Goal: Contribute content: Contribute content

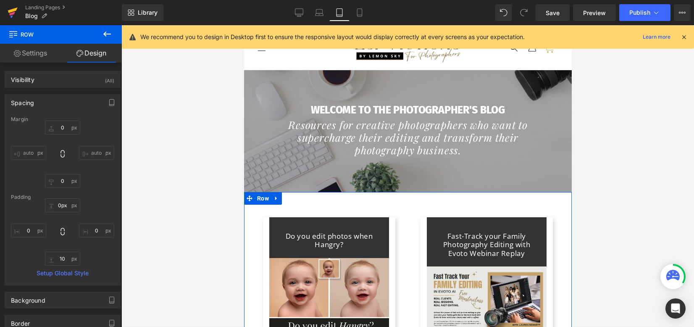
click at [15, 12] on icon at bounding box center [13, 12] width 10 height 21
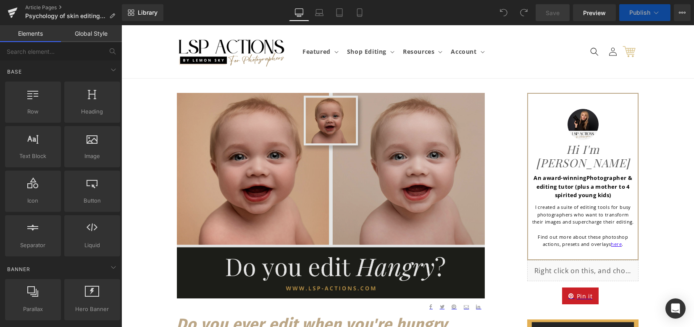
drag, startPoint x: 121, startPoint y: 25, endPoint x: 292, endPoint y: 187, distance: 235.4
click at [292, 187] on img at bounding box center [331, 195] width 308 height 205
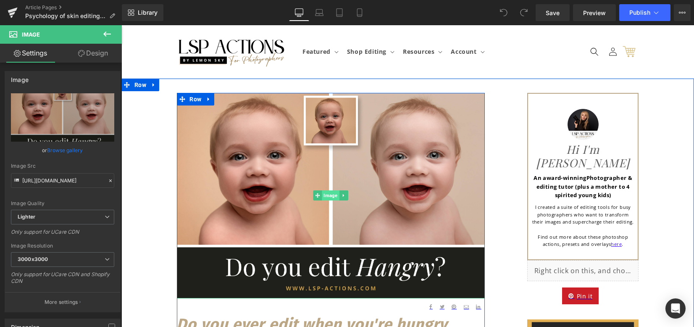
click at [331, 197] on span "Image" at bounding box center [330, 195] width 17 height 10
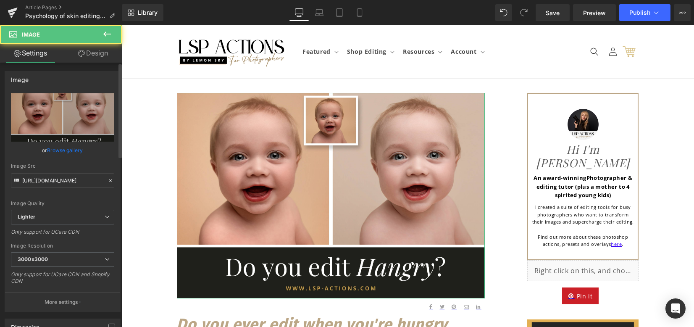
click at [68, 153] on link "Browse gallery" at bounding box center [65, 150] width 36 height 15
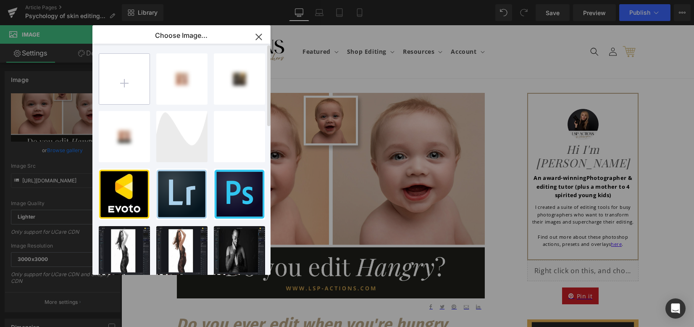
click at [124, 77] on input "file" at bounding box center [124, 79] width 50 height 50
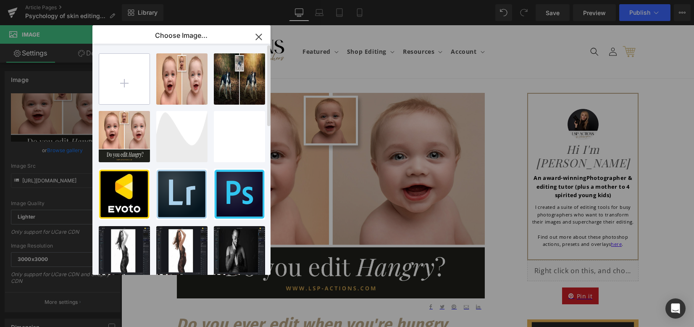
type input "C:\fakepath\Why does my photo edits in photoshop look patchy.png"
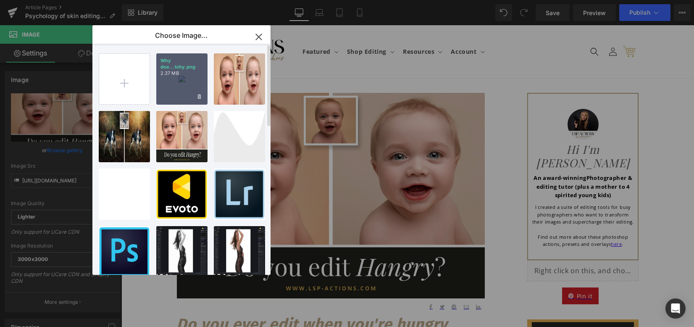
click at [179, 84] on div "Why doe...tchy.png 2.37 MB" at bounding box center [181, 78] width 51 height 51
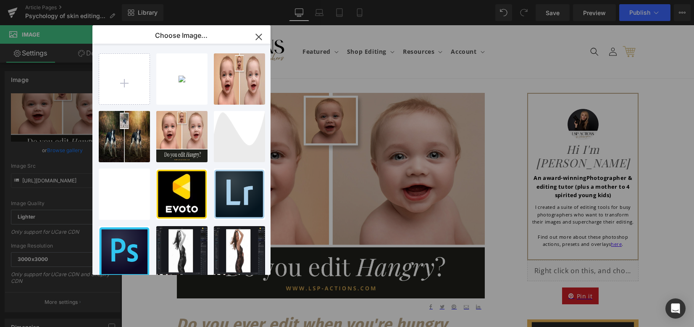
type input "[URL][DOMAIN_NAME]"
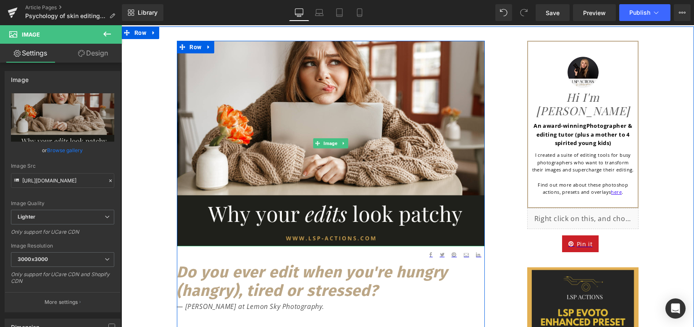
scroll to position [56, 0]
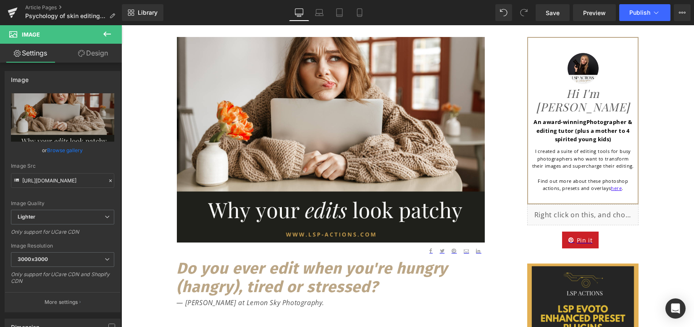
drag, startPoint x: 362, startPoint y: 287, endPoint x: 380, endPoint y: 288, distance: 18.1
click at [362, 287] on icon "Do you ever edit when you're hungry (hangry), tired or stressed?" at bounding box center [312, 277] width 271 height 37
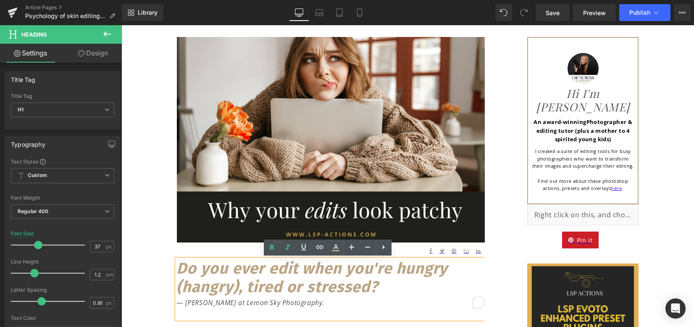
drag, startPoint x: 383, startPoint y: 287, endPoint x: 179, endPoint y: 264, distance: 205.5
click at [179, 264] on h1 "Do you ever edit when you're hungry (hangry), tired or stressed?" at bounding box center [331, 277] width 308 height 37
click at [177, 267] on icon "Do you ever edit when you're hungry (hangry), tired or stressed?" at bounding box center [312, 277] width 271 height 37
drag, startPoint x: 177, startPoint y: 268, endPoint x: 385, endPoint y: 286, distance: 208.7
click at [385, 286] on h1 "Do you ever edit when you're hungry (hangry), tired or stressed?" at bounding box center [331, 277] width 308 height 37
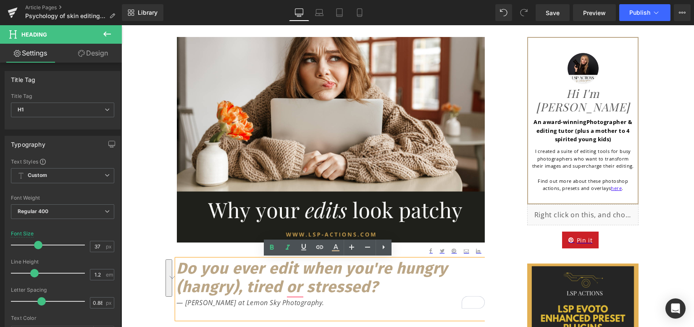
paste div "To enrich screen reader interactions, please activate Accessibility in Grammarl…"
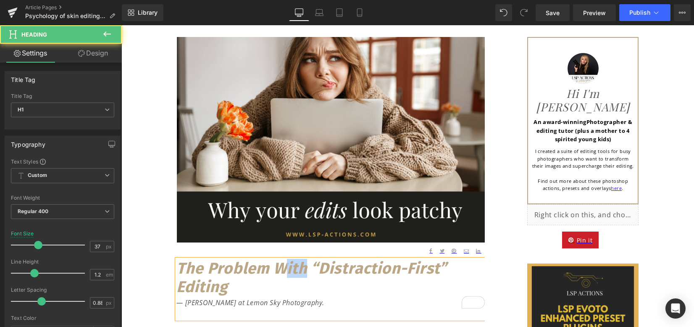
drag, startPoint x: 289, startPoint y: 268, endPoint x: 280, endPoint y: 267, distance: 8.6
click at [278, 266] on icon "The Problem With “Distraction-First” Editing" at bounding box center [312, 277] width 271 height 37
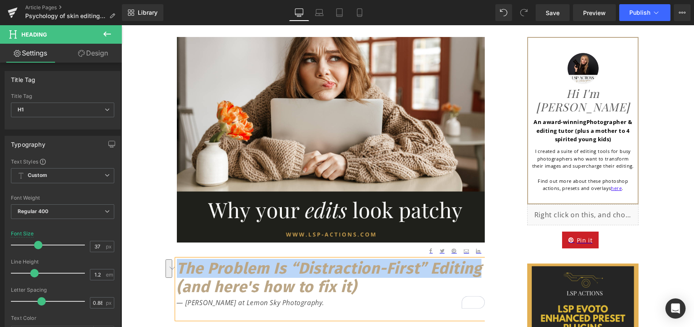
drag, startPoint x: 176, startPoint y: 266, endPoint x: 479, endPoint y: 265, distance: 302.5
click at [479, 265] on icon "The Problem Is “Distraction-First” Editing (and here's how to fix it)" at bounding box center [329, 277] width 305 height 37
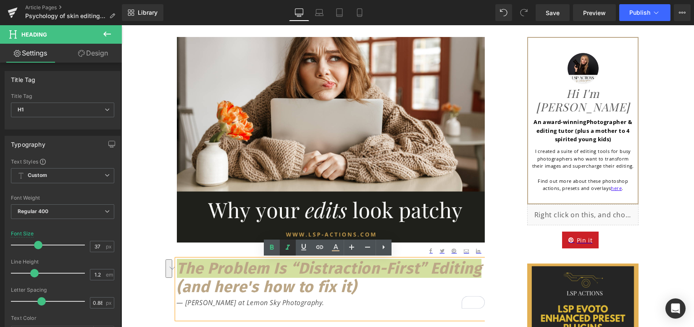
click at [288, 246] on icon at bounding box center [288, 247] width 4 height 5
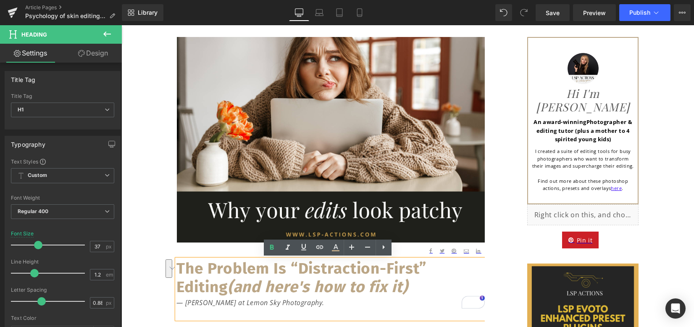
click at [377, 289] on h1 "The Problem Is “Distraction-First” Editing (and here's how to fix it)" at bounding box center [331, 277] width 308 height 37
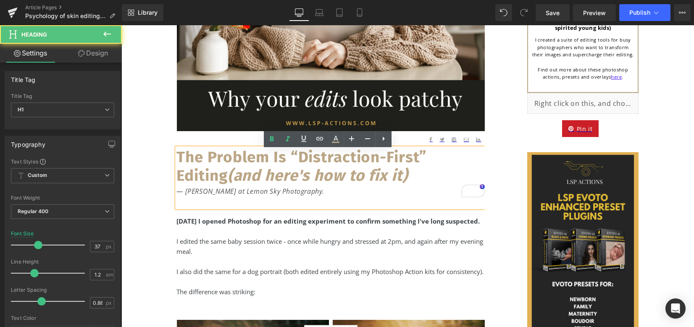
scroll to position [168, 0]
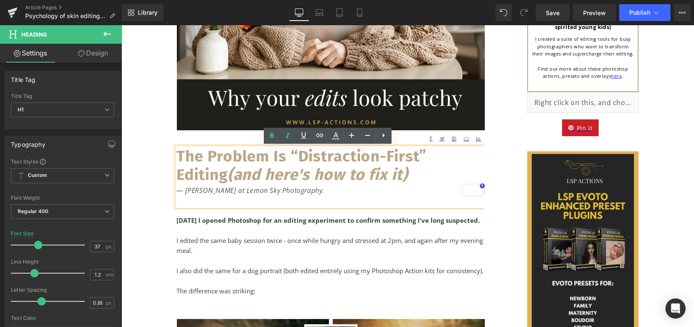
drag, startPoint x: 265, startPoint y: 246, endPoint x: 270, endPoint y: 251, distance: 6.8
click at [265, 246] on div "I edited the same baby session twice - once while hungry and stressed at 2pm, a…" at bounding box center [331, 245] width 308 height 20
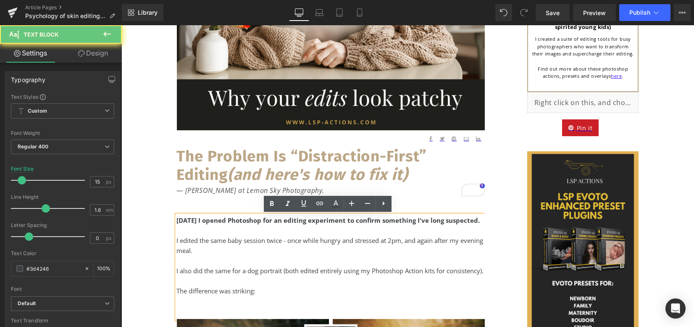
click at [270, 251] on div "I edited the same baby session twice - once while hungry and stressed at 2pm, a…" at bounding box center [331, 245] width 308 height 20
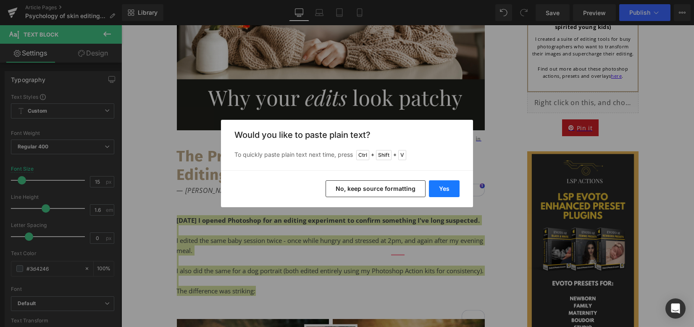
click at [443, 189] on button "Yes" at bounding box center [444, 188] width 31 height 17
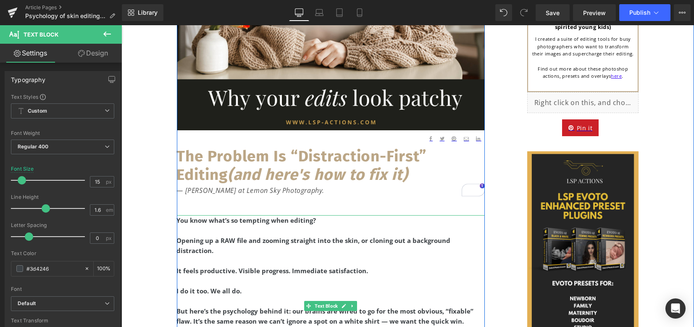
click at [255, 234] on div "To enrich screen reader interactions, please activate Accessibility in Grammarl…" at bounding box center [331, 230] width 308 height 10
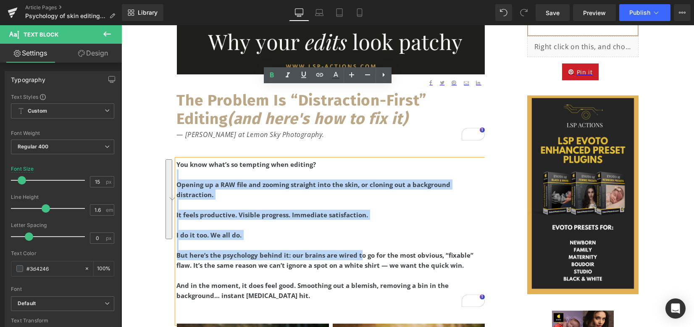
scroll to position [336, 0]
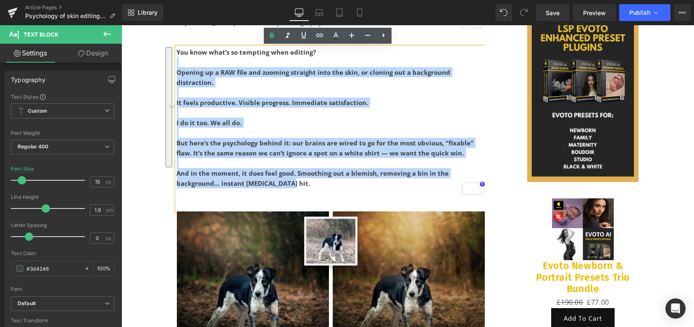
drag, startPoint x: 337, startPoint y: 230, endPoint x: 364, endPoint y: 205, distance: 36.6
click at [364, 205] on div "You know what’s so tempting when editing? Opening up a RAW file and zooming str…" at bounding box center [331, 129] width 308 height 164
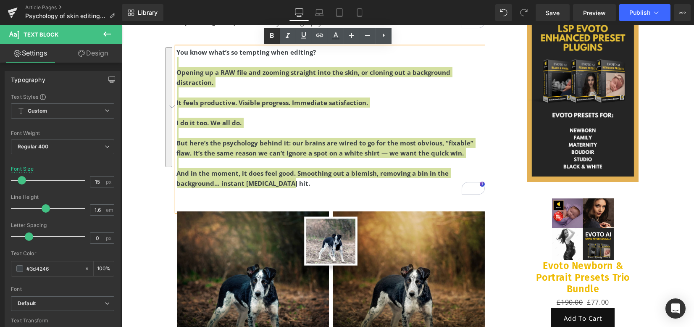
click at [272, 37] on icon at bounding box center [272, 36] width 10 height 10
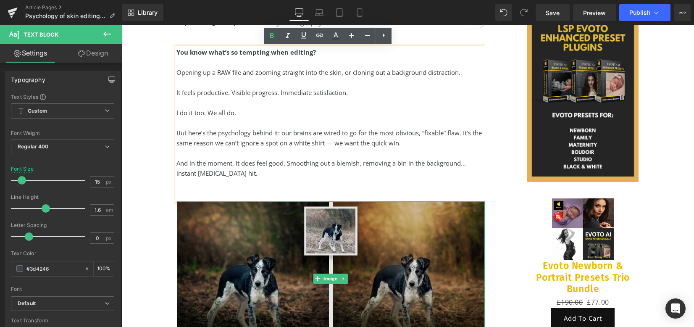
click at [366, 245] on img at bounding box center [331, 278] width 308 height 154
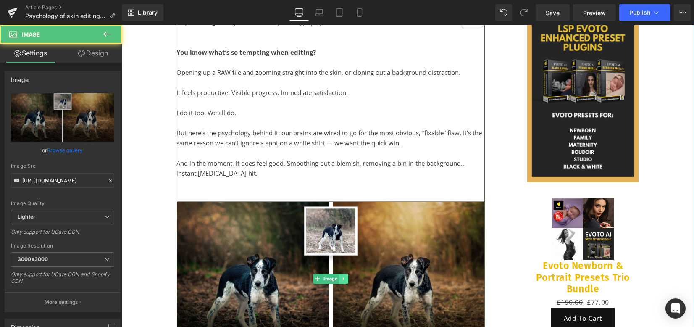
click at [343, 278] on icon at bounding box center [343, 278] width 1 height 3
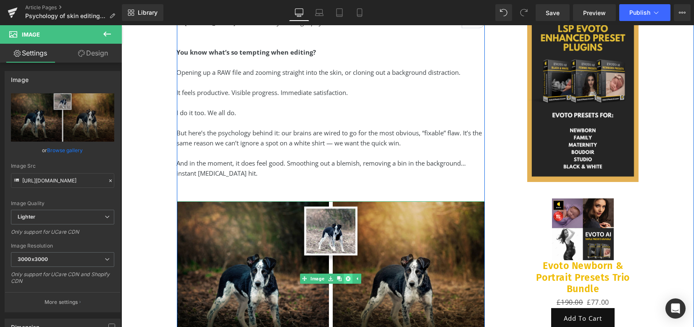
click at [346, 277] on icon at bounding box center [348, 278] width 5 height 5
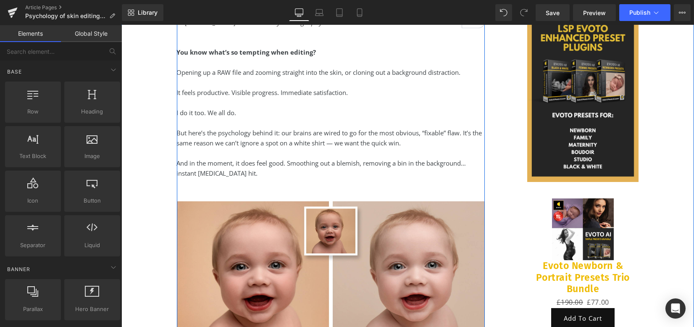
click at [317, 188] on div "You know what’s so tempting when editing? Opening up a RAW file and zooming str…" at bounding box center [331, 124] width 308 height 154
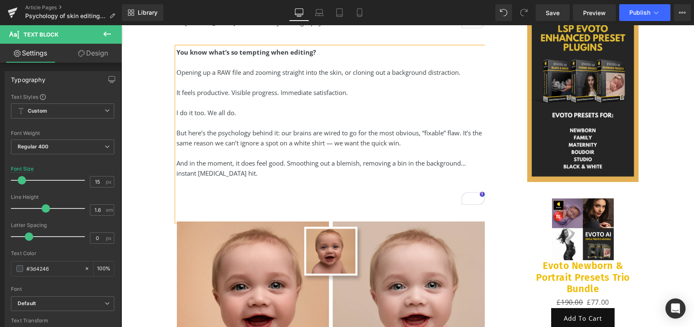
click at [216, 205] on div "You know what’s so tempting when editing? Opening up a RAW file and zooming str…" at bounding box center [331, 134] width 308 height 174
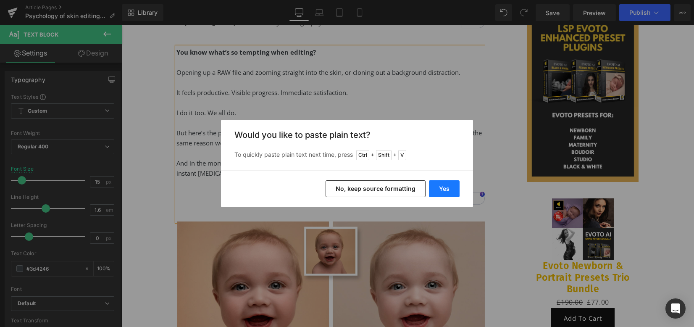
click at [454, 191] on button "Yes" at bounding box center [444, 188] width 31 height 17
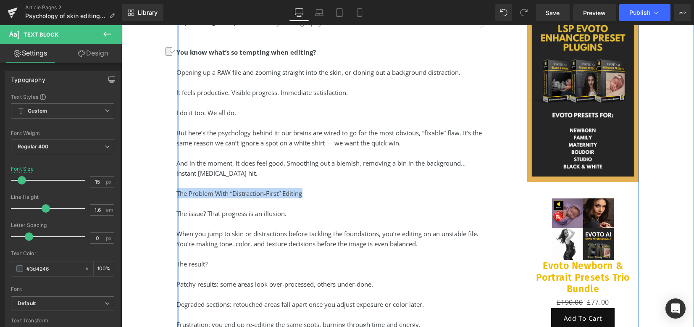
drag, startPoint x: 303, startPoint y: 192, endPoint x: 175, endPoint y: 193, distance: 128.6
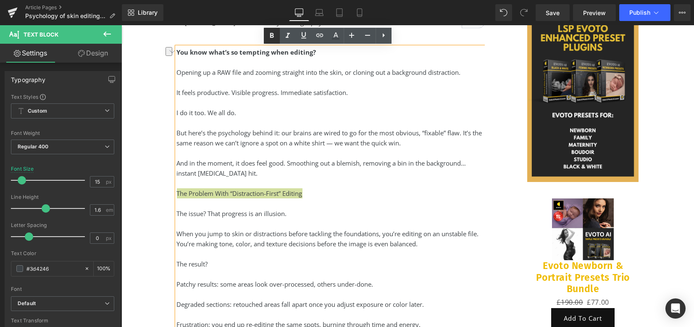
click at [272, 33] on icon at bounding box center [272, 35] width 4 height 5
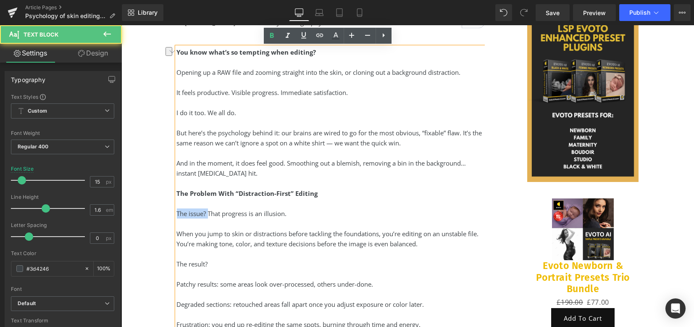
drag, startPoint x: 202, startPoint y: 214, endPoint x: 174, endPoint y: 214, distance: 28.2
click at [177, 214] on div "The issue? That progress is an illusion." at bounding box center [331, 213] width 308 height 10
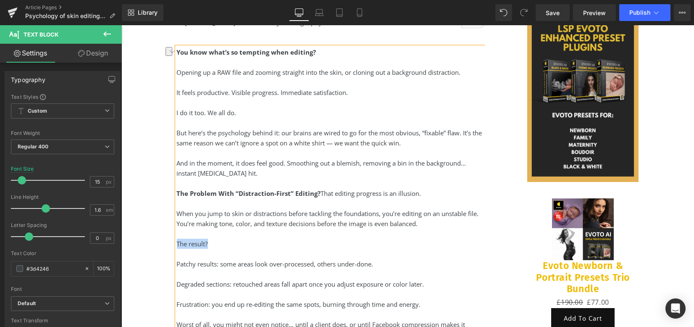
drag, startPoint x: 207, startPoint y: 245, endPoint x: 175, endPoint y: 240, distance: 32.7
click at [177, 240] on div "The result?" at bounding box center [331, 244] width 308 height 10
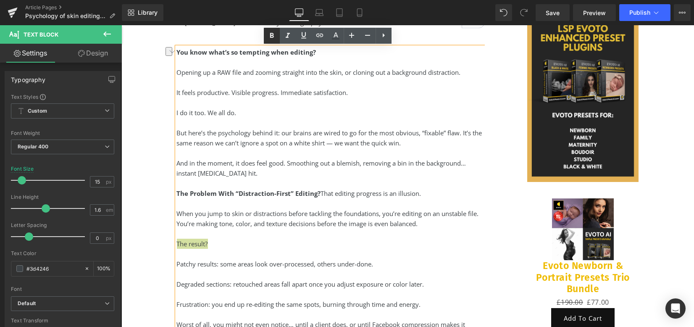
click at [273, 32] on icon at bounding box center [272, 36] width 10 height 10
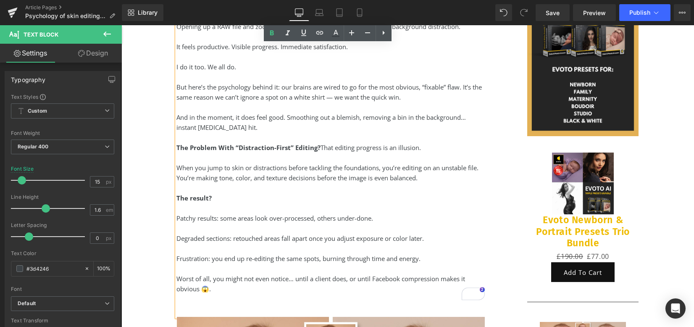
scroll to position [392, 0]
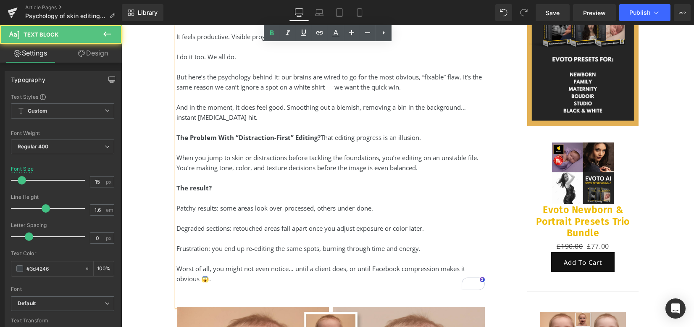
click at [179, 218] on div "To enrich screen reader interactions, please activate Accessibility in Grammarl…" at bounding box center [331, 218] width 308 height 10
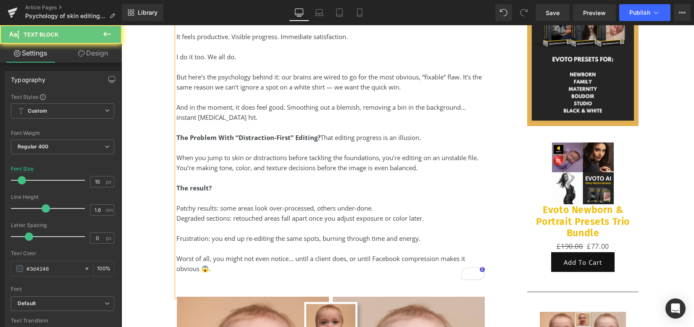
click at [181, 228] on div "To enrich screen reader interactions, please activate Accessibility in Grammarl…" at bounding box center [331, 228] width 308 height 10
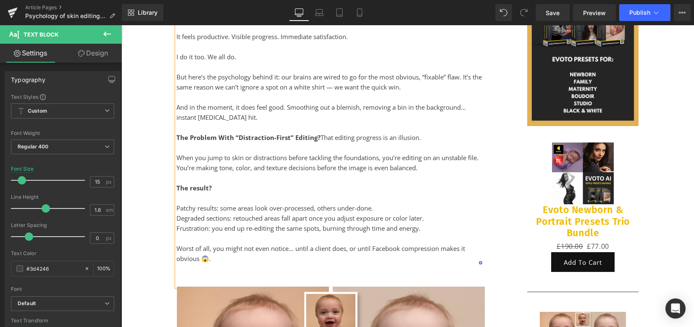
click at [177, 211] on div "Patchy results: some areas look over-processed, others under-done." at bounding box center [331, 208] width 308 height 10
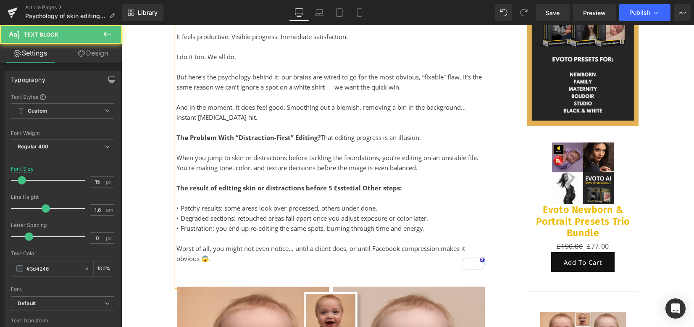
click at [343, 189] on strong "The result of editing skin or distractions before 5 Esstetial Other steps:" at bounding box center [289, 188] width 225 height 8
click at [379, 188] on strong "The result of editing skin or distractions before 5 Essential Other steps:" at bounding box center [290, 188] width 226 height 8
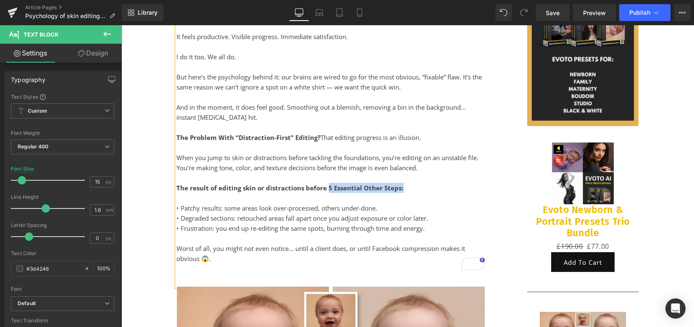
drag, startPoint x: 353, startPoint y: 189, endPoint x: 323, endPoint y: 187, distance: 29.9
click at [323, 187] on div "The result of editing skin or distractions before 5 Essential Other Steps:" at bounding box center [331, 188] width 308 height 10
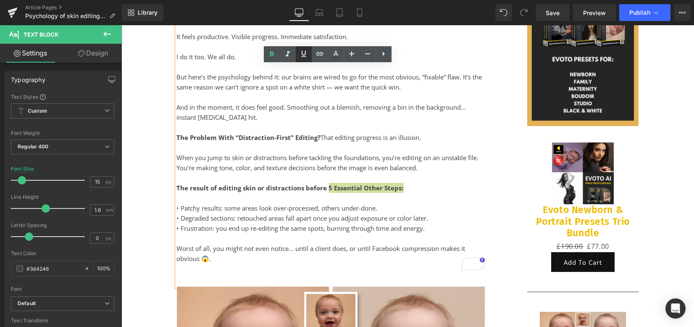
drag, startPoint x: 285, startPoint y: 54, endPoint x: 302, endPoint y: 60, distance: 17.6
click at [286, 54] on icon at bounding box center [288, 54] width 10 height 10
click at [395, 209] on div "• Patchy results: some areas look over-processed, others under-done." at bounding box center [331, 208] width 308 height 10
click at [320, 187] on strong "The result of editing skin or distractions before 5 Essential Other Steps:" at bounding box center [286, 188] width 219 height 8
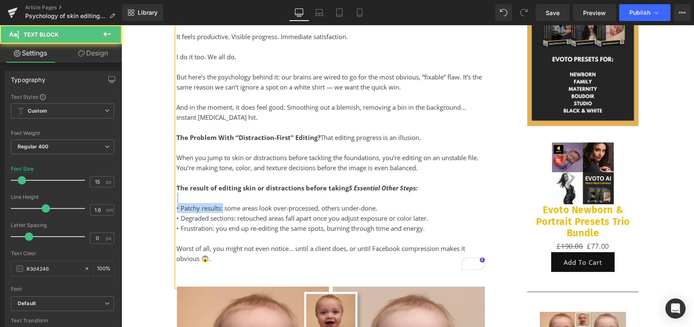
drag, startPoint x: 220, startPoint y: 209, endPoint x: 179, endPoint y: 202, distance: 41.7
click at [179, 202] on div "You know what’s so tempting when editing? Opening up a RAW file and zooming str…" at bounding box center [331, 138] width 308 height 295
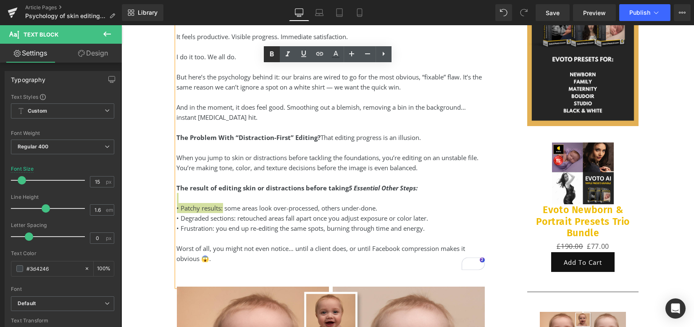
click at [272, 58] on icon at bounding box center [272, 54] width 10 height 10
drag, startPoint x: 234, startPoint y: 218, endPoint x: 197, endPoint y: 192, distance: 45.0
click at [177, 213] on div "• Degraded sections: retouched areas fall apart once you adjust exposure or col…" at bounding box center [331, 218] width 308 height 10
click at [274, 54] on icon at bounding box center [272, 54] width 10 height 10
drag, startPoint x: 212, startPoint y: 229, endPoint x: 187, endPoint y: 215, distance: 29.0
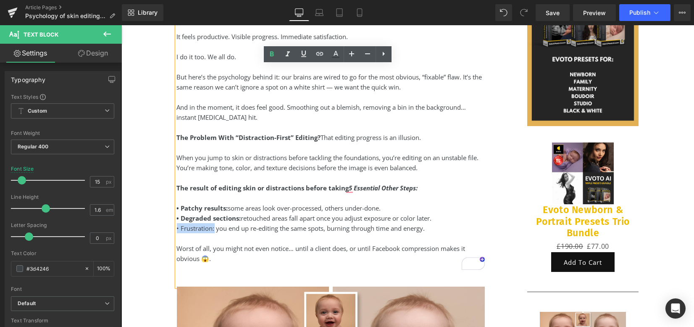
click at [177, 226] on div "• Frustration: you end up re-editing the same spots, burning through time and e…" at bounding box center [331, 228] width 308 height 10
click at [274, 55] on icon at bounding box center [272, 53] width 4 height 5
click at [433, 229] on div "• Frustration: you end up re-editing the same spots, burning through time and e…" at bounding box center [331, 228] width 308 height 10
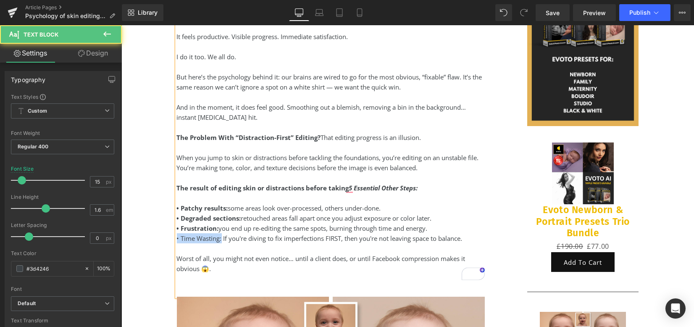
drag, startPoint x: 218, startPoint y: 239, endPoint x: 195, endPoint y: 218, distance: 31.3
click at [177, 237] on div "• Time Wasting: If you're diving to fix imperfections FIRST, then you're not le…" at bounding box center [331, 238] width 308 height 10
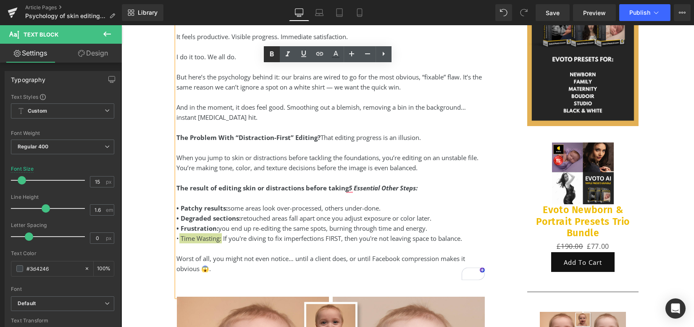
click at [270, 55] on icon at bounding box center [272, 54] width 10 height 10
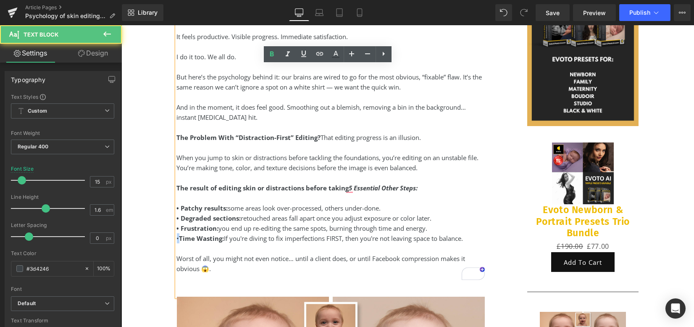
click at [177, 236] on div "• Time Wasting: If you're diving to fix imperfections FIRST, then you're not le…" at bounding box center [331, 238] width 308 height 10
click at [270, 57] on icon at bounding box center [272, 54] width 10 height 10
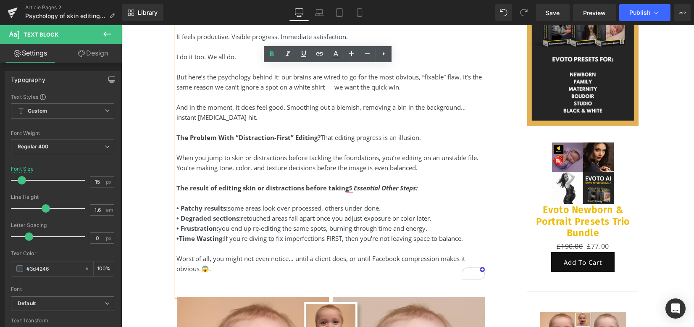
click at [226, 267] on div "Worst of all, you might not even notice… until a client does, or until Facebook…" at bounding box center [331, 263] width 308 height 20
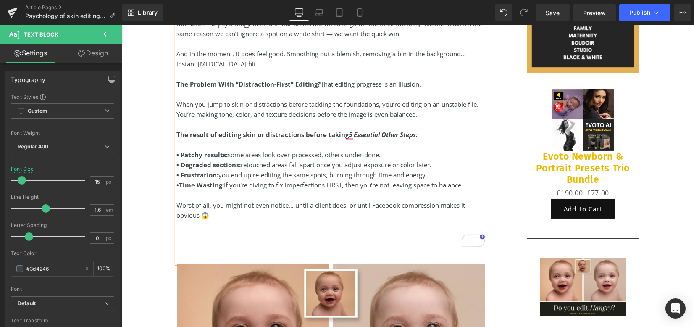
scroll to position [448, 0]
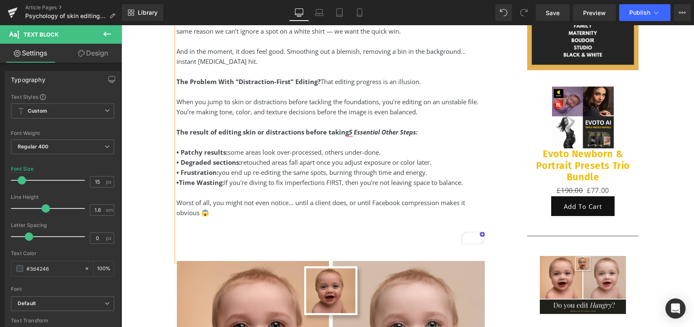
click at [197, 239] on div "You know what’s so tempting when editing? Opening up a RAW file and zooming str…" at bounding box center [331, 98] width 308 height 326
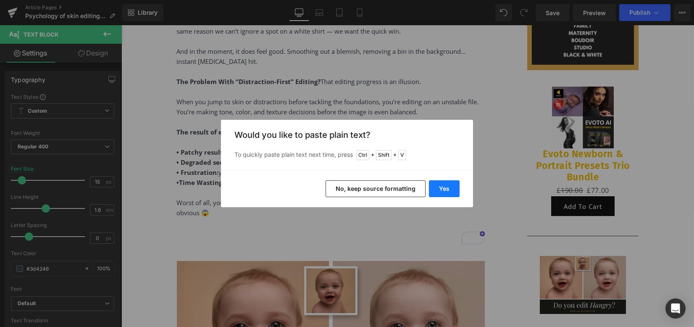
click at [449, 186] on button "Yes" at bounding box center [444, 188] width 31 height 17
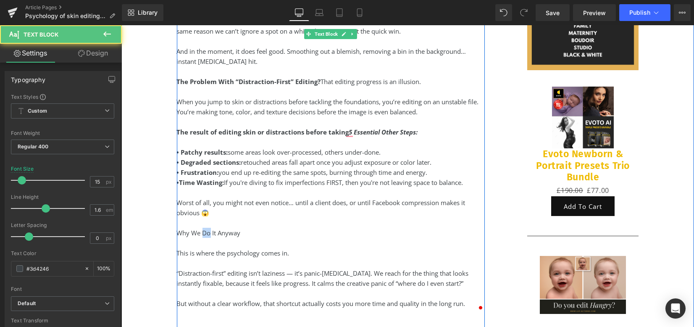
drag, startPoint x: 205, startPoint y: 234, endPoint x: 201, endPoint y: 232, distance: 4.8
click at [201, 232] on div "Why We Do It Anyway" at bounding box center [331, 233] width 308 height 10
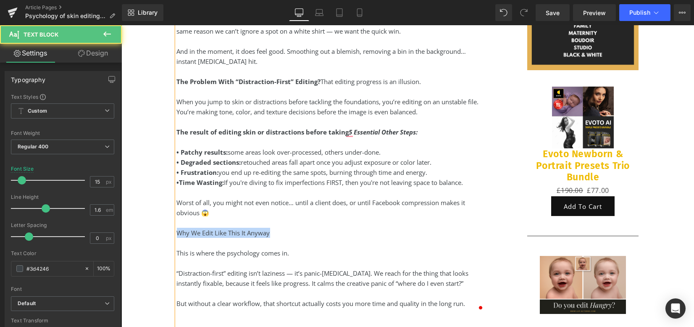
drag, startPoint x: 284, startPoint y: 233, endPoint x: 188, endPoint y: 216, distance: 97.4
click at [177, 236] on div "Why We Edit Like This It Anyway" at bounding box center [331, 233] width 308 height 10
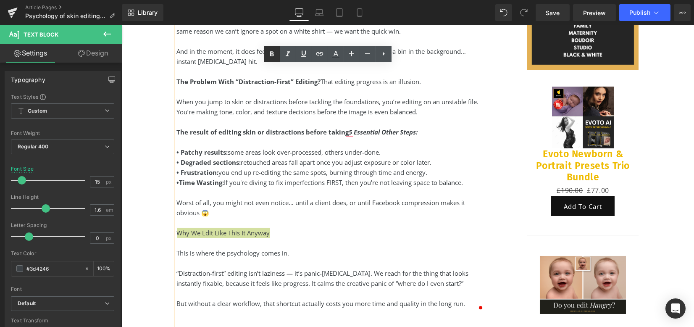
click at [268, 54] on icon at bounding box center [272, 54] width 10 height 10
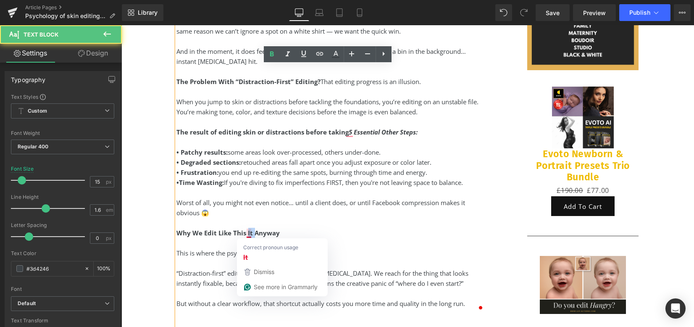
drag, startPoint x: 249, startPoint y: 233, endPoint x: 258, endPoint y: 233, distance: 8.8
click at [245, 231] on strong "Why We Edit Like This It Anyway" at bounding box center [228, 233] width 103 height 8
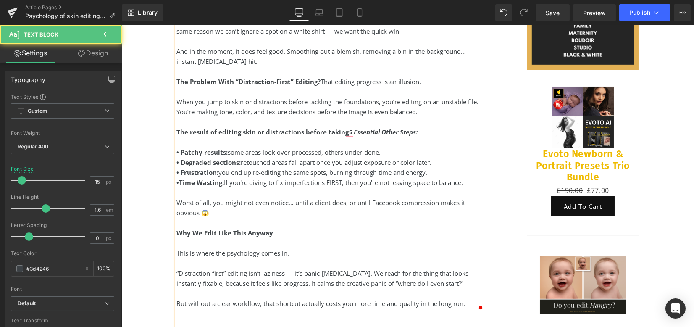
click at [274, 233] on div "Why We Edit Like This Anyway" at bounding box center [331, 233] width 308 height 10
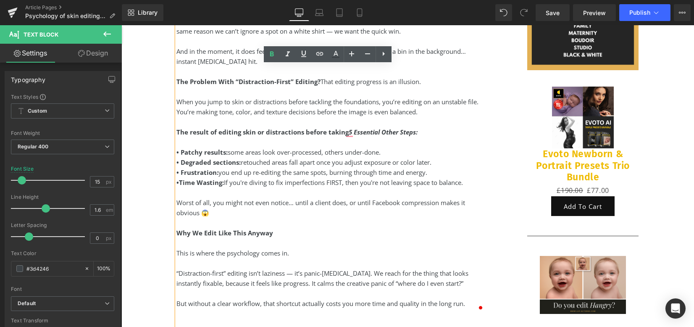
click at [297, 250] on div "This is where the psychology comes in." at bounding box center [331, 253] width 308 height 10
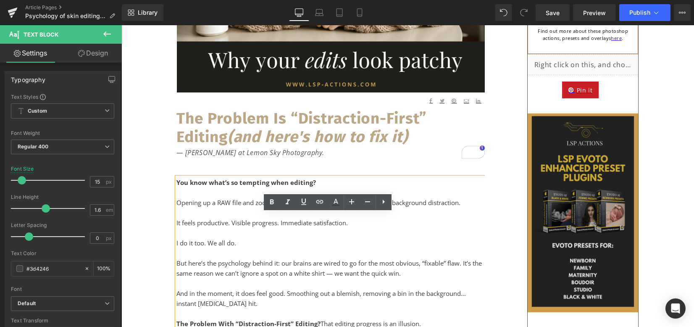
scroll to position [168, 0]
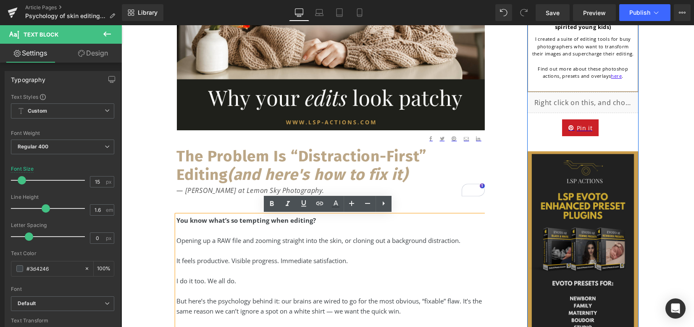
click at [594, 214] on img at bounding box center [583, 250] width 112 height 198
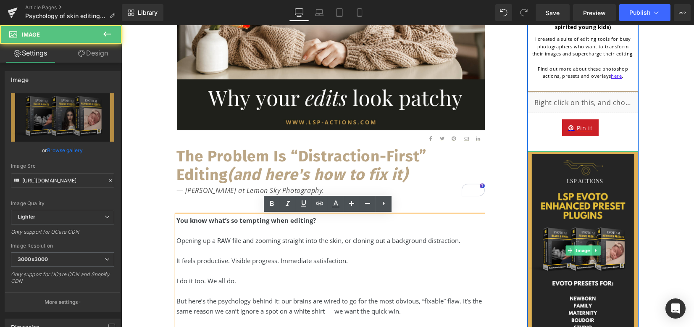
click at [587, 245] on span "Image" at bounding box center [582, 250] width 17 height 10
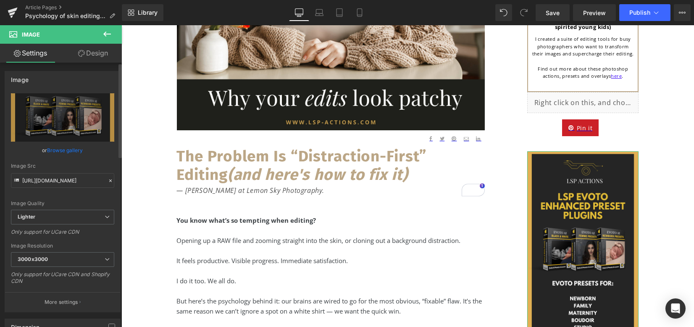
click at [45, 151] on div "or Browse gallery" at bounding box center [62, 150] width 103 height 9
drag, startPoint x: 50, startPoint y: 152, endPoint x: 153, endPoint y: 168, distance: 103.8
click at [49, 152] on link "Browse gallery" at bounding box center [65, 150] width 36 height 15
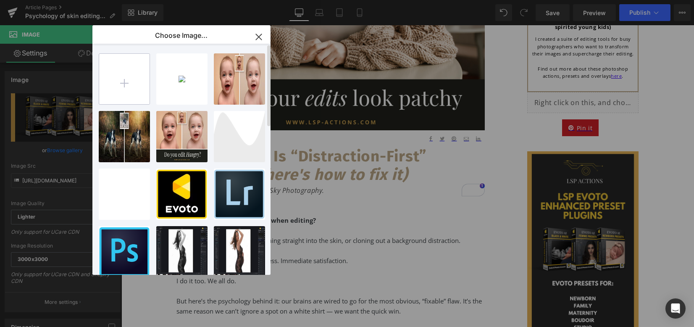
click at [94, 73] on div "Why doe...tchy.png 2.37 MB Delete image? Yes No BEFORE ...NGRY.png 1.98 MB Dele…" at bounding box center [181, 159] width 178 height 231
click at [118, 71] on input "file" at bounding box center [124, 79] width 50 height 50
type input "C:\fakepath\Free 7 Step Editing Workflow Guide For Photographers.png"
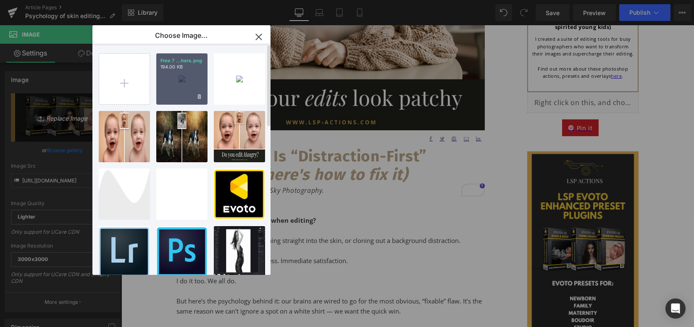
click at [179, 89] on div "Free 7 ...hers.png 194.00 KB" at bounding box center [181, 78] width 51 height 51
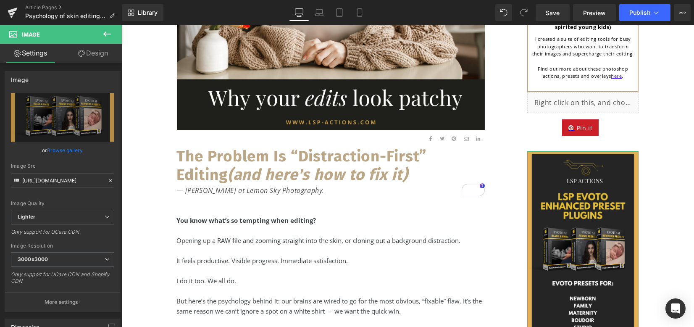
drag, startPoint x: 65, startPoint y: 152, endPoint x: 124, endPoint y: 126, distance: 64.3
click at [66, 152] on link "Browse gallery" at bounding box center [65, 150] width 36 height 15
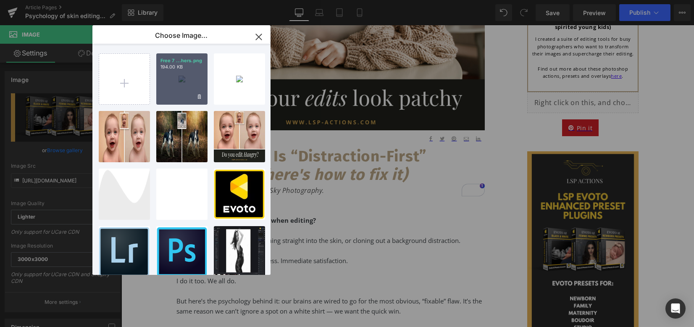
drag, startPoint x: 179, startPoint y: 85, endPoint x: 123, endPoint y: 72, distance: 58.2
click at [179, 85] on div "Free 7 ...hers.png 194.00 KB" at bounding box center [181, 78] width 51 height 51
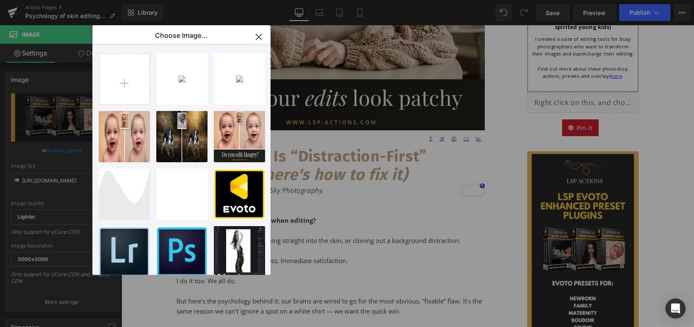
type input "https://ucarecdn.com/91251096-9292-40aa-bb22-a61c16f649df/-/format/auto/-/previ…"
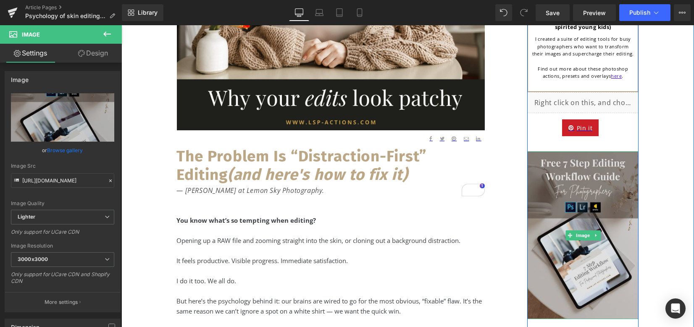
click at [572, 172] on img at bounding box center [583, 234] width 112 height 167
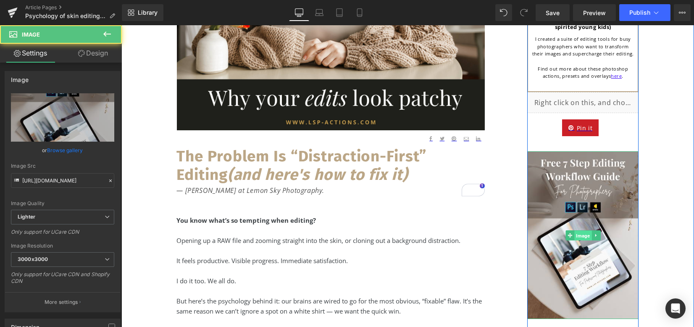
click at [577, 230] on span "Image" at bounding box center [582, 235] width 17 height 10
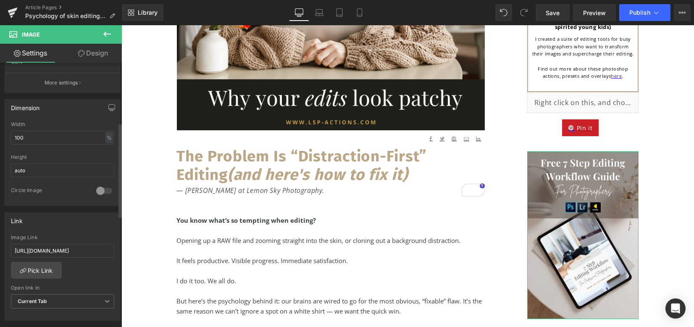
scroll to position [224, 0]
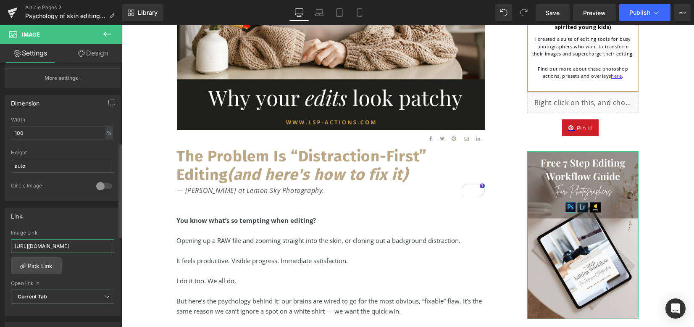
click at [69, 244] on input "https://www.lsp-actions.com/collections/available?filter_by_type=Evoto+Presets" at bounding box center [62, 246] width 103 height 14
paste input "products/the-7-step-editing-workflow"
type input "[URL][DOMAIN_NAME]"
click at [71, 224] on div "Link https://www.lsp-actions.com/products/the-7-step-editing-workflow Image Lin…" at bounding box center [63, 262] width 116 height 109
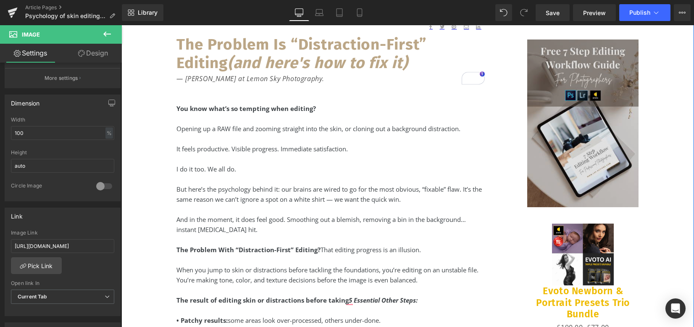
scroll to position [392, 0]
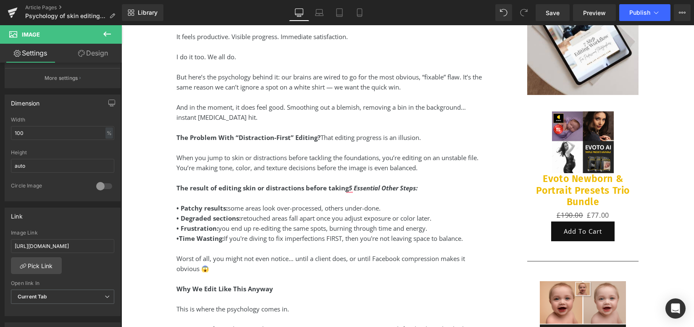
click at [112, 36] on icon at bounding box center [107, 34] width 10 height 10
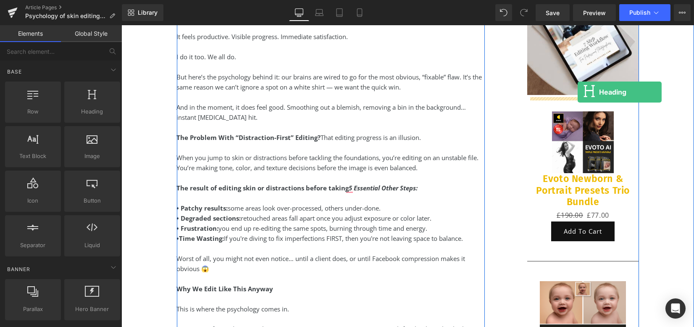
drag, startPoint x: 210, startPoint y: 121, endPoint x: 578, endPoint y: 92, distance: 368.9
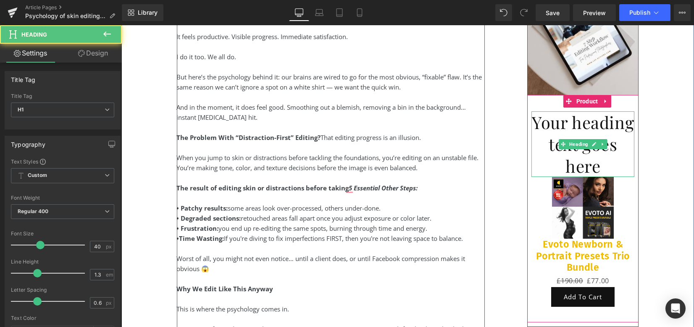
click at [558, 111] on h1 "Your heading text goes here" at bounding box center [583, 144] width 103 height 66
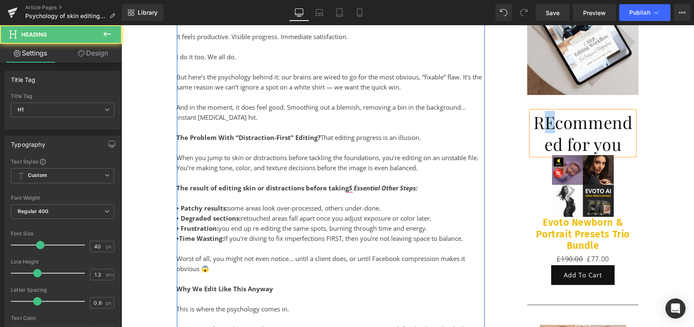
click at [545, 111] on h1 "REcommended for you" at bounding box center [583, 133] width 103 height 44
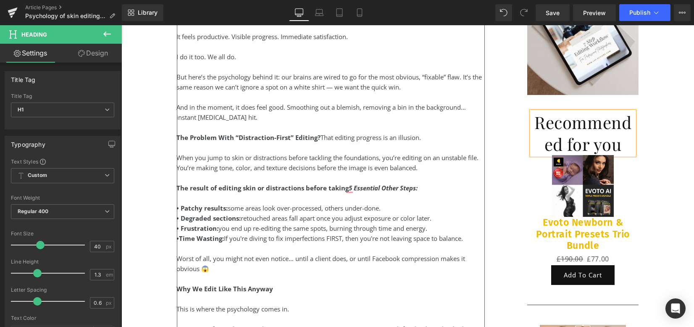
click at [576, 120] on h1 "Recommended for you" at bounding box center [583, 133] width 103 height 44
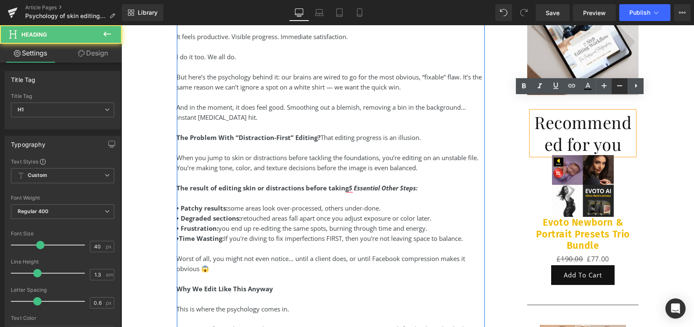
click at [618, 86] on icon at bounding box center [620, 86] width 10 height 10
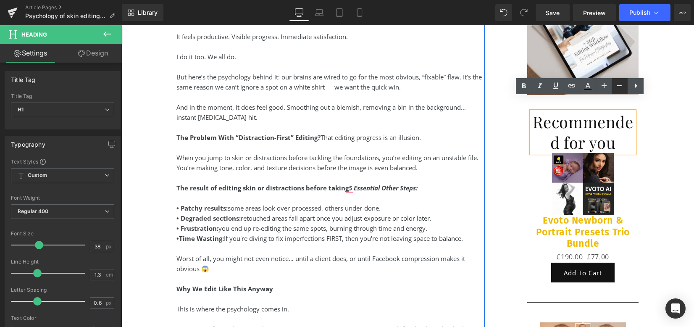
click at [618, 86] on icon at bounding box center [620, 86] width 10 height 10
click at [617, 87] on icon at bounding box center [620, 86] width 10 height 10
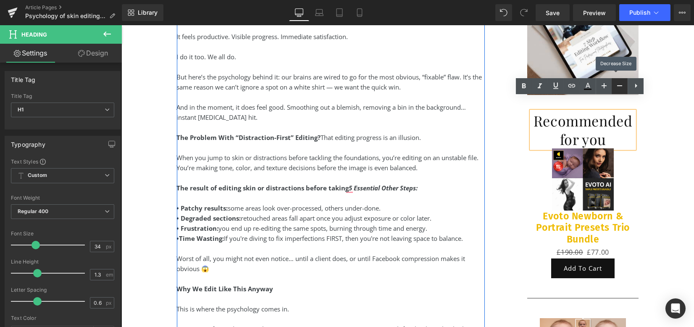
click at [617, 87] on icon at bounding box center [620, 86] width 10 height 10
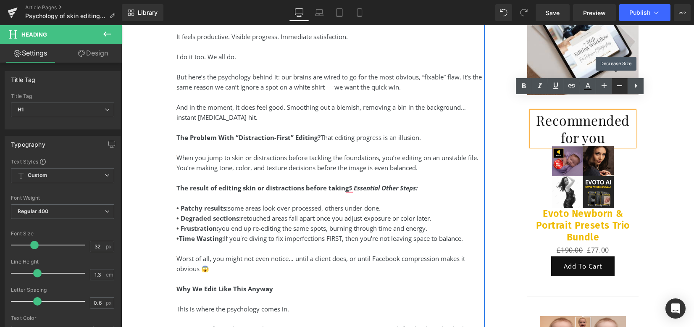
click at [617, 87] on icon at bounding box center [620, 86] width 10 height 10
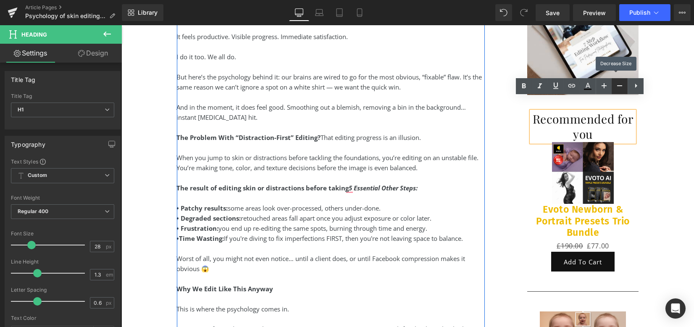
click at [617, 87] on icon at bounding box center [620, 86] width 10 height 10
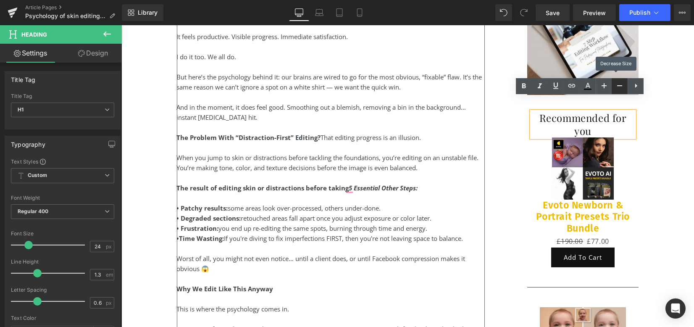
click at [617, 87] on icon at bounding box center [620, 86] width 10 height 10
type input "20"
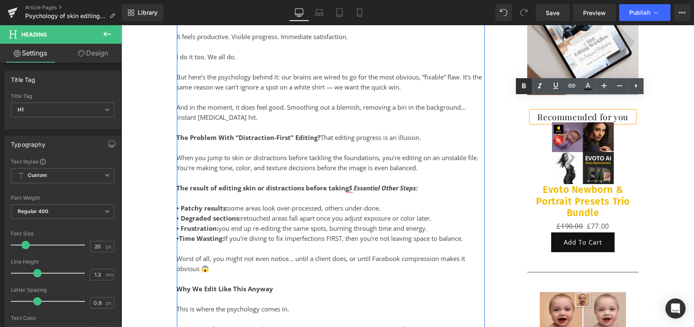
click at [522, 83] on icon at bounding box center [524, 86] width 10 height 10
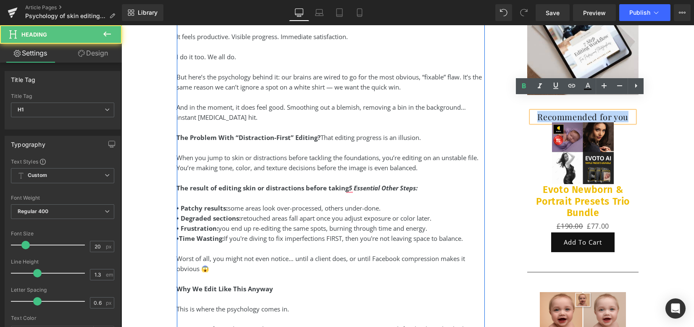
drag, startPoint x: 535, startPoint y: 102, endPoint x: 629, endPoint y: 105, distance: 94.2
click at [629, 111] on h1 "Recommended for you" at bounding box center [583, 116] width 103 height 11
click at [524, 81] on icon at bounding box center [524, 86] width 10 height 10
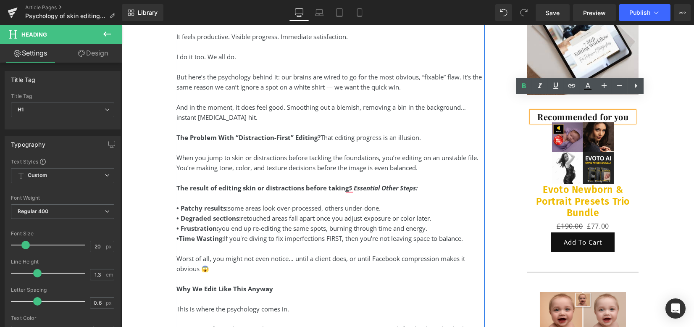
click at [627, 111] on h1 "Recommended for you" at bounding box center [583, 116] width 103 height 11
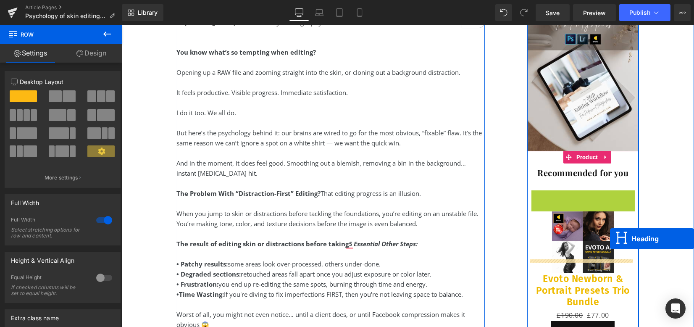
scroll to position [504, 0]
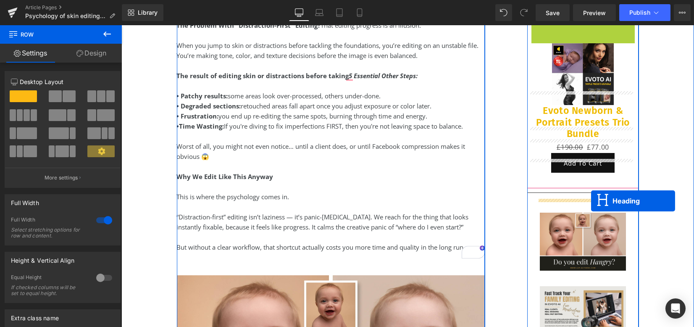
drag, startPoint x: 573, startPoint y: 187, endPoint x: 592, endPoint y: 200, distance: 23.1
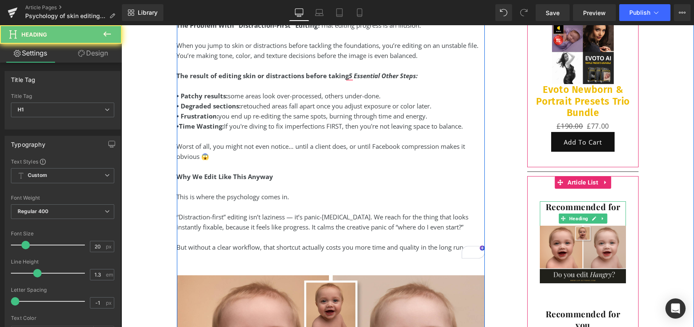
click at [547, 201] on div "Recommended for you Heading" at bounding box center [583, 218] width 87 height 34
click at [549, 201] on strong "Recommended for you" at bounding box center [583, 212] width 75 height 22
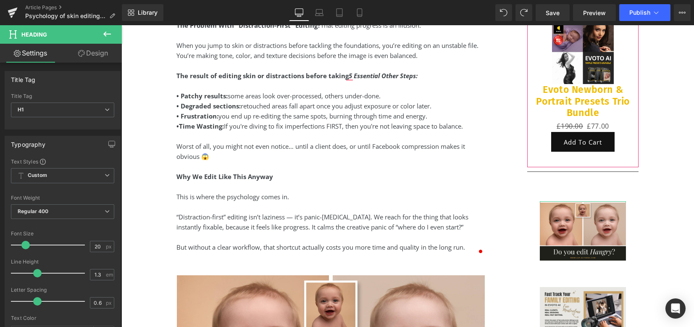
click at [87, 49] on link "Design" at bounding box center [93, 53] width 61 height 19
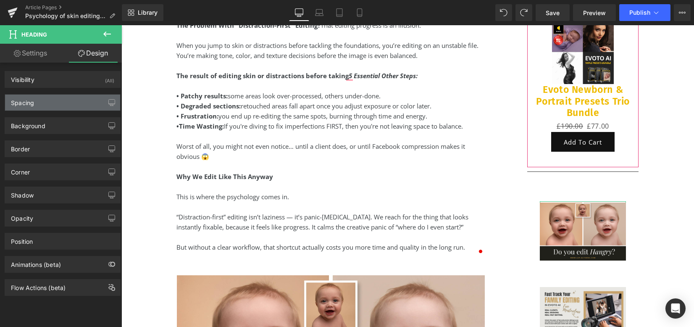
click at [49, 104] on div "Spacing" at bounding box center [62, 103] width 115 height 16
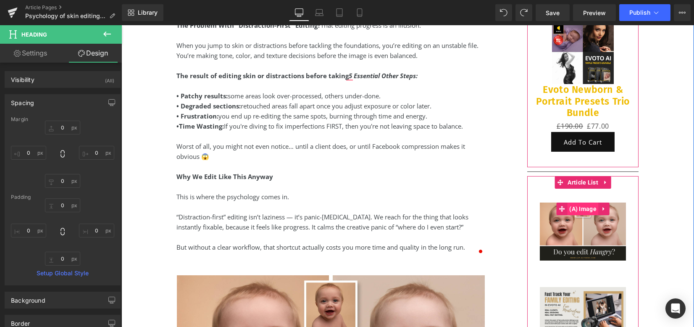
click at [571, 203] on span "(A) Image" at bounding box center [583, 209] width 32 height 13
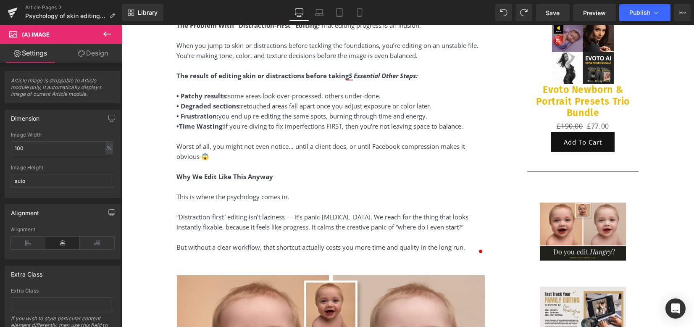
click at [93, 61] on link "Design" at bounding box center [93, 53] width 61 height 19
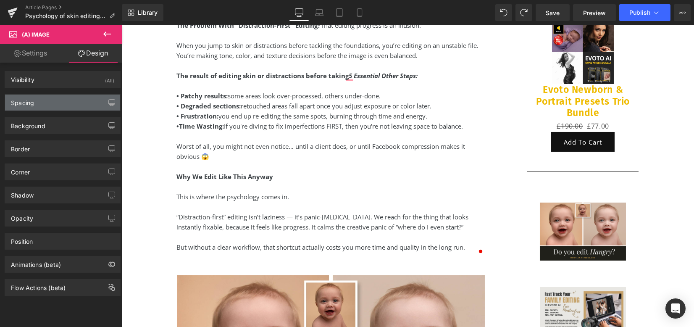
click at [69, 97] on div "Spacing" at bounding box center [62, 103] width 115 height 16
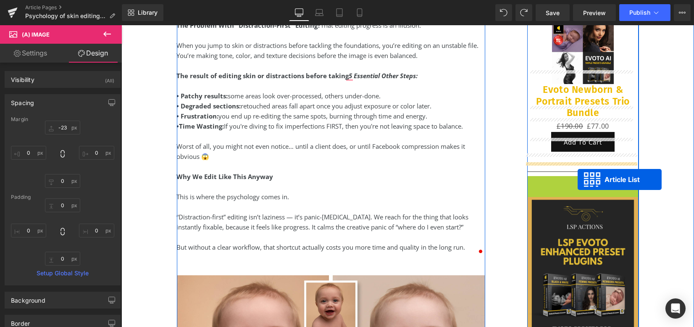
drag, startPoint x: 574, startPoint y: 167, endPoint x: 578, endPoint y: 179, distance: 12.9
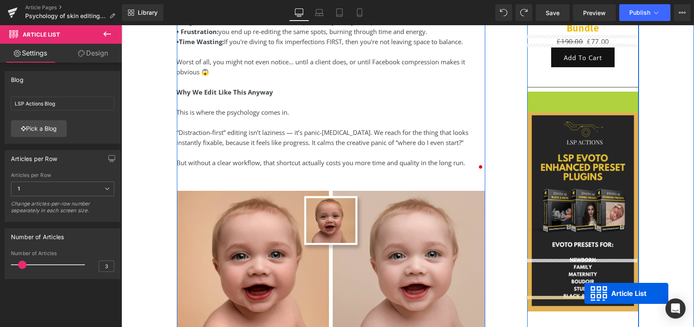
scroll to position [631, 0]
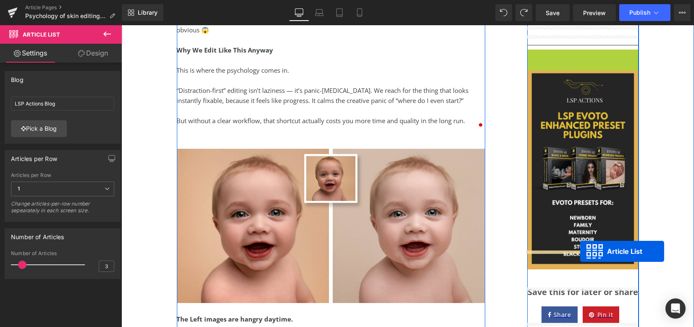
drag, startPoint x: 573, startPoint y: 169, endPoint x: 580, endPoint y: 251, distance: 82.7
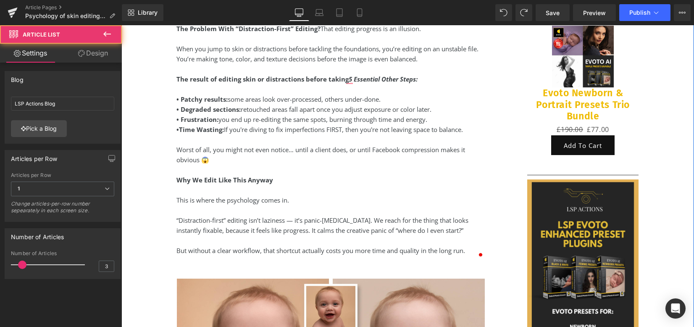
scroll to position [463, 0]
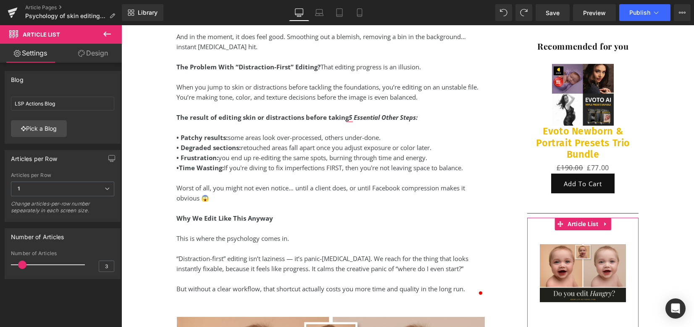
click at [91, 55] on link "Design" at bounding box center [93, 53] width 61 height 19
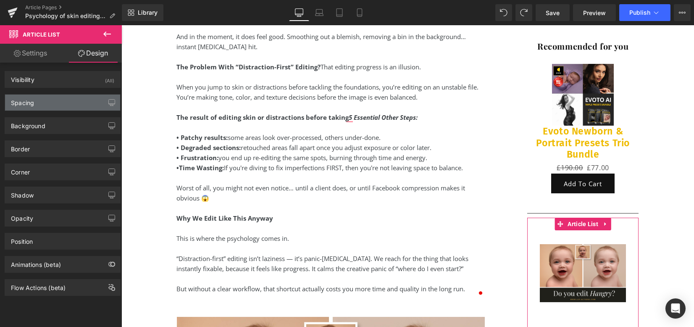
click at [47, 106] on div "Spacing" at bounding box center [62, 103] width 115 height 16
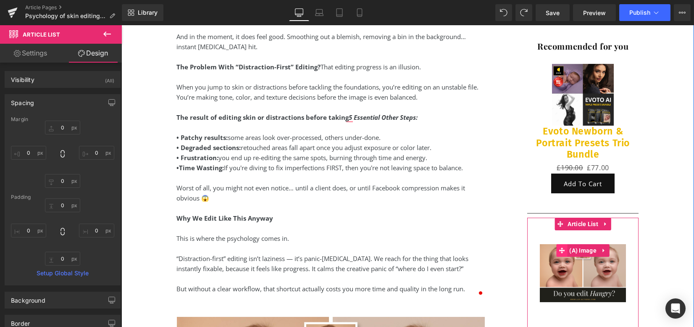
click at [563, 244] on span at bounding box center [561, 250] width 11 height 13
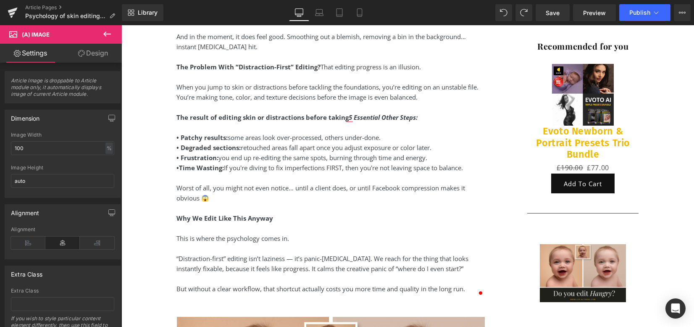
click at [101, 51] on link "Design" at bounding box center [93, 53] width 61 height 19
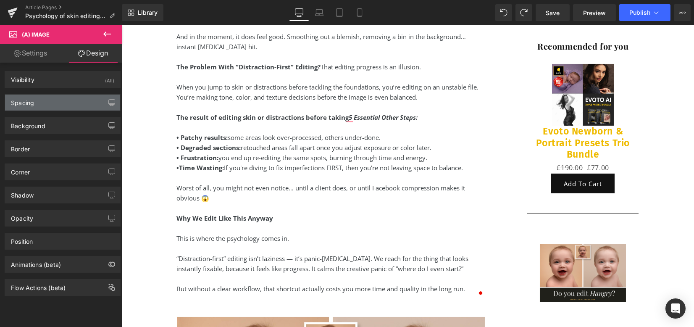
click at [48, 101] on div "Spacing" at bounding box center [62, 103] width 115 height 16
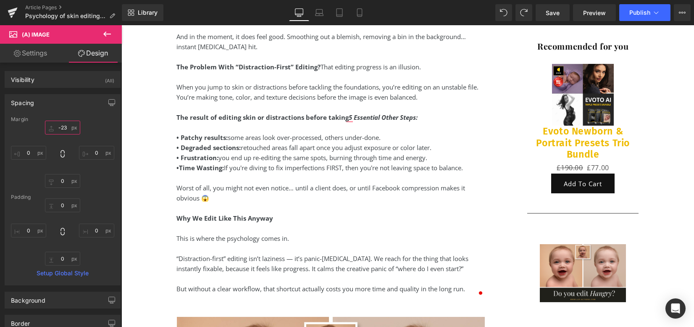
click at [63, 125] on input "text" at bounding box center [62, 128] width 35 height 14
type input "0"
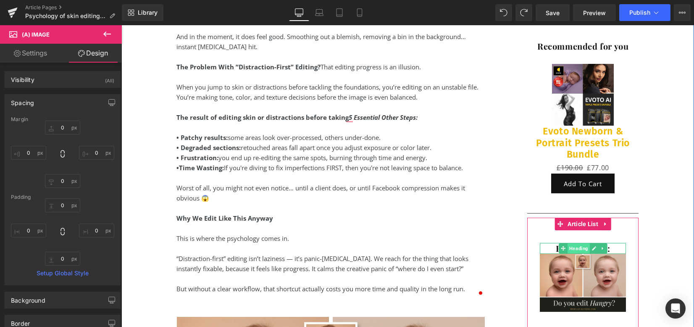
click at [570, 243] on span "Heading" at bounding box center [579, 248] width 22 height 10
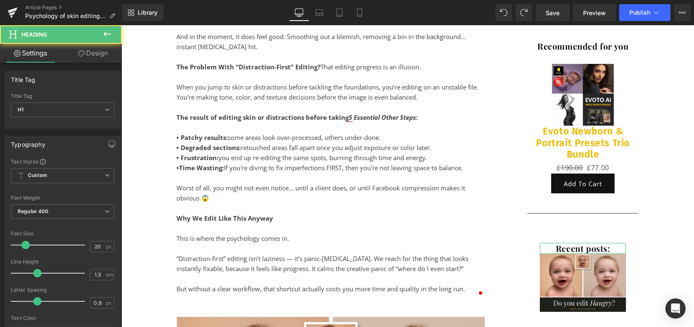
click at [93, 50] on link "Design" at bounding box center [93, 53] width 61 height 19
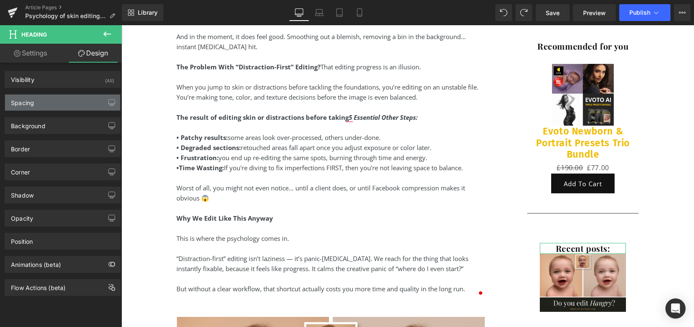
click at [63, 100] on div "Spacing" at bounding box center [62, 103] width 115 height 16
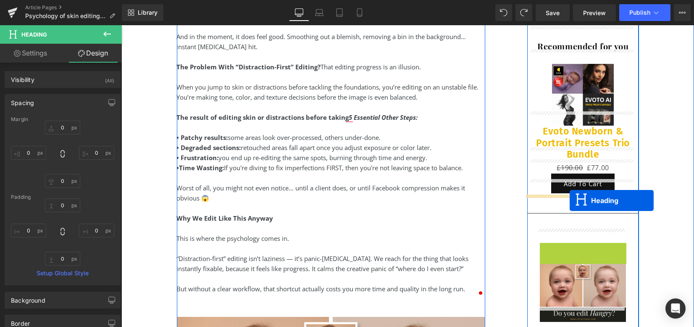
drag, startPoint x: 574, startPoint y: 226, endPoint x: 570, endPoint y: 200, distance: 25.9
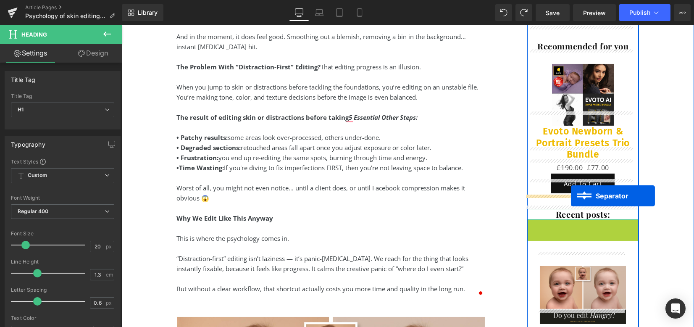
drag, startPoint x: 571, startPoint y: 211, endPoint x: 571, endPoint y: 196, distance: 15.1
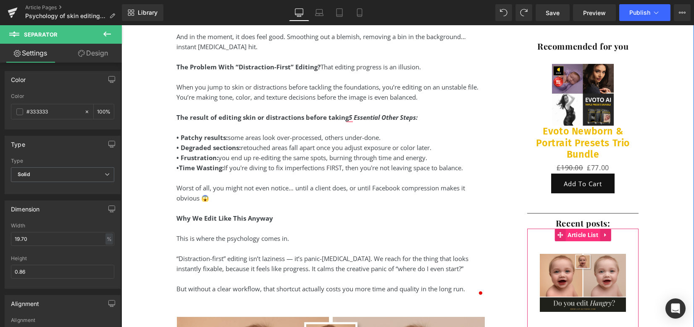
click at [571, 229] on span "Article List" at bounding box center [583, 235] width 35 height 13
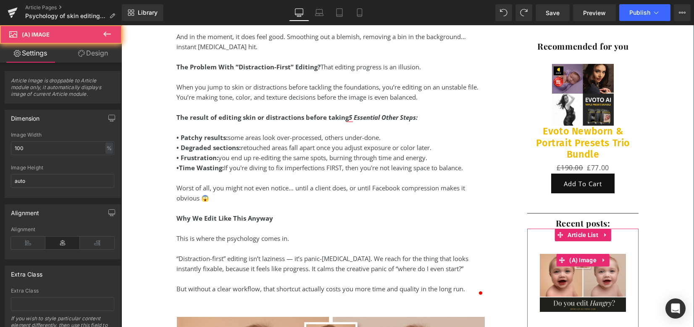
click at [571, 254] on div "(A) Image" at bounding box center [583, 283] width 87 height 58
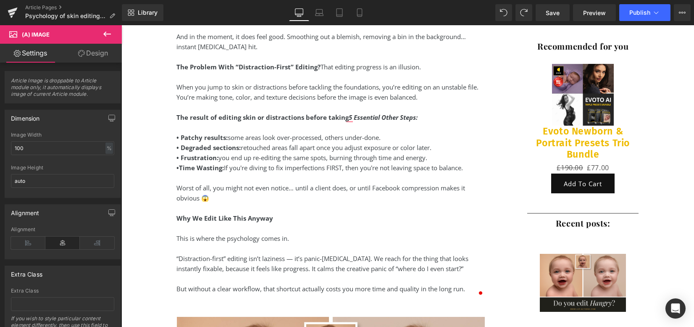
click at [105, 55] on link "Design" at bounding box center [93, 53] width 61 height 19
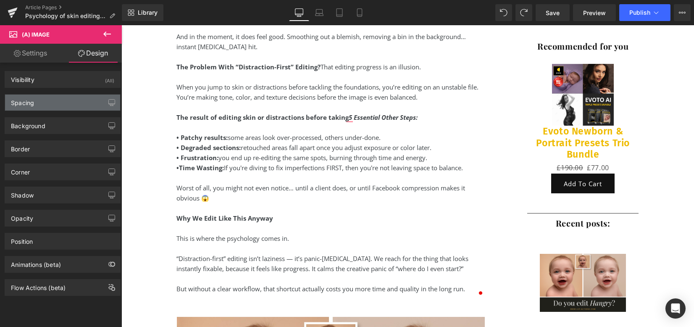
click at [14, 110] on div "Spacing" at bounding box center [62, 103] width 115 height 16
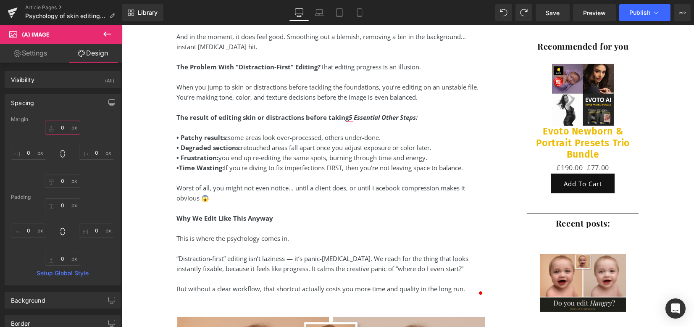
click at [63, 131] on input "0" at bounding box center [62, 128] width 35 height 14
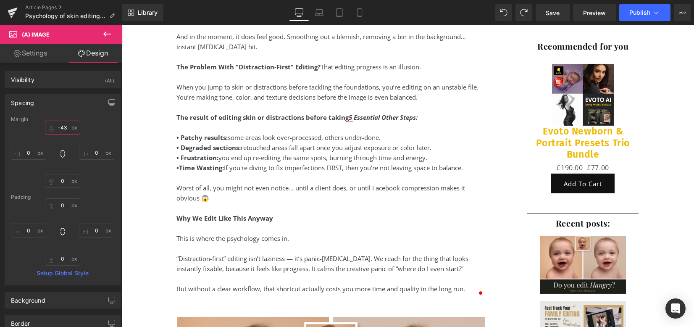
type input "-44"
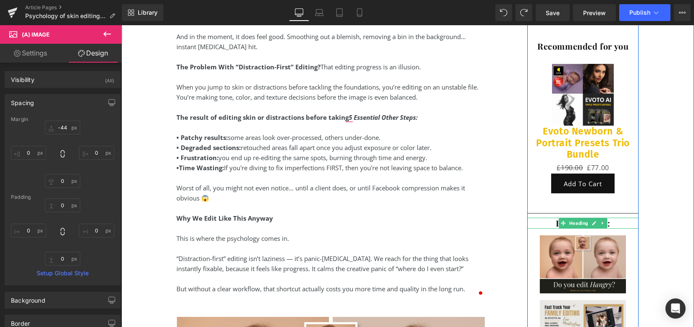
click at [559, 218] on span at bounding box center [563, 223] width 9 height 10
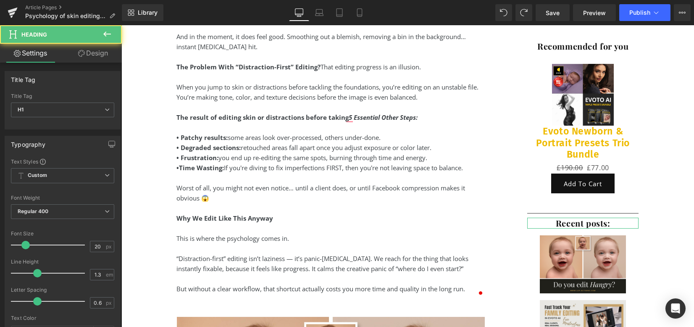
click at [102, 56] on link "Design" at bounding box center [93, 53] width 61 height 19
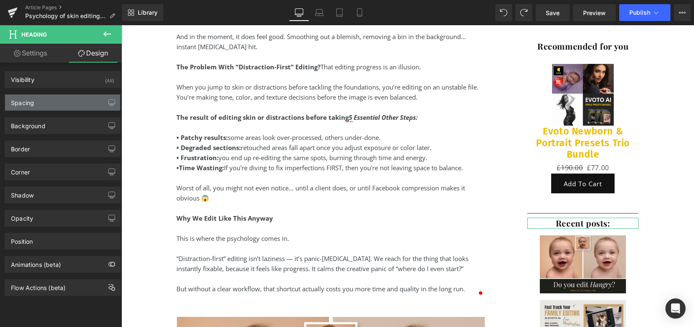
click at [63, 102] on div "Spacing" at bounding box center [62, 103] width 115 height 16
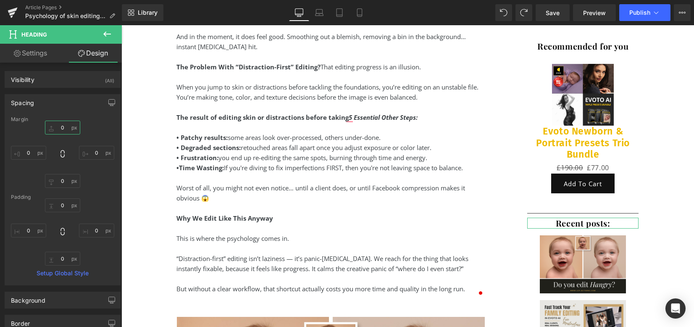
click at [62, 128] on input "0" at bounding box center [62, 128] width 35 height 14
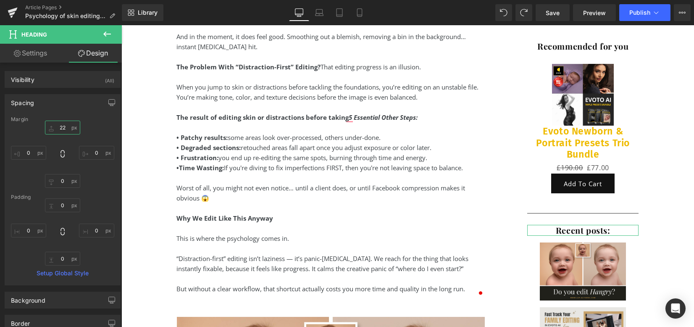
type input "23"
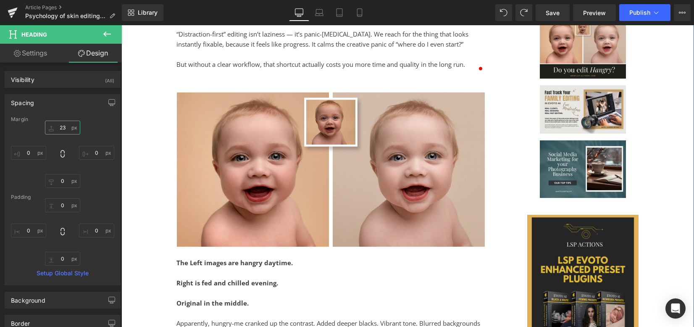
scroll to position [799, 0]
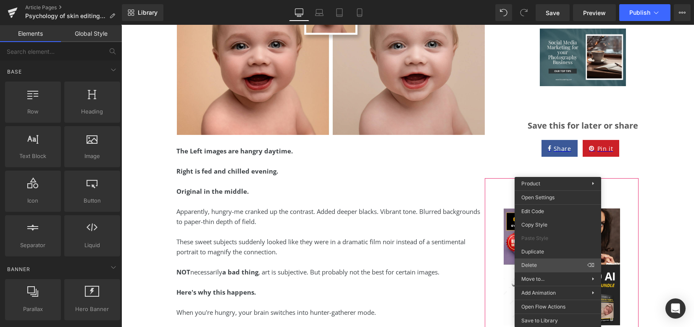
drag, startPoint x: 549, startPoint y: 271, endPoint x: 554, endPoint y: 263, distance: 9.8
click at [549, 272] on div "Move to... Move Up Move Down Move to Parent" at bounding box center [558, 279] width 87 height 14
drag, startPoint x: 687, startPoint y: 284, endPoint x: 566, endPoint y: 259, distance: 124.0
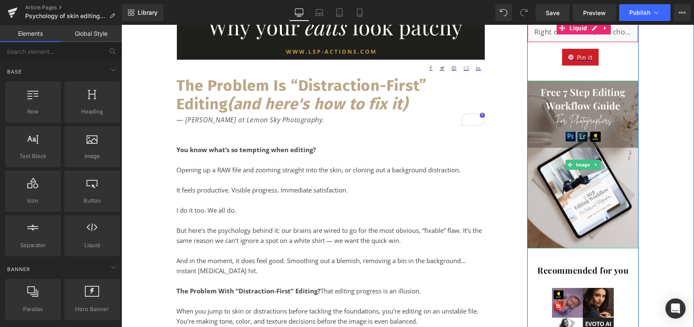
scroll to position [71, 0]
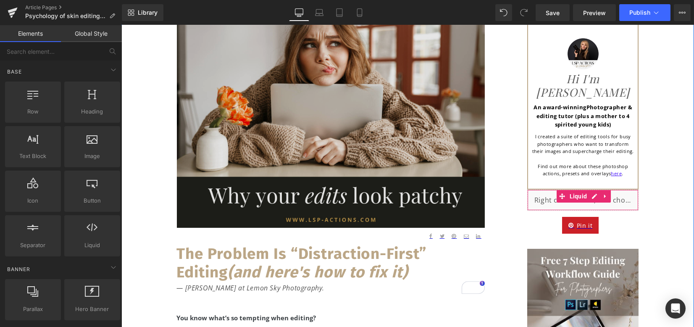
click at [315, 166] on img at bounding box center [331, 124] width 308 height 205
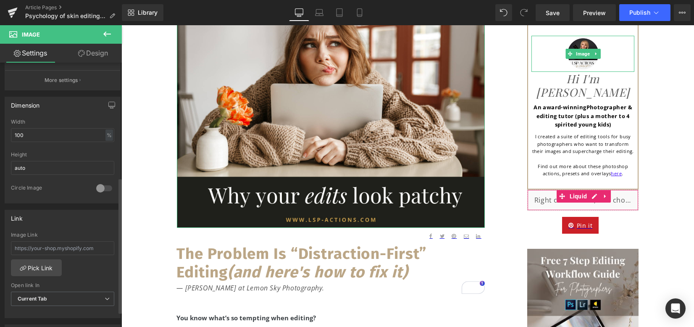
scroll to position [224, 0]
click at [72, 245] on input "text" at bounding box center [62, 246] width 103 height 14
type input "https://www.lsp-actions.com/products/the-7-step-editing-workflow"
click at [62, 228] on div "Link Image Link https://www.lsp-actions.com/products/the-7-step-editing-workflo…" at bounding box center [63, 262] width 116 height 109
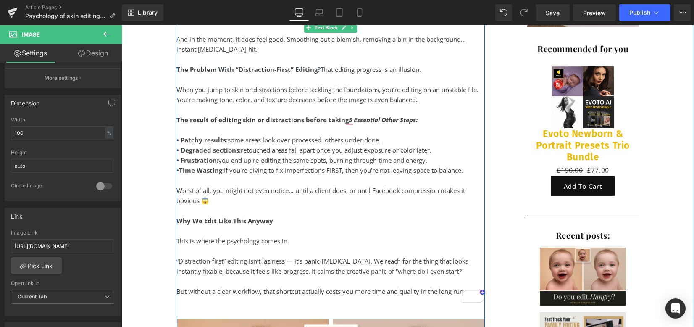
scroll to position [463, 0]
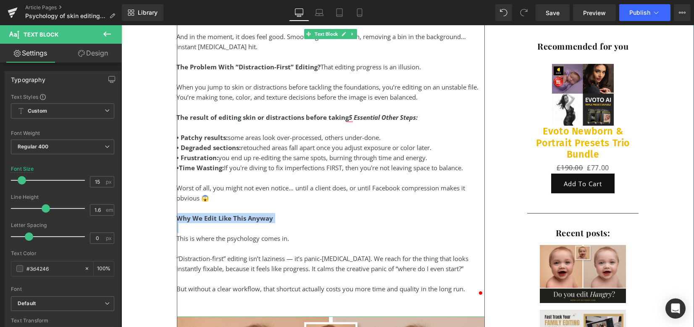
drag, startPoint x: 188, startPoint y: 218, endPoint x: 178, endPoint y: 218, distance: 10.1
click at [177, 217] on div "You know what’s so tempting when editing? Opening up a RAW file and zooming str…" at bounding box center [331, 119] width 308 height 396
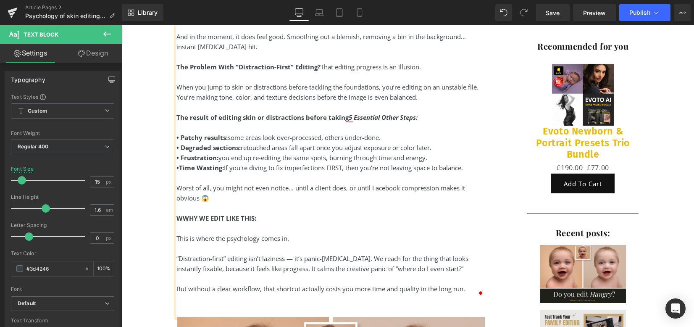
scroll to position [519, 0]
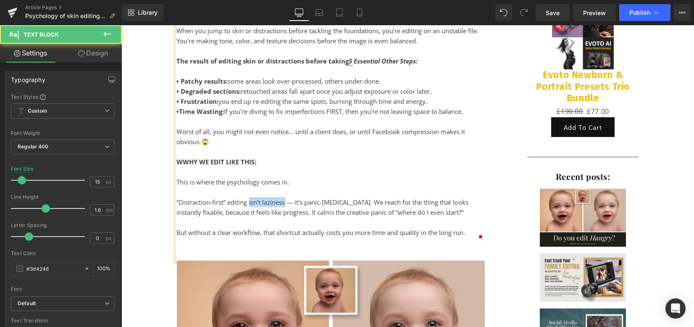
drag, startPoint x: 247, startPoint y: 203, endPoint x: 266, endPoint y: 193, distance: 20.9
click at [283, 203] on div "“Distraction-first” editing isn’t laziness — it’s panic-procrastination. We rea…" at bounding box center [331, 207] width 308 height 20
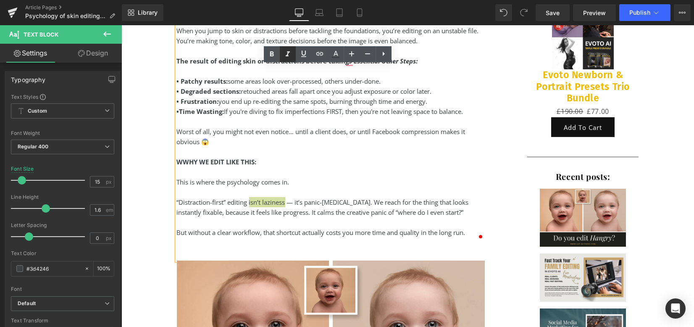
click at [283, 53] on icon at bounding box center [288, 54] width 10 height 10
click at [271, 53] on icon at bounding box center [272, 54] width 10 height 10
click at [332, 231] on div "But without a clear workflow, that shortcut actually costs you more time and qu…" at bounding box center [331, 232] width 308 height 10
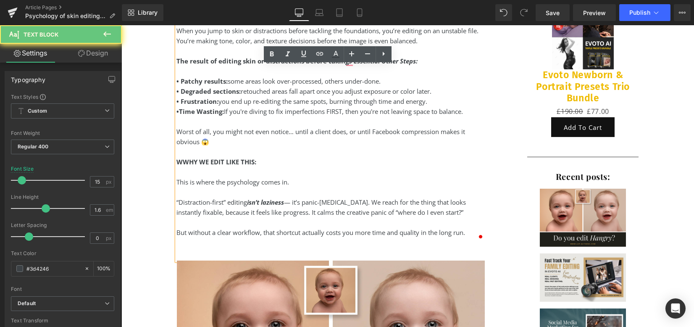
click at [372, 201] on div "“Distraction-first” editing isn’t laziness — it’s panic-procrastination. We rea…" at bounding box center [331, 207] width 308 height 20
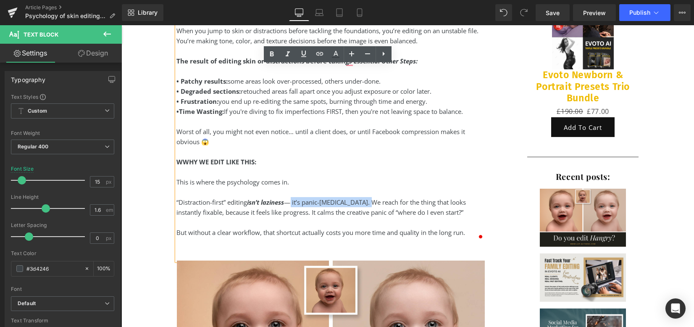
drag, startPoint x: 366, startPoint y: 203, endPoint x: 287, endPoint y: 198, distance: 78.7
click at [287, 200] on div "“Distraction-first” editing isn’t laziness — it’s panic-procrastination. We rea…" at bounding box center [331, 207] width 308 height 20
click at [286, 54] on icon at bounding box center [288, 54] width 10 height 10
drag, startPoint x: 273, startPoint y: 54, endPoint x: 197, endPoint y: 71, distance: 78.0
click at [273, 54] on icon at bounding box center [272, 53] width 4 height 5
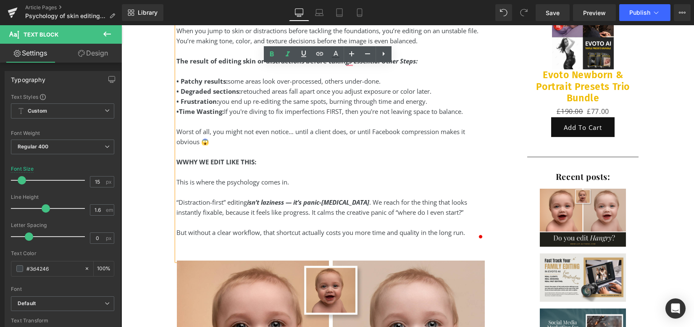
click at [374, 201] on div "“Distraction-first” editing isn’t laziness — it’s panic-procrastination . We re…" at bounding box center [331, 207] width 308 height 20
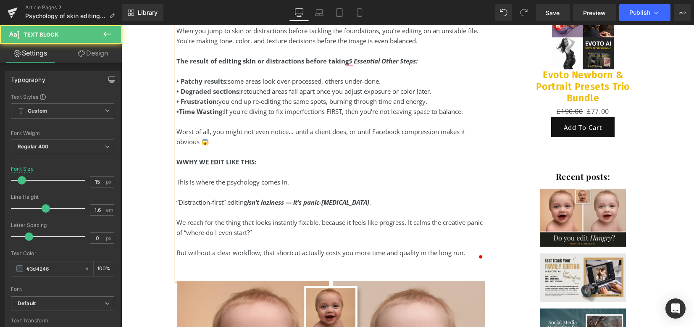
click at [336, 232] on div "We reach for the thing that looks instantly fixable, because it feels like prog…" at bounding box center [331, 227] width 308 height 20
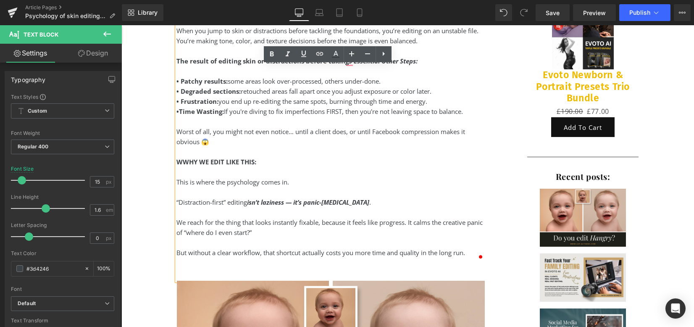
click at [270, 221] on div "We reach for the thing that looks instantly fixable, because it feels like prog…" at bounding box center [331, 227] width 308 height 20
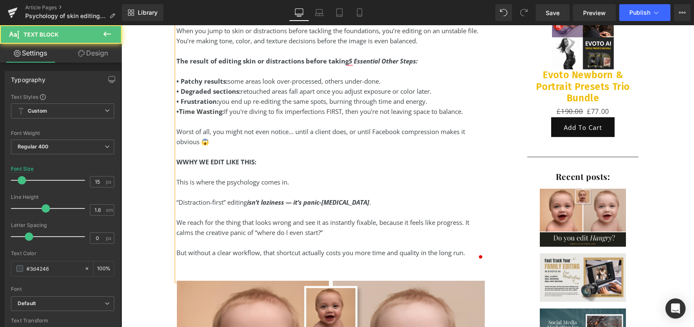
click at [434, 245] on div "To enrich screen reader interactions, please activate Accessibility in Grammarl…" at bounding box center [331, 242] width 308 height 10
drag, startPoint x: 468, startPoint y: 221, endPoint x: 486, endPoint y: 246, distance: 31.6
click at [464, 220] on div "We reach for the thing that looks wrong and see it as instantly fixable, becaus…" at bounding box center [331, 227] width 308 height 20
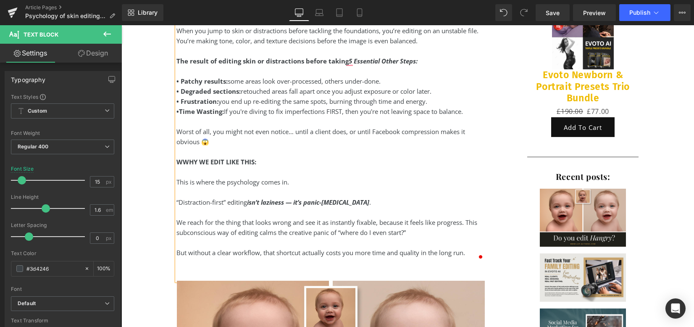
click at [283, 238] on div "To enrich screen reader interactions, please activate Accessibility in Grammarl…" at bounding box center [331, 242] width 308 height 10
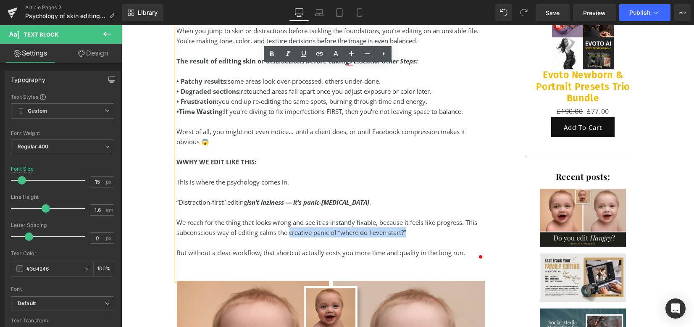
drag, startPoint x: 287, startPoint y: 233, endPoint x: 407, endPoint y: 236, distance: 119.4
click at [407, 236] on div "We reach for the thing that looks wrong and see it as instantly fixable, becaus…" at bounding box center [331, 227] width 308 height 20
click at [271, 57] on icon at bounding box center [272, 54] width 10 height 10
click at [381, 253] on div "But without a clear workflow, that shortcut actually costs you more time and qu…" at bounding box center [331, 252] width 308 height 10
click at [266, 234] on div "We reach for the thing that looks wrong and see it as instantly fixable, becaus…" at bounding box center [331, 227] width 308 height 20
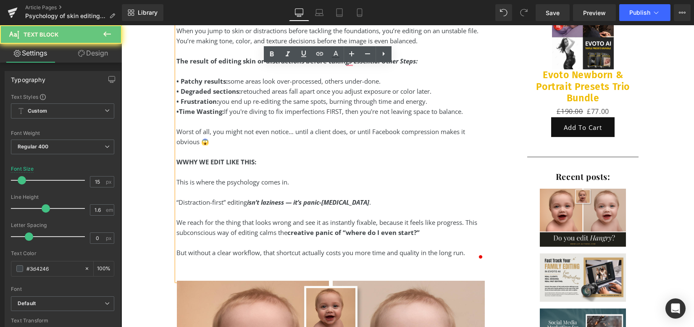
click at [256, 270] on div "You know what’s so tempting when editing? Opening up a RAW file and zooming str…" at bounding box center [331, 72] width 308 height 416
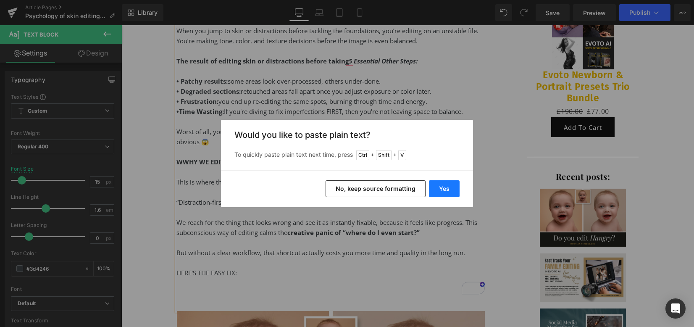
click at [441, 189] on button "Yes" at bounding box center [444, 188] width 31 height 17
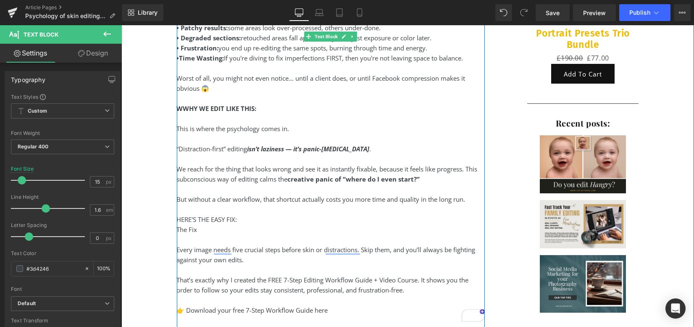
scroll to position [575, 0]
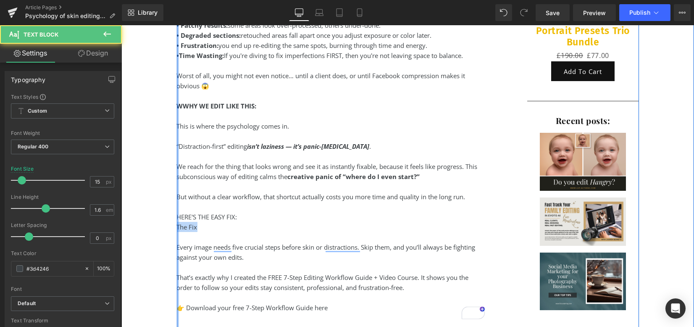
drag, startPoint x: 188, startPoint y: 230, endPoint x: 180, endPoint y: 227, distance: 8.9
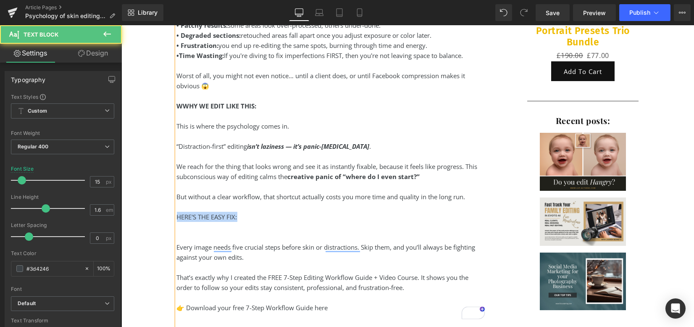
drag, startPoint x: 241, startPoint y: 218, endPoint x: 174, endPoint y: 214, distance: 67.3
click at [177, 214] on div "HERE'S THE EASY FIX:" at bounding box center [331, 217] width 308 height 10
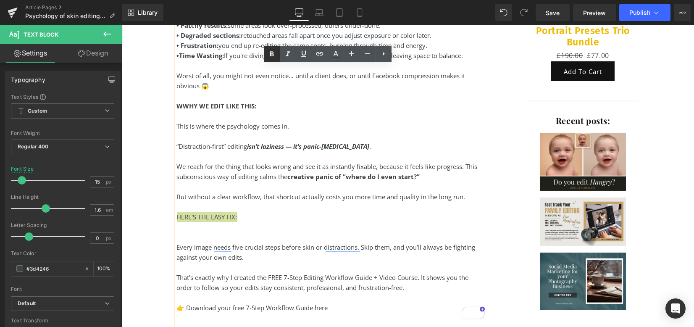
drag, startPoint x: 270, startPoint y: 52, endPoint x: 111, endPoint y: 143, distance: 183.9
click at [270, 52] on icon at bounding box center [272, 53] width 4 height 5
click at [221, 206] on div "To enrich screen reader interactions, please activate Accessibility in Grammarl…" at bounding box center [331, 207] width 308 height 10
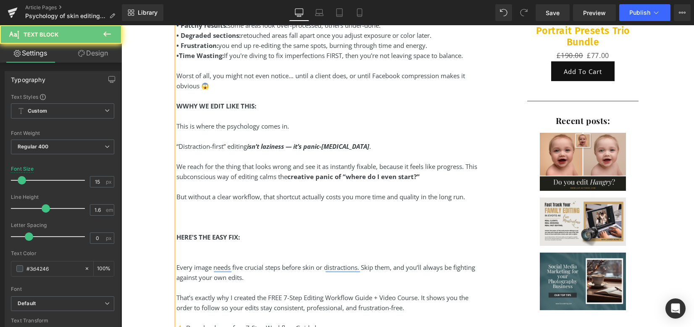
click at [210, 253] on div "To enrich screen reader interactions, please activate Accessibility in Grammarl…" at bounding box center [331, 257] width 308 height 10
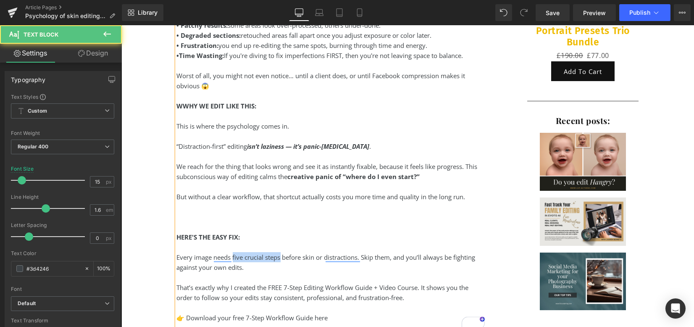
drag, startPoint x: 230, startPoint y: 257, endPoint x: 277, endPoint y: 255, distance: 47.5
click at [277, 255] on div "Every image needs five crucial steps before skin or distractions. Skip them, an…" at bounding box center [331, 262] width 308 height 20
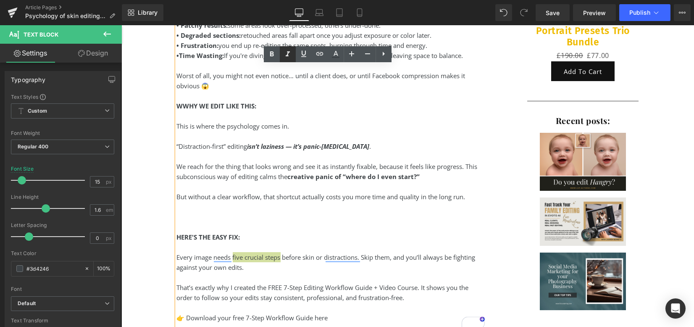
click at [288, 52] on icon at bounding box center [288, 53] width 4 height 5
click at [315, 271] on div "Every image needs five crucial steps before skin or distractions. Skip them, an…" at bounding box center [331, 262] width 308 height 20
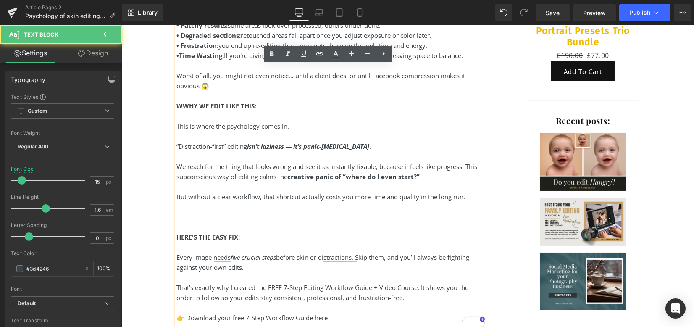
click at [297, 255] on div "Every image needs five crucial steps before skin or distractions. Skip them, an…" at bounding box center [331, 262] width 308 height 20
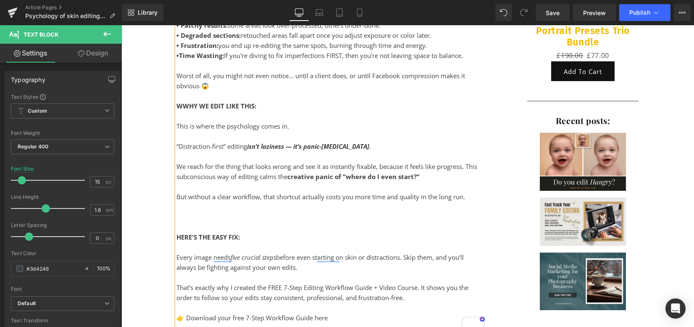
click at [313, 269] on div "Every image needs five crucial steps before even starting on skin or distractio…" at bounding box center [331, 262] width 308 height 20
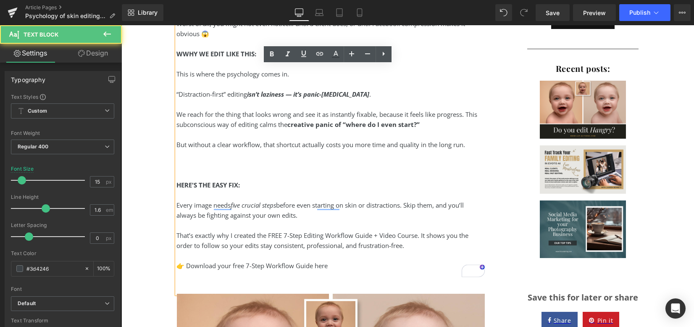
scroll to position [631, 0]
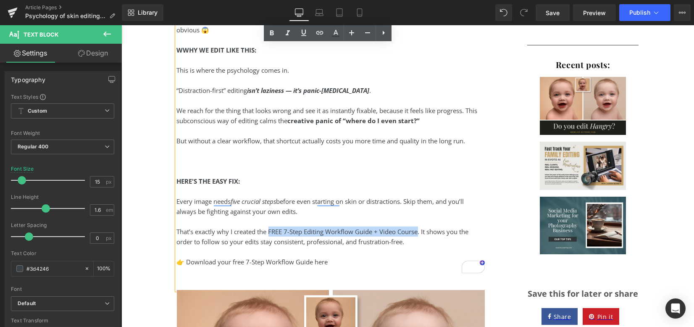
drag, startPoint x: 266, startPoint y: 232, endPoint x: 416, endPoint y: 232, distance: 149.6
click at [416, 232] on div "That’s exactly why I created the FREE 7-Step Editing Workflow Guide + Video Cou…" at bounding box center [331, 236] width 308 height 20
click at [322, 32] on icon at bounding box center [319, 32] width 7 height 3
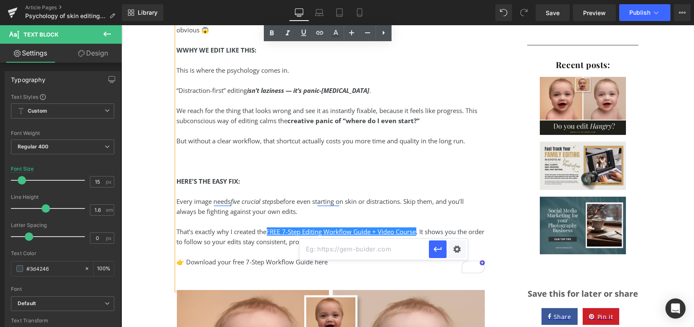
click at [379, 248] on input "text" at bounding box center [364, 249] width 129 height 21
paste input "[URL][DOMAIN_NAME]"
click at [434, 247] on icon "button" at bounding box center [438, 249] width 10 height 10
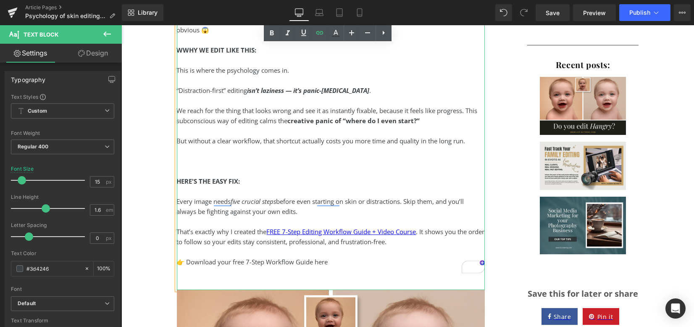
click at [425, 239] on div "That’s exactly why I created the FREE 7-Step Editing Workflow Guide + Video Cou…" at bounding box center [331, 236] width 308 height 20
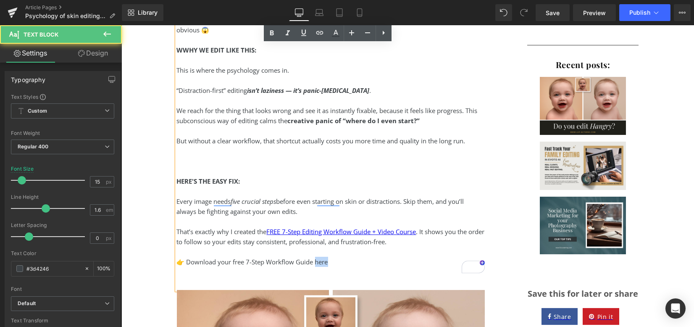
drag, startPoint x: 326, startPoint y: 262, endPoint x: 312, endPoint y: 261, distance: 14.3
click at [312, 261] on div "👉 Download your free 7-Step Workflow Guide here" at bounding box center [331, 262] width 308 height 10
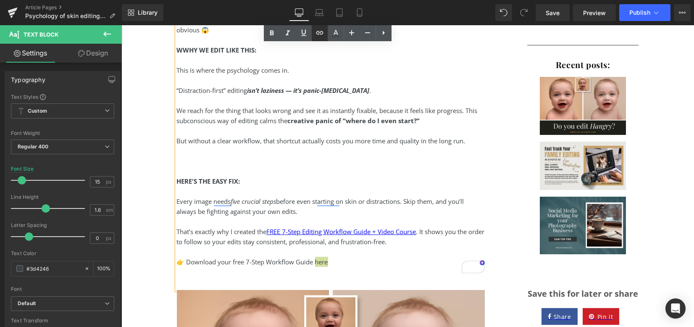
click at [320, 28] on icon at bounding box center [320, 33] width 10 height 10
click at [355, 282] on input "text" at bounding box center [341, 279] width 129 height 21
paste input "[URL][DOMAIN_NAME]"
type input "[URL][DOMAIN_NAME]"
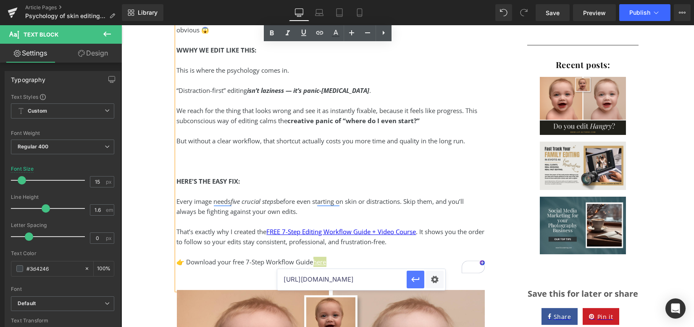
click at [416, 278] on icon "button" at bounding box center [415, 279] width 10 height 10
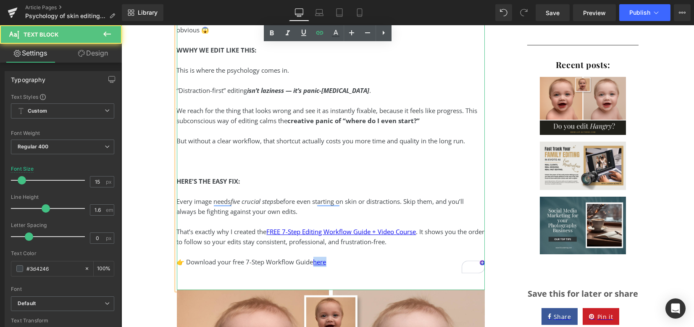
click at [348, 258] on div "👉 Download your free 7-Step Workflow Guide here" at bounding box center [331, 262] width 308 height 10
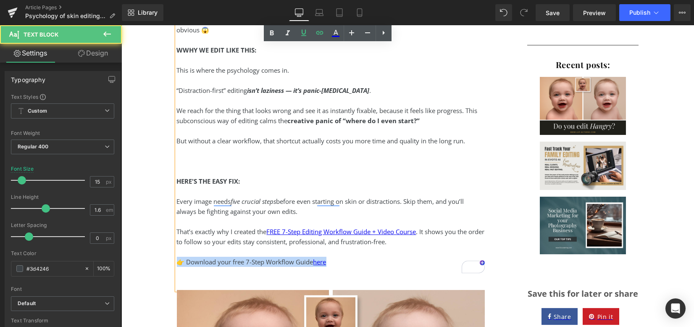
drag, startPoint x: 177, startPoint y: 261, endPoint x: 355, endPoint y: 274, distance: 179.0
click at [355, 274] on div "You know what’s so tempting when editing? Opening up a RAW file and zooming str…" at bounding box center [331, 21] width 308 height 537
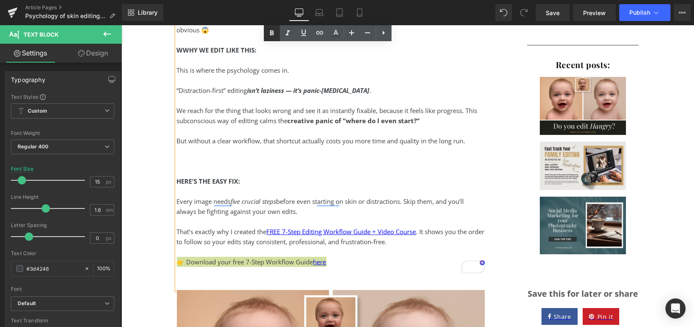
drag, startPoint x: 274, startPoint y: 33, endPoint x: 197, endPoint y: 105, distance: 104.9
click at [274, 33] on icon at bounding box center [272, 33] width 10 height 10
click at [361, 266] on div "👉 Download your free 7-Step Workflow Guide here" at bounding box center [331, 262] width 308 height 10
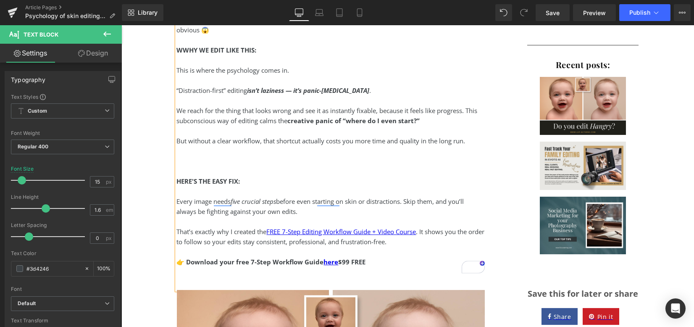
click at [336, 264] on strong "👉 Download your free 7-Step Workflow Guide here $99 FREE" at bounding box center [271, 262] width 189 height 8
click at [367, 260] on div "👉 Download your free 7-Step Workflow Guide here ($99 FREE" at bounding box center [331, 262] width 308 height 10
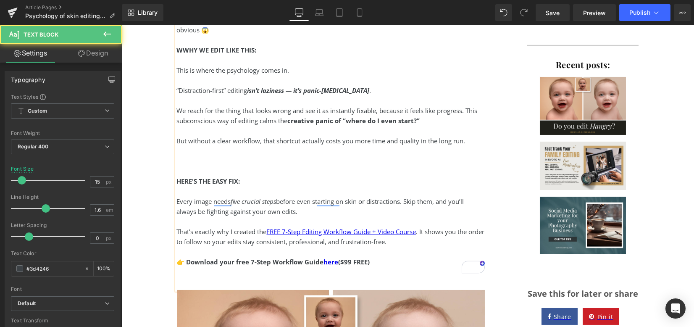
drag, startPoint x: 337, startPoint y: 261, endPoint x: 385, endPoint y: 258, distance: 47.5
click at [385, 258] on div "👉 Download your free 7-Step Workflow Guide here ($99 FREE)" at bounding box center [331, 262] width 308 height 10
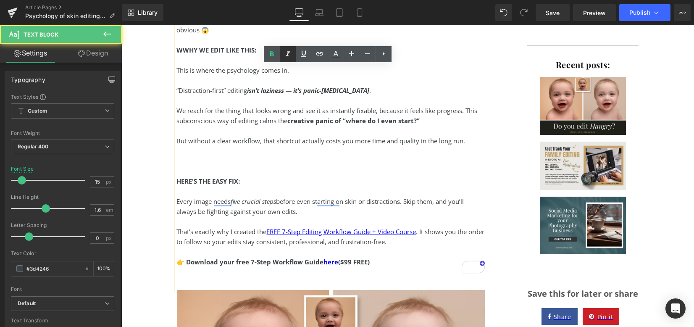
click at [285, 55] on icon at bounding box center [288, 54] width 10 height 10
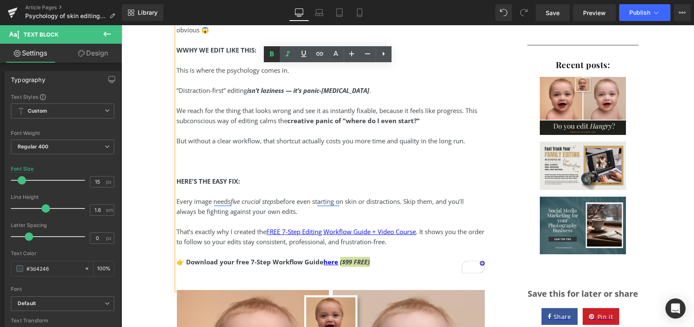
click at [274, 52] on icon at bounding box center [272, 54] width 10 height 10
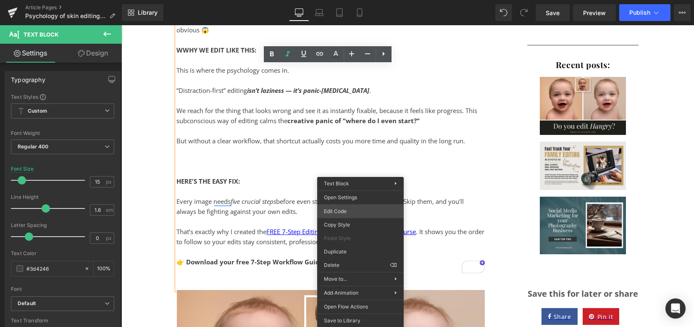
click at [366, 0] on div "Heading You are previewing how the will restyle your page. You can not edit Ele…" at bounding box center [347, 0] width 694 height 0
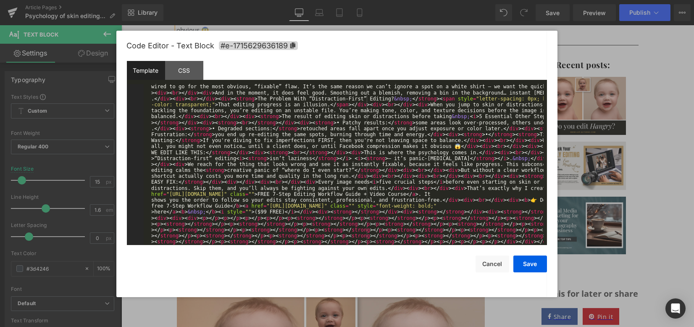
scroll to position [18, 0]
click at [446, 200] on div "< div > </ div > < div > < strong > You know what’s so tempting when editing? <…" at bounding box center [344, 325] width 400 height 519
click at [495, 207] on div "< div > </ div > < div > < strong > You know what’s so tempting when editing? <…" at bounding box center [344, 325] width 400 height 519
click at [186, 206] on div "< div > </ div > < div > < strong > You know what’s so tempting when editing? <…" at bounding box center [344, 325] width 400 height 519
click at [237, 206] on div "< div > </ div > < div > < strong > You know what’s so tempting when editing? <…" at bounding box center [344, 325] width 400 height 519
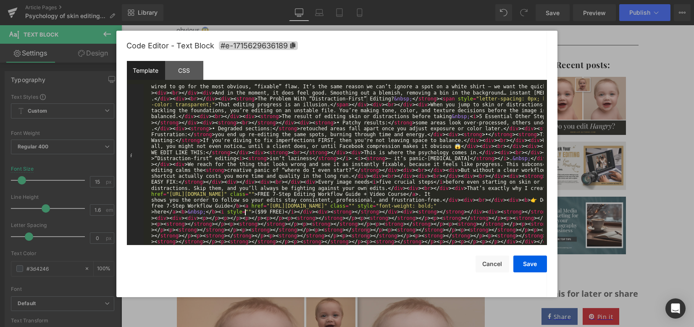
click at [246, 212] on div "< div > </ div > < div > < strong > You know what’s so tempting when editing? <…" at bounding box center [344, 325] width 400 height 519
paste textarea
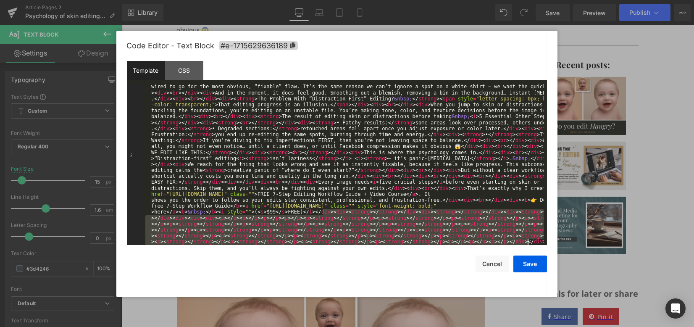
drag, startPoint x: 324, startPoint y: 211, endPoint x: 586, endPoint y: 305, distance: 278.7
click at [586, 305] on body "Heading You are previewing how the will restyle your page. You can not edit Ele…" at bounding box center [347, 163] width 694 height 327
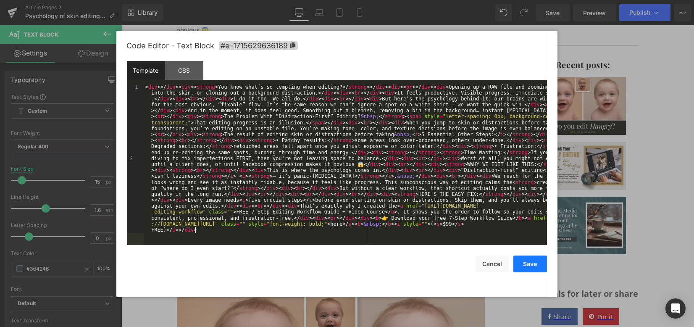
click at [536, 266] on button "Save" at bounding box center [530, 263] width 34 height 17
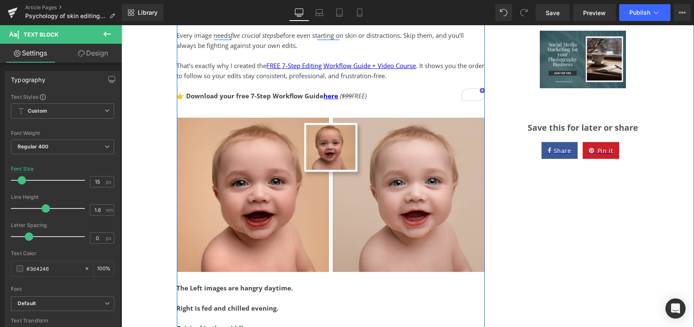
scroll to position [799, 0]
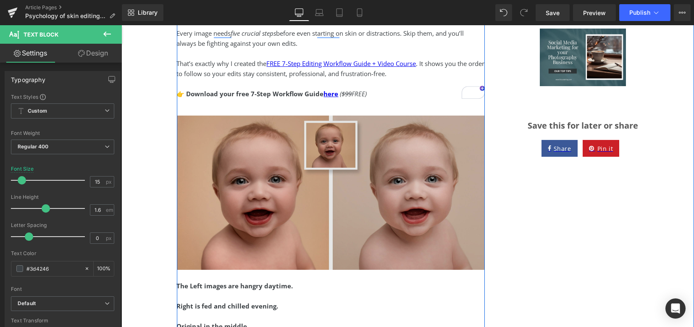
click at [302, 184] on img at bounding box center [331, 193] width 308 height 154
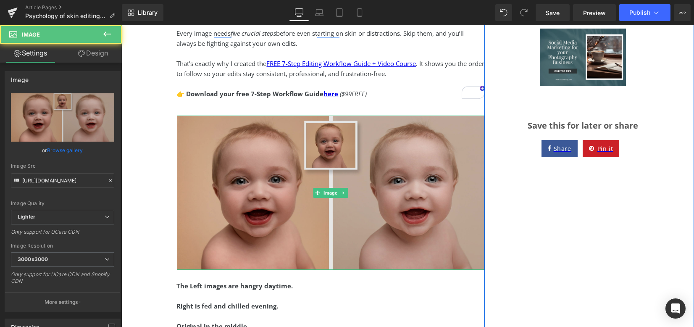
click at [439, 225] on img at bounding box center [331, 193] width 308 height 154
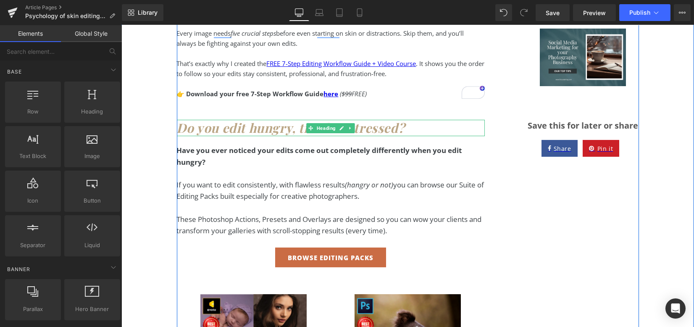
click at [274, 133] on icon "Do you edit hungry, tired or stressed?" at bounding box center [291, 127] width 228 height 17
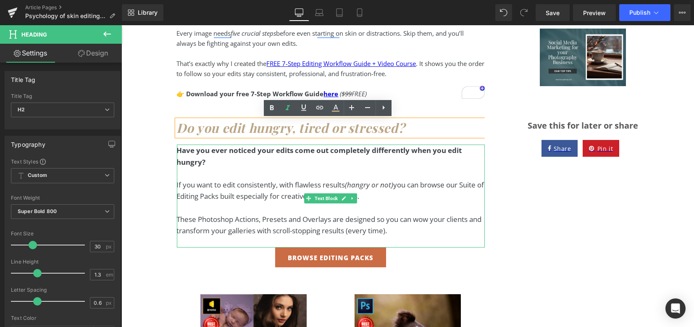
click at [282, 154] on strong "Have you ever noticed your edits come out completely differently when you edit …" at bounding box center [319, 155] width 285 height 21
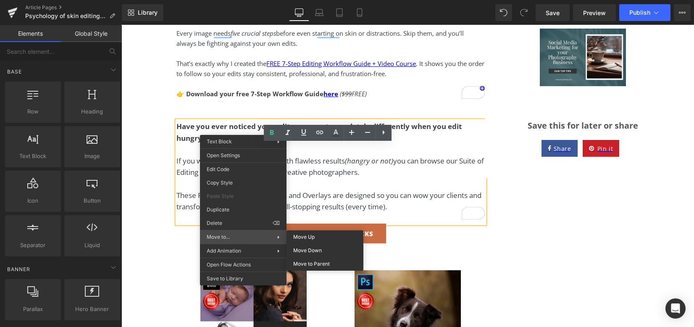
click at [248, 231] on div "Move to... Move Up Move Down Move to [GEOGRAPHIC_DATA]" at bounding box center [243, 236] width 87 height 13
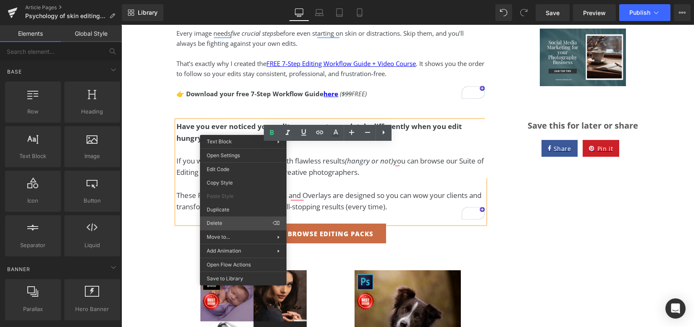
drag, startPoint x: 248, startPoint y: 231, endPoint x: 246, endPoint y: 224, distance: 6.5
click at [246, 225] on div "Text Block Row Row Text Block Open Settings Edit Code Copy Style Paste Style Du…" at bounding box center [243, 210] width 87 height 150
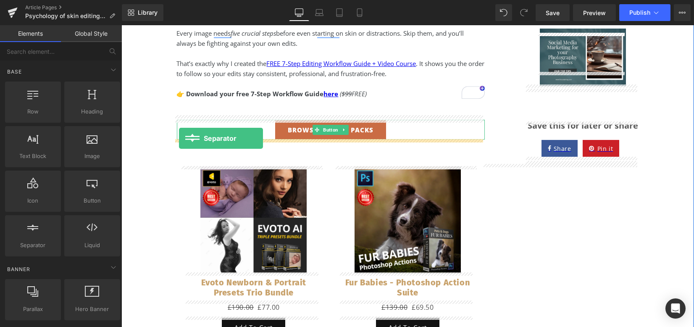
drag, startPoint x: 158, startPoint y: 260, endPoint x: 179, endPoint y: 138, distance: 123.6
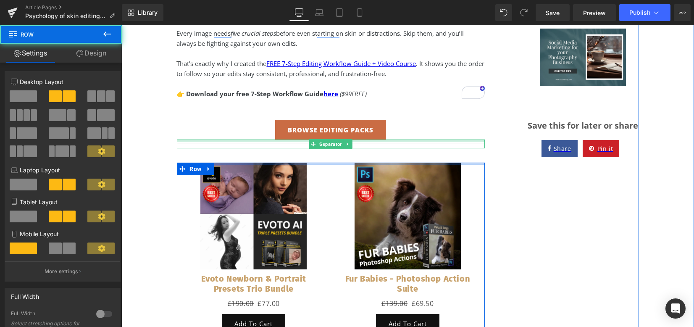
drag, startPoint x: 217, startPoint y: 165, endPoint x: 219, endPoint y: 140, distance: 24.5
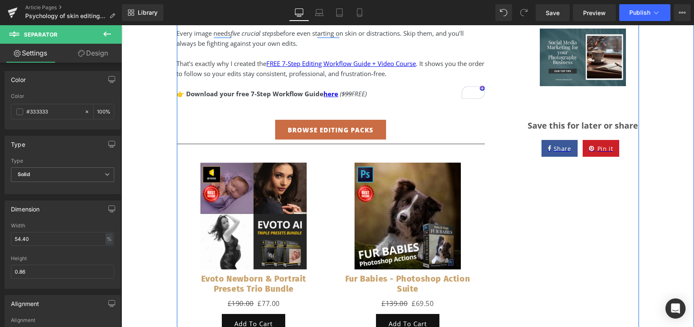
drag, startPoint x: 232, startPoint y: 140, endPoint x: 229, endPoint y: 137, distance: 4.8
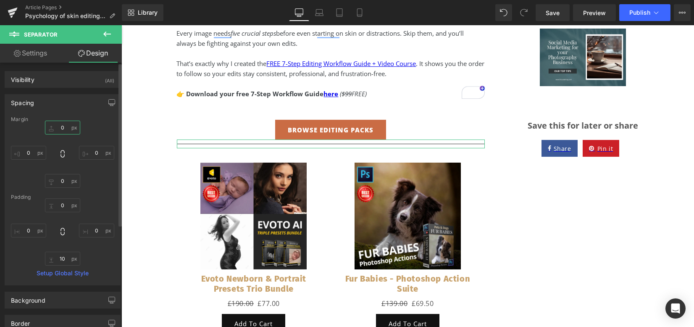
click at [65, 124] on input "0" at bounding box center [62, 128] width 35 height 14
type input "50"
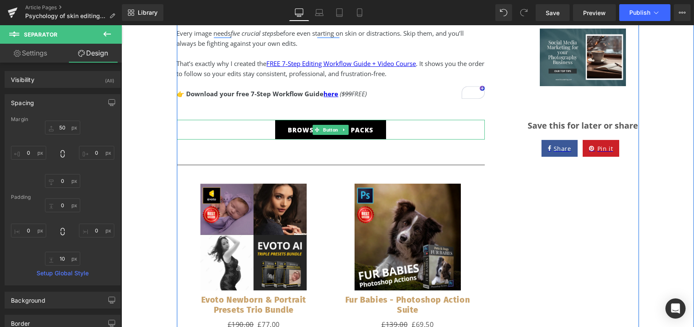
click at [313, 134] on span at bounding box center [317, 130] width 9 height 10
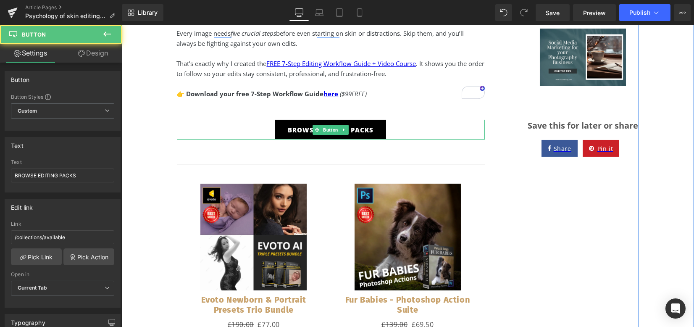
click at [306, 126] on link "BROWSE EDITING PACKS" at bounding box center [330, 130] width 111 height 20
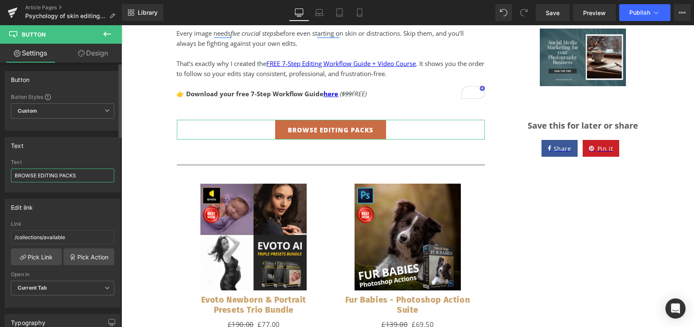
drag, startPoint x: 78, startPoint y: 172, endPoint x: 0, endPoint y: 156, distance: 79.4
click at [0, 156] on div "Text BROWSE EDITING PACKS Text BROWSE EDITING PACKS" at bounding box center [63, 162] width 126 height 62
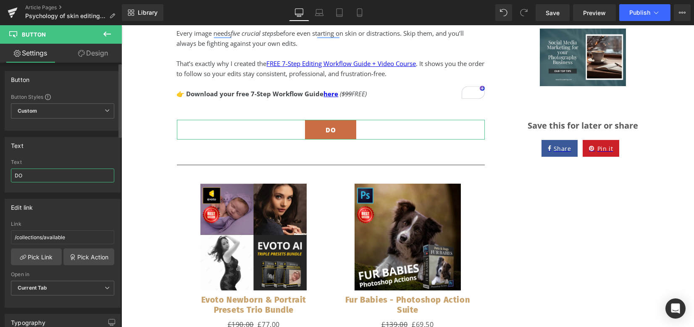
type input "D"
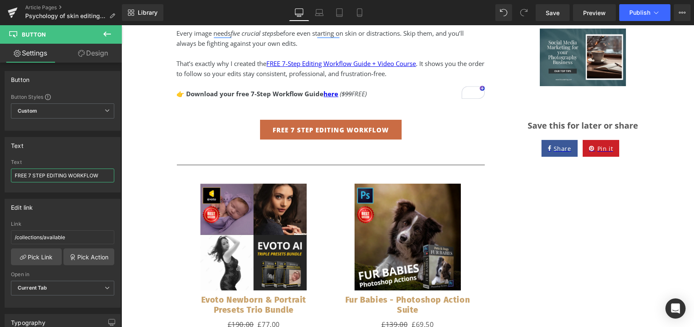
type input "FREE 7 STEP EDITING WORKFLOW"
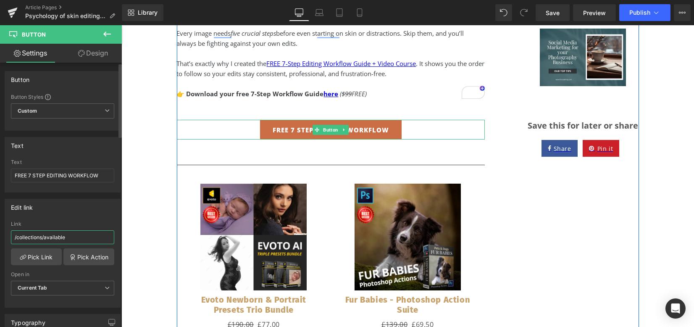
click at [0, 236] on div "Edit link /collections/available Link /collections/available Pick Link Pick Act…" at bounding box center [63, 249] width 126 height 115
paste input "[URL][DOMAIN_NAME]"
type input "[URL][DOMAIN_NAME]"
click at [56, 216] on div "Edit link https://www.lsp-actions.com/products/the-7-step-editing-workflow Link…" at bounding box center [63, 253] width 116 height 109
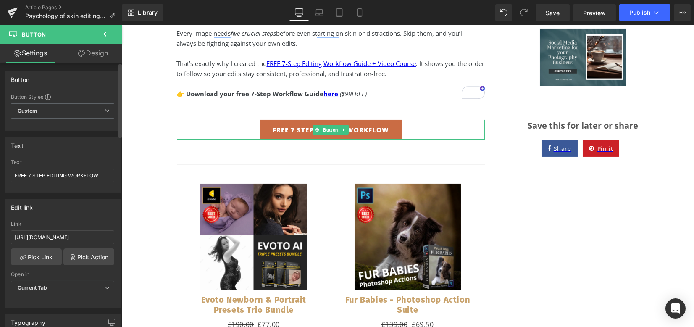
scroll to position [0, 0]
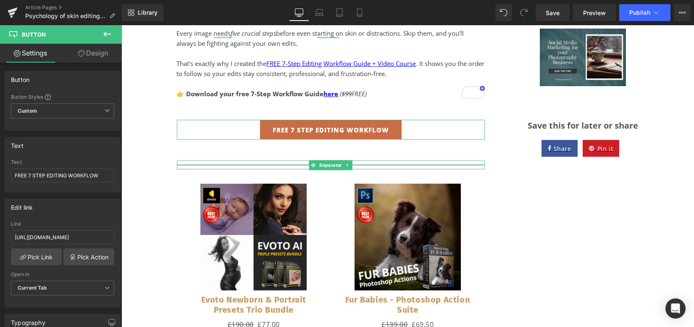
click at [111, 30] on icon at bounding box center [107, 34] width 10 height 10
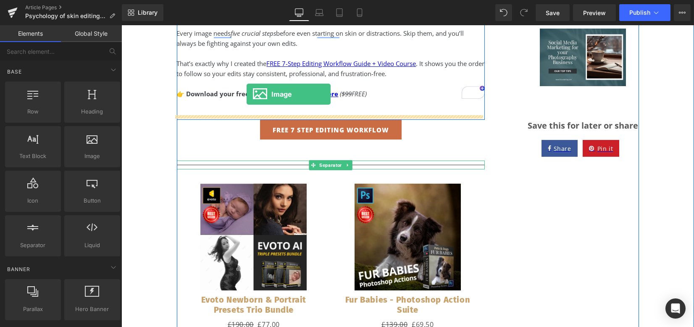
drag, startPoint x: 217, startPoint y: 184, endPoint x: 247, endPoint y: 94, distance: 94.7
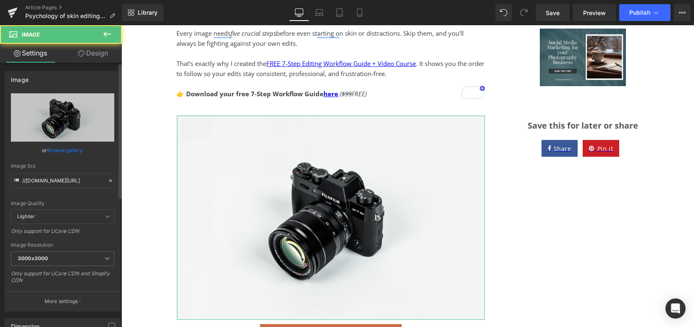
click at [77, 148] on link "Browse gallery" at bounding box center [65, 150] width 36 height 15
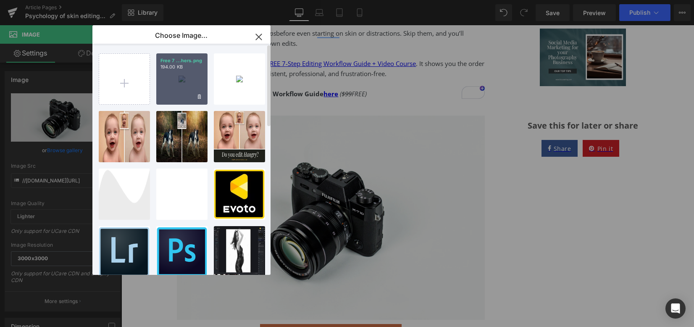
drag, startPoint x: 176, startPoint y: 83, endPoint x: 257, endPoint y: 63, distance: 83.6
click at [176, 83] on div "Free 7 ...hers.png 194.00 KB" at bounding box center [181, 78] width 51 height 51
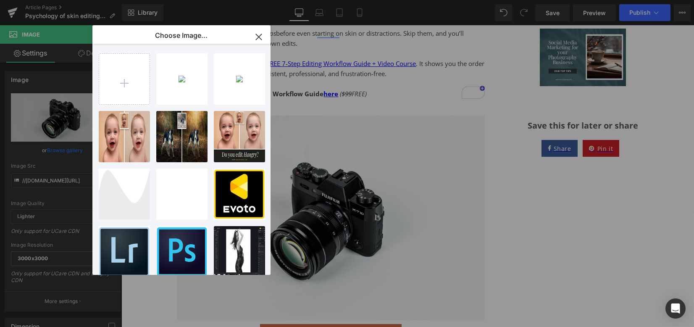
type input "https://ucarecdn.com/91251096-9292-40aa-bb22-a61c16f649df/-/format/auto/-/previ…"
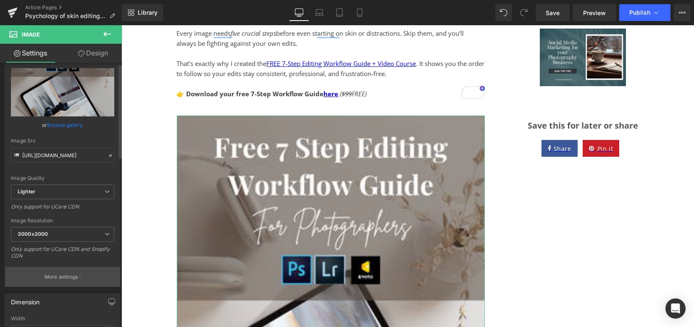
scroll to position [56, 0]
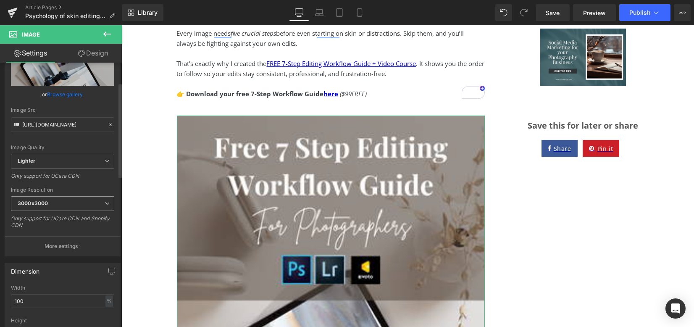
click at [63, 204] on span "3000x3000" at bounding box center [62, 203] width 103 height 15
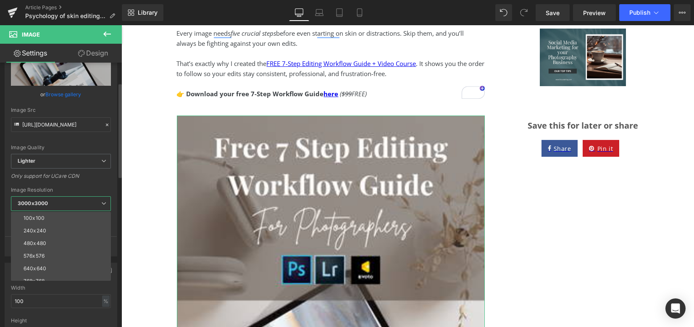
click at [63, 204] on span "3000x3000" at bounding box center [61, 203] width 100 height 15
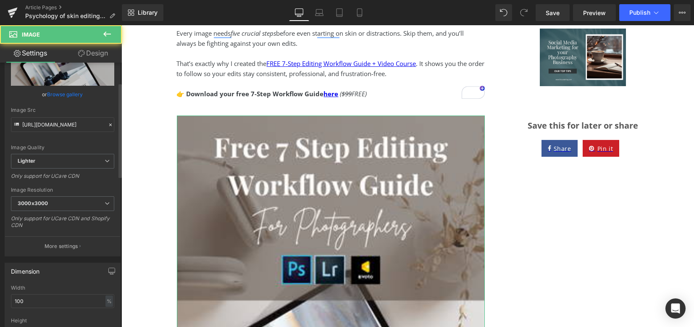
click at [68, 91] on link "Browse gallery" at bounding box center [65, 94] width 36 height 15
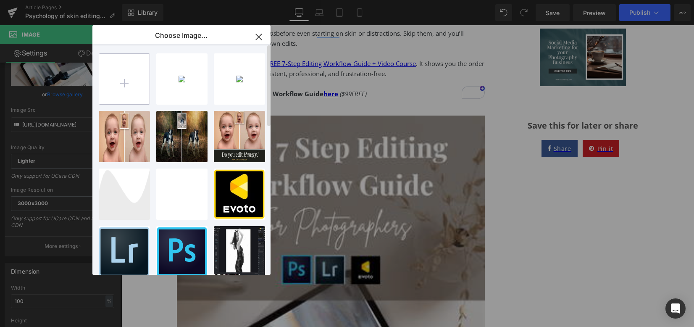
click at [134, 63] on input "file" at bounding box center [124, 79] width 50 height 50
type input "C:\fakepath\Free 7 Step Editing Workflow Guide For Photographers (Instagram Pos…"
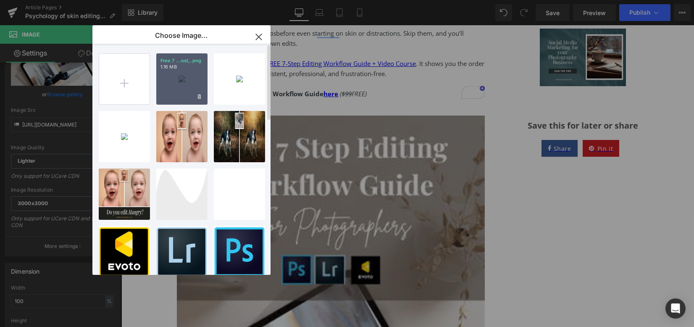
click at [174, 84] on div "Free 7 ...ost_.png 1.16 MB" at bounding box center [181, 78] width 51 height 51
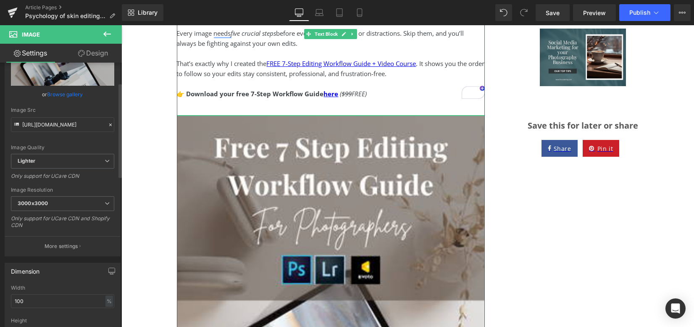
click at [68, 95] on link "Browse gallery" at bounding box center [65, 94] width 36 height 15
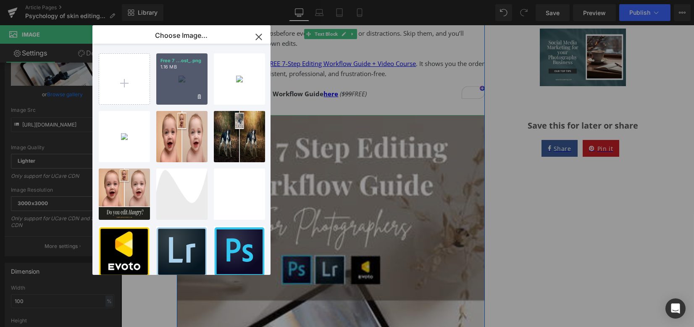
drag, startPoint x: 71, startPoint y: 66, endPoint x: 192, endPoint y: 92, distance: 124.0
click at [192, 92] on div "Free 7 ...ost_.png 1.16 MB" at bounding box center [181, 78] width 51 height 51
type input "https://ucarecdn.com/021da92b-fa19-4805-abc1-0bae1d6e4deb/-/format/auto/-/previ…"
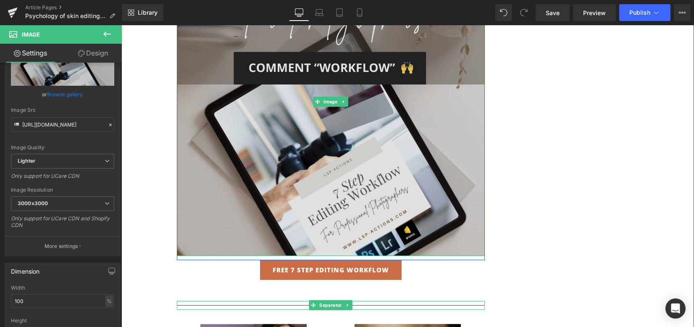
scroll to position [799, 0]
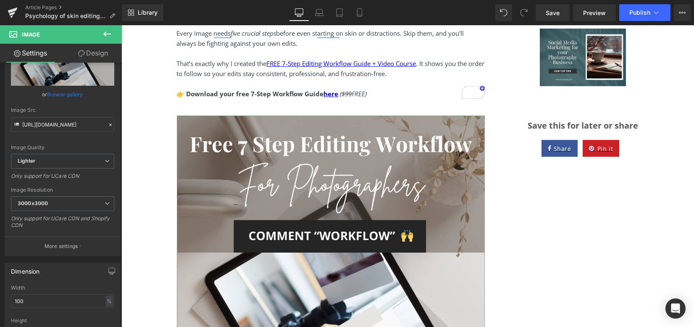
click at [65, 95] on link "Browse gallery" at bounding box center [65, 94] width 36 height 15
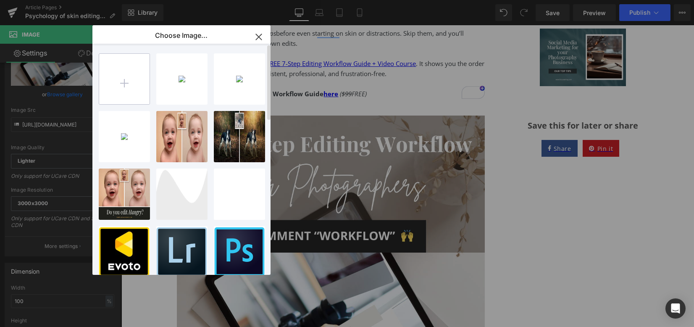
click at [120, 82] on input "file" at bounding box center [124, 79] width 50 height 50
type input "C:\fakepath\free editing download lsp actions photoshop.png"
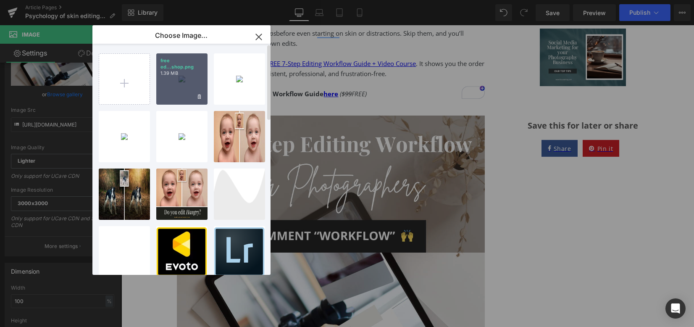
click at [180, 91] on div "free ed...shop.png 1.39 MB" at bounding box center [181, 78] width 51 height 51
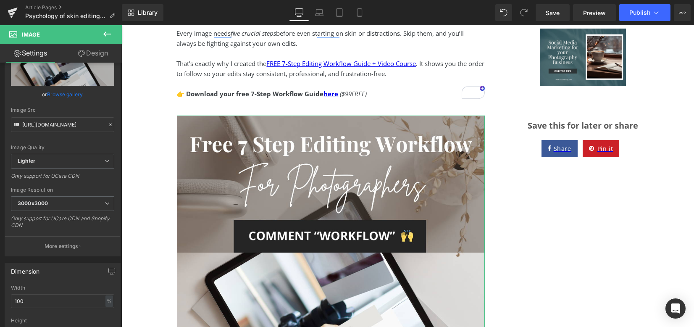
click at [57, 94] on link "Browse gallery" at bounding box center [65, 94] width 36 height 15
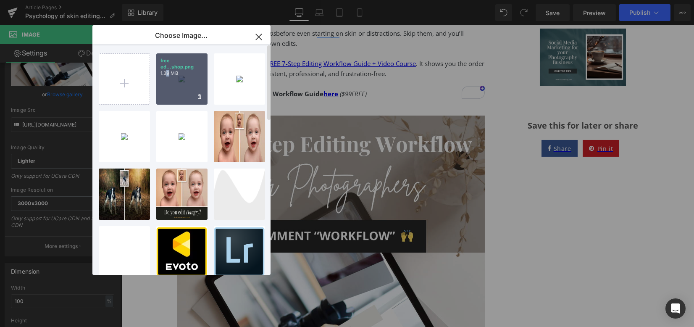
click at [168, 90] on div "free ed...shop.png 1.39 MB" at bounding box center [181, 78] width 51 height 51
type input "https://ucarecdn.com/aa50b256-d316-4980-b37b-e0bbe90578c7/-/format/auto/-/previ…"
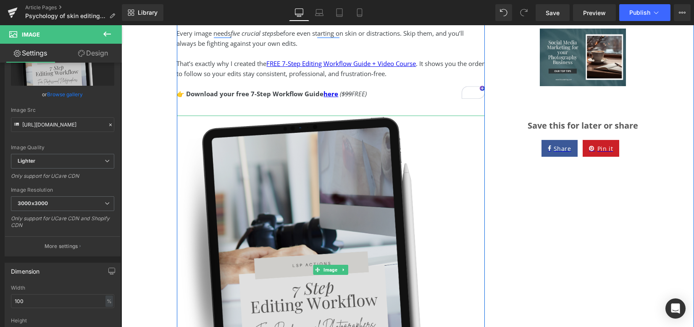
click at [284, 165] on img at bounding box center [331, 270] width 308 height 308
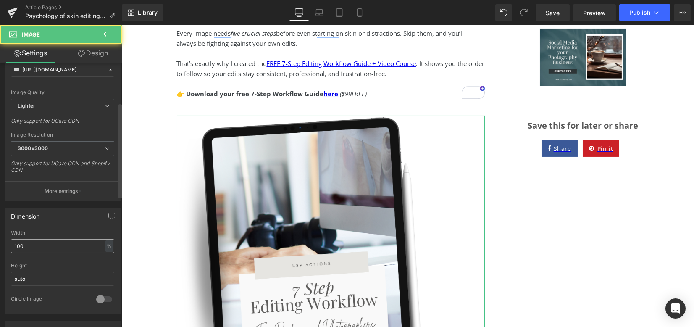
scroll to position [112, 0]
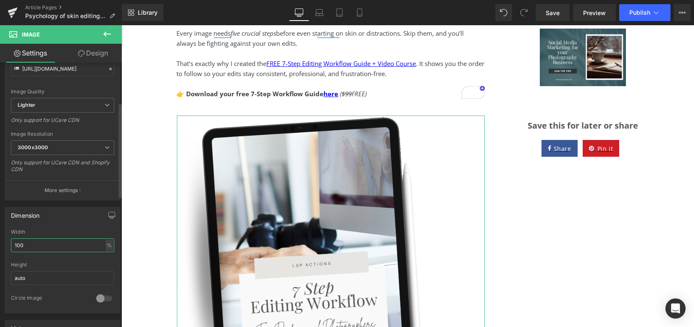
click at [0, 235] on div "Dimension 100% Width 100 % % px auto Height auto 0 Circle Image" at bounding box center [63, 256] width 126 height 113
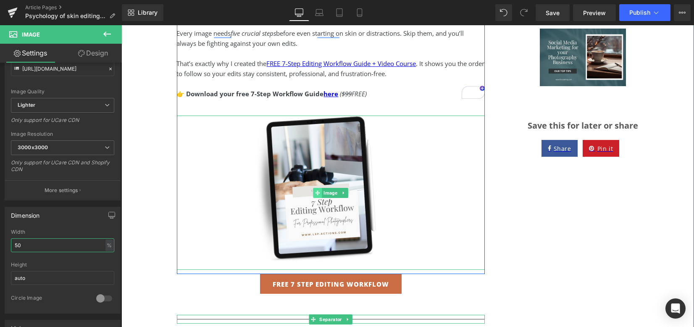
click at [318, 193] on span at bounding box center [317, 193] width 9 height 10
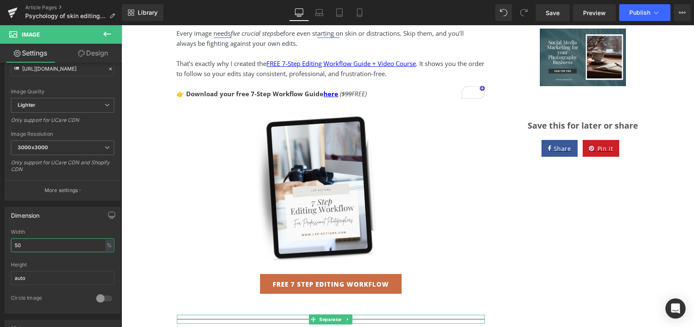
type input "50"
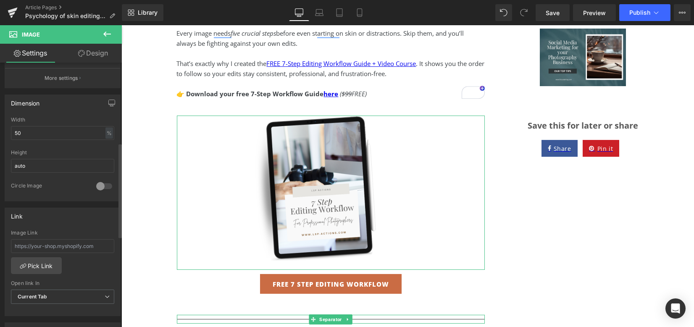
scroll to position [280, 0]
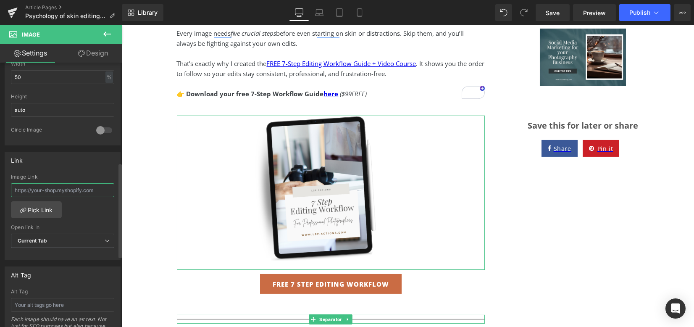
click at [64, 192] on input "text" at bounding box center [62, 190] width 103 height 14
paste input "[URL][DOMAIN_NAME]"
type input "[URL][DOMAIN_NAME]"
click at [71, 166] on div "Link https://www.lsp-actions.com/products/the-7-step-editing-workflow Image Lin…" at bounding box center [63, 206] width 116 height 109
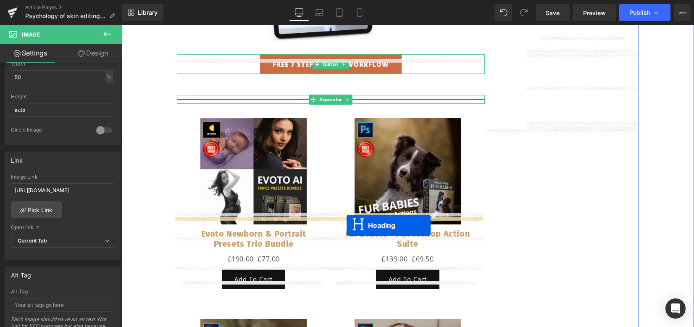
scroll to position [1023, 0]
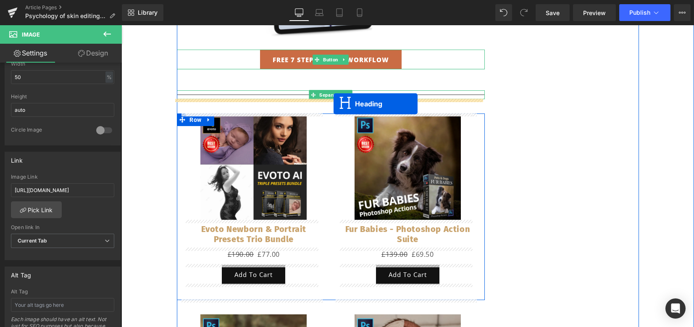
drag, startPoint x: 574, startPoint y: 113, endPoint x: 334, endPoint y: 104, distance: 240.9
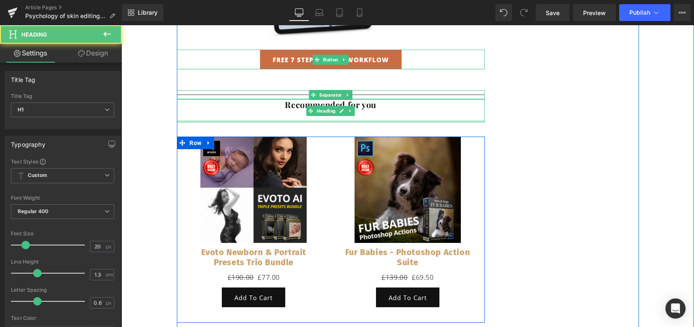
click at [294, 108] on strong "Recommended for you" at bounding box center [330, 104] width 91 height 11
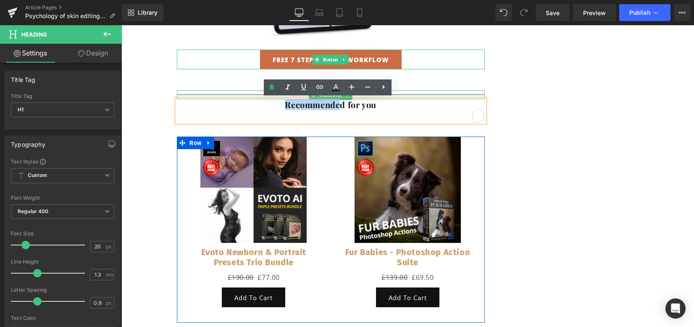
drag, startPoint x: 278, startPoint y: 108, endPoint x: 337, endPoint y: 107, distance: 59.3
click at [337, 107] on h1 "Recommended for you" at bounding box center [331, 104] width 308 height 11
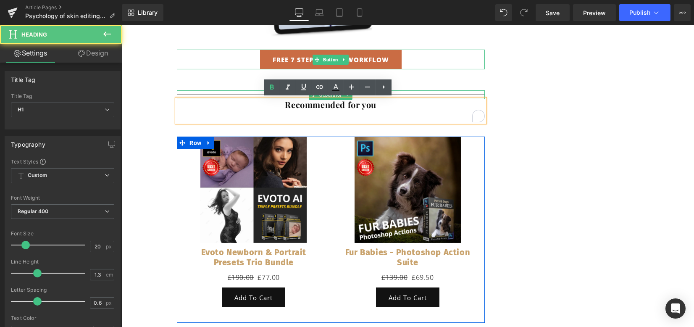
click at [355, 106] on strong "Recommended for you" at bounding box center [330, 104] width 91 height 11
drag, startPoint x: 357, startPoint y: 107, endPoint x: 392, endPoint y: 110, distance: 35.0
click at [395, 109] on h1 "Recommended for you" at bounding box center [331, 104] width 308 height 11
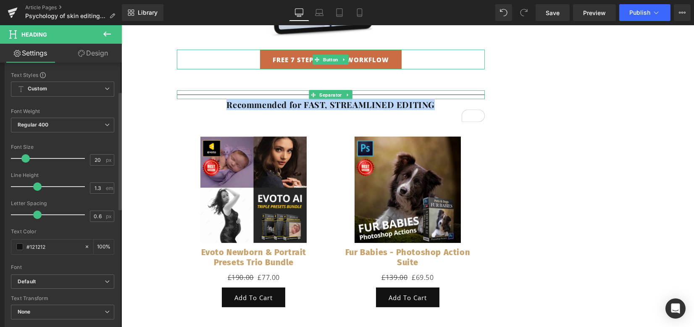
scroll to position [112, 0]
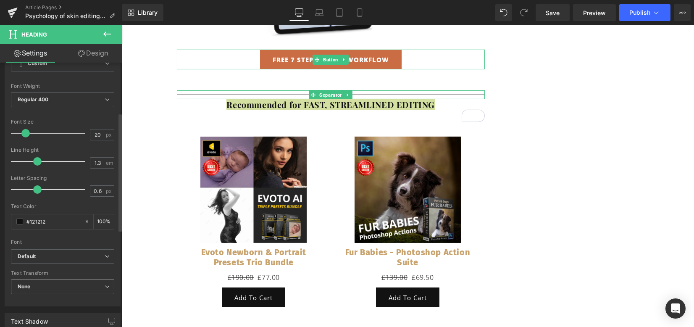
click at [35, 289] on span "None" at bounding box center [62, 286] width 103 height 15
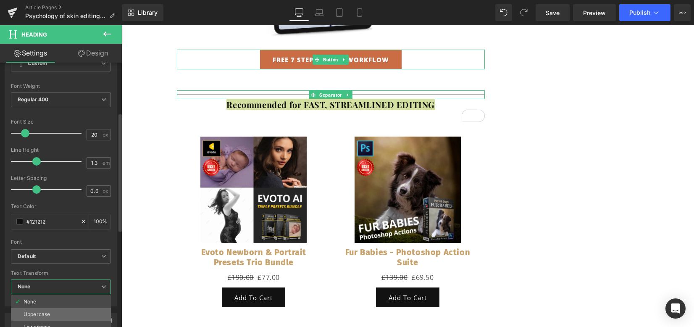
click at [39, 311] on div "Uppercase" at bounding box center [37, 314] width 26 height 6
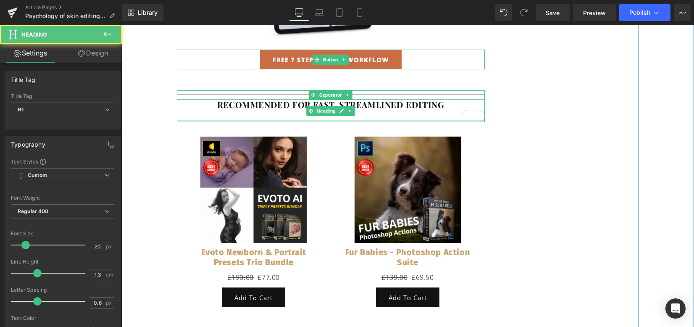
drag, startPoint x: 333, startPoint y: 121, endPoint x: 296, endPoint y: 121, distance: 37.4
click at [332, 115] on div "Recommended for FAST, STREAMLINED EDITING Heading" at bounding box center [331, 110] width 308 height 23
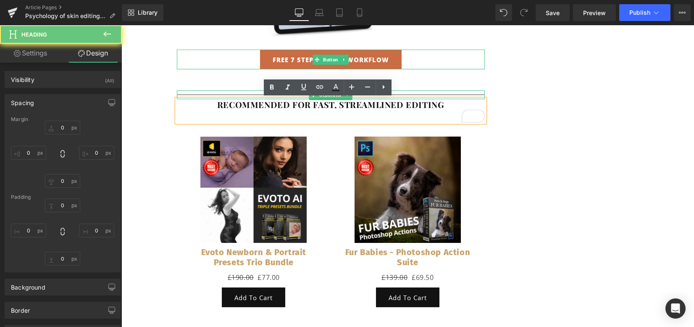
type input "0"
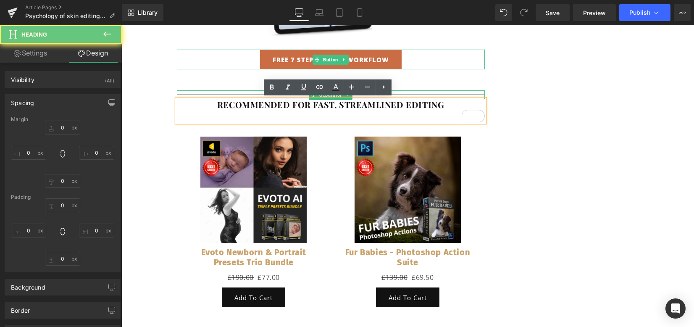
type input "0"
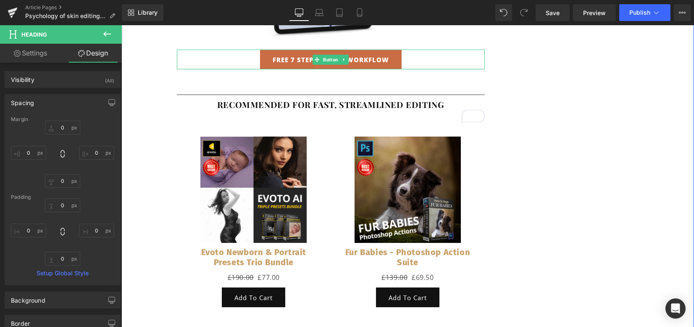
click at [274, 116] on div "To enrich screen reader interactions, please activate Accessibility in Grammarl…" at bounding box center [331, 116] width 308 height 12
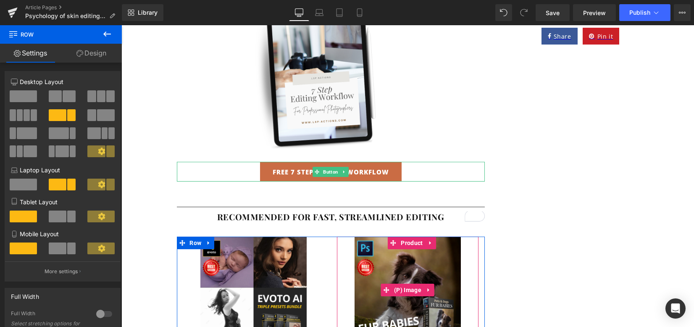
scroll to position [855, 0]
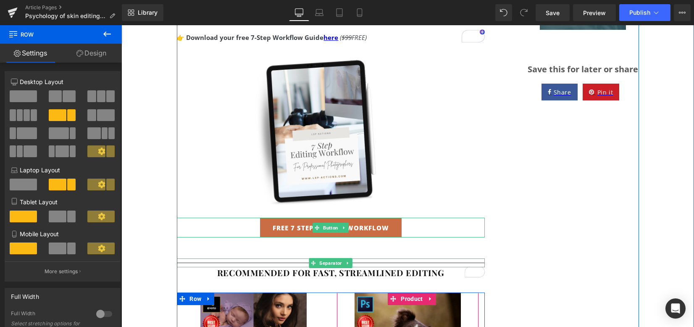
click at [347, 261] on icon at bounding box center [348, 263] width 5 height 5
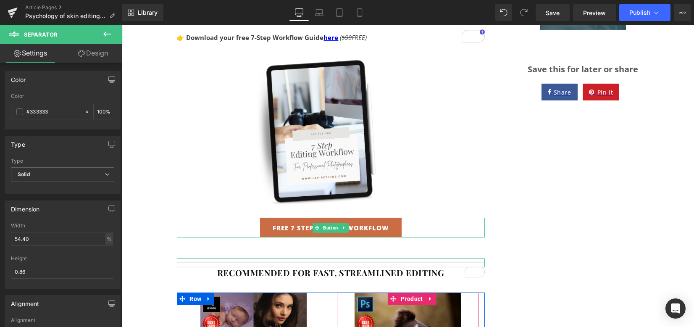
drag, startPoint x: 150, startPoint y: 136, endPoint x: 179, endPoint y: 119, distance: 33.1
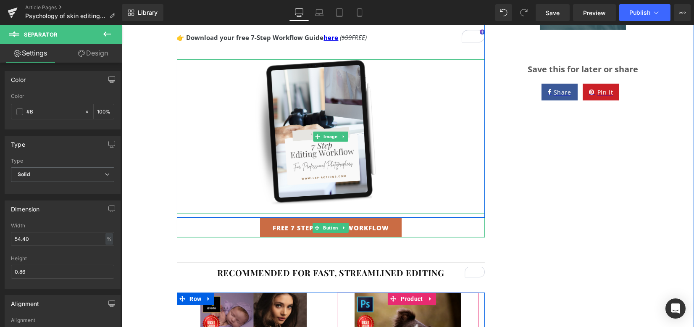
type input "#BB"
type input "0"
type input "#BBA"
type input "100"
type input "#BBA68"
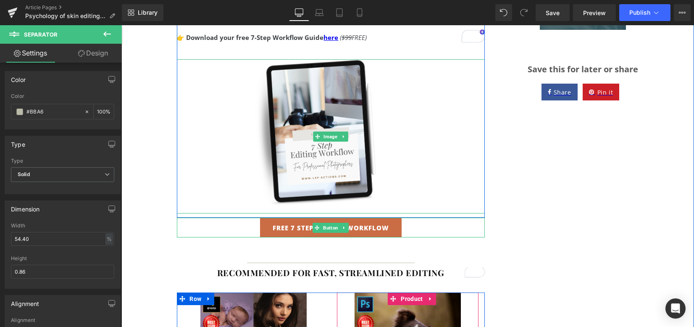
type input "40"
type input "#BBA686"
type input "100"
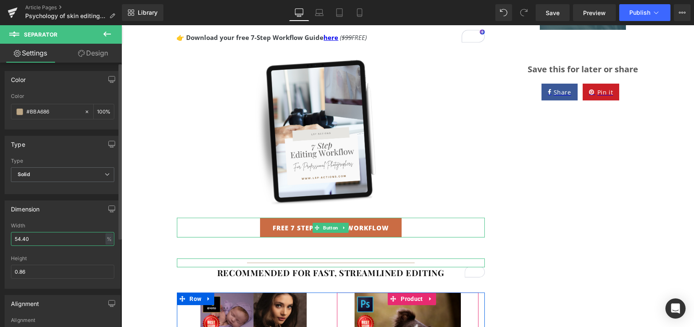
type input "#bba686"
drag, startPoint x: 29, startPoint y: 235, endPoint x: 0, endPoint y: 236, distance: 29.0
click at [0, 236] on div "Dimension 54.40% Width 54.40 % % px 0.86px Height 0.86" at bounding box center [63, 241] width 126 height 95
type input "100"
click at [82, 50] on icon at bounding box center [81, 53] width 7 height 7
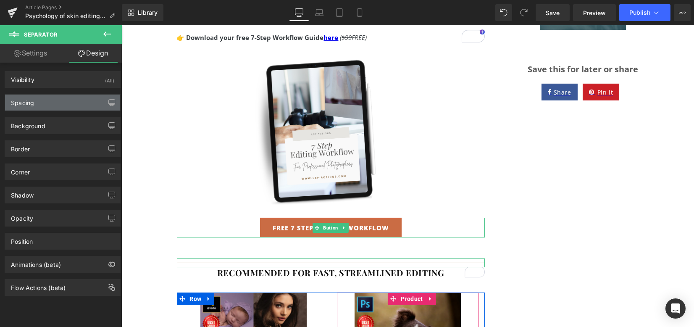
click at [58, 103] on div "Spacing" at bounding box center [62, 103] width 115 height 16
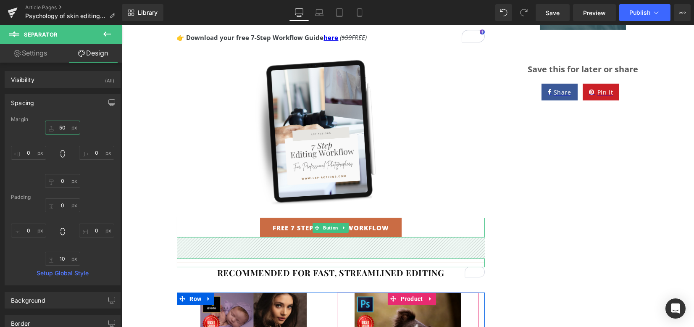
click at [64, 126] on input "50" at bounding box center [62, 128] width 35 height 14
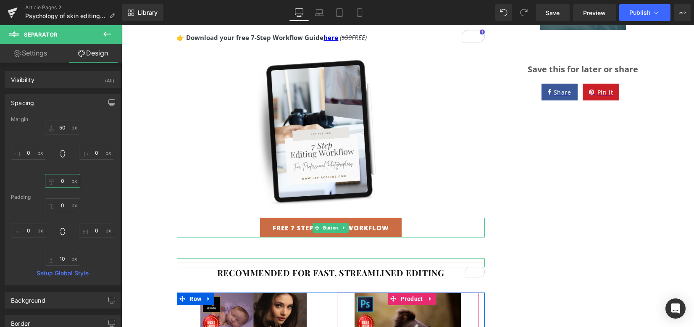
click at [61, 180] on input "0" at bounding box center [62, 181] width 35 height 14
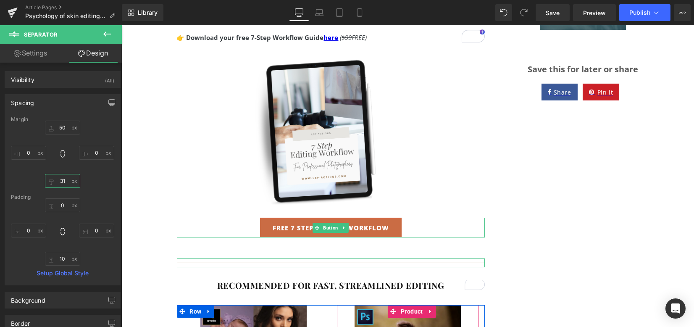
type input "32"
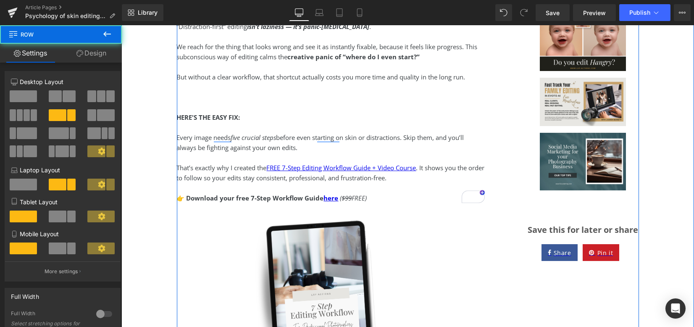
scroll to position [631, 0]
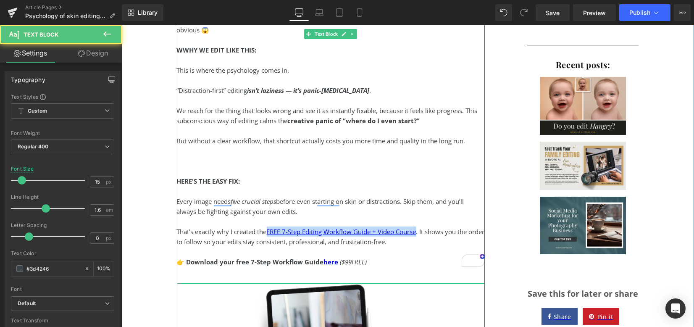
drag, startPoint x: 417, startPoint y: 232, endPoint x: 267, endPoint y: 226, distance: 149.7
click at [266, 230] on div "That’s exactly why I created the FREE 7-Step Editing Workflow Guide + Video Cou…" at bounding box center [331, 236] width 308 height 20
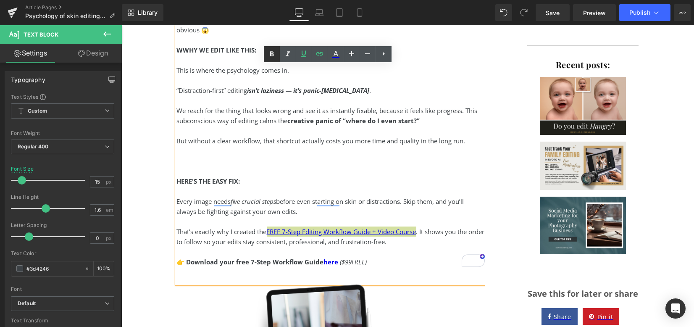
click at [272, 59] on link at bounding box center [272, 54] width 16 height 16
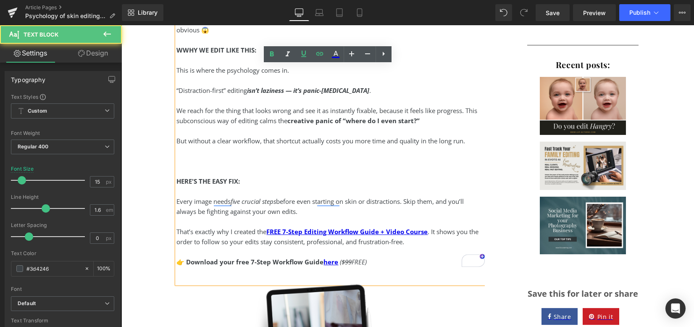
click at [341, 177] on div "HERE'S THE EASY FIX:" at bounding box center [331, 181] width 308 height 10
click at [419, 269] on div "You know what’s so tempting when editing? Opening up a RAW file and zooming str…" at bounding box center [331, 18] width 308 height 531
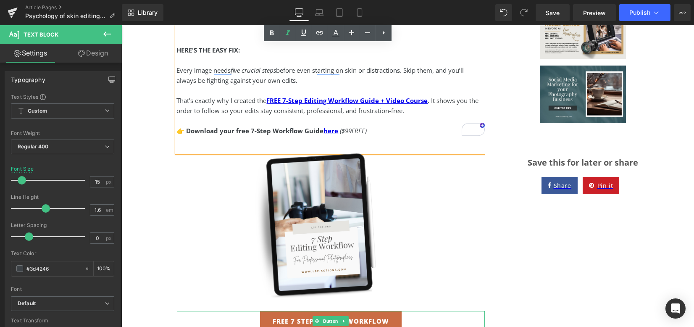
scroll to position [799, 0]
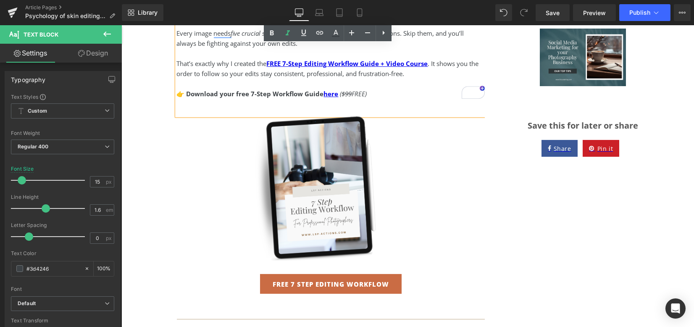
click at [352, 90] on icon "( $99 FREE)" at bounding box center [353, 93] width 27 height 8
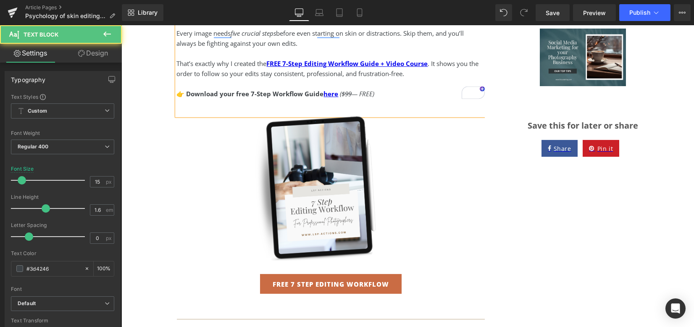
click at [371, 94] on icon "( $99 — FREE)" at bounding box center [357, 93] width 34 height 8
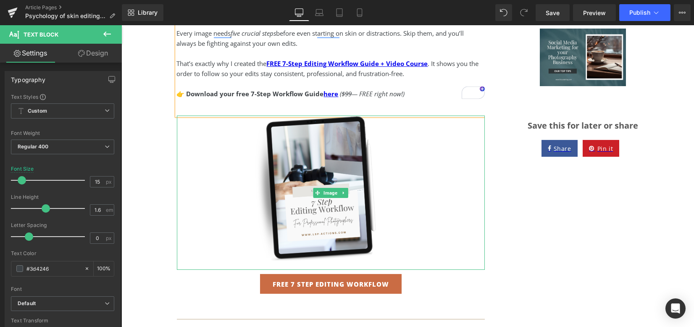
drag, startPoint x: 534, startPoint y: 216, endPoint x: 689, endPoint y: 162, distance: 164.8
click at [532, 216] on div "Image Social Share The Problem Is “Distraction-First” Editing (and here's how t…" at bounding box center [408, 22] width 462 height 1461
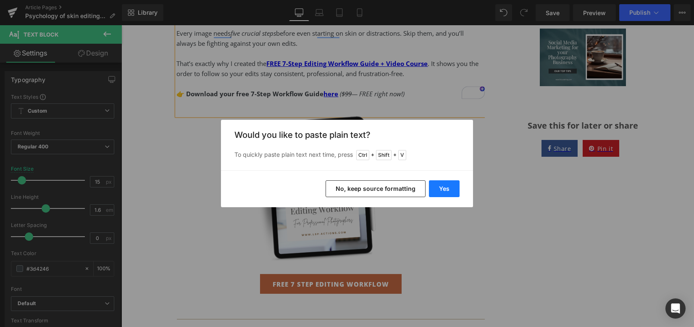
click at [447, 190] on button "Yes" at bounding box center [444, 188] width 31 height 17
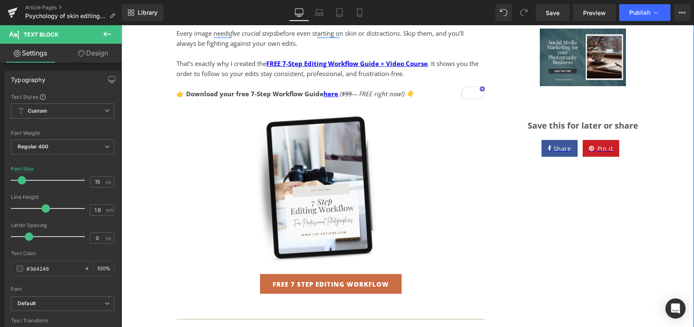
click at [485, 210] on div "Image Social Share The Problem Is “Distraction-First” Editing (and here's how t…" at bounding box center [408, 22] width 462 height 1461
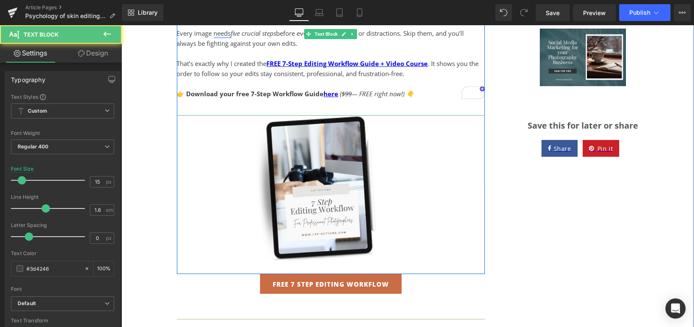
click at [413, 93] on icon "( $99 — FREE right now!) 👇" at bounding box center [377, 93] width 74 height 8
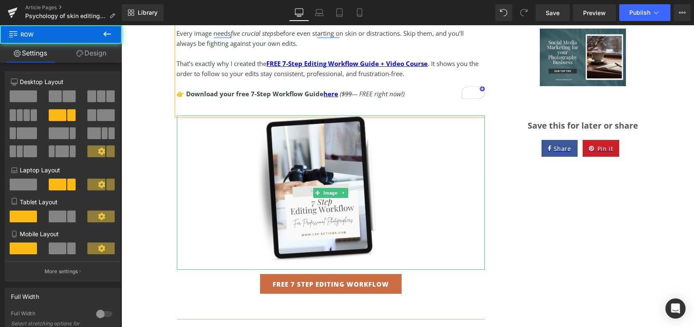
click at [483, 201] on div "Image Social Share The Problem Is “Distraction-First” Editing (and here's how t…" at bounding box center [408, 22] width 462 height 1461
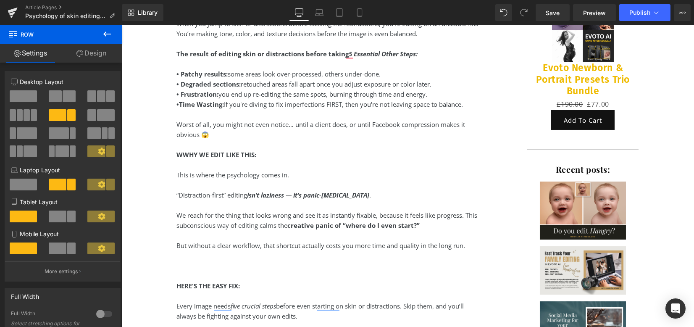
scroll to position [519, 0]
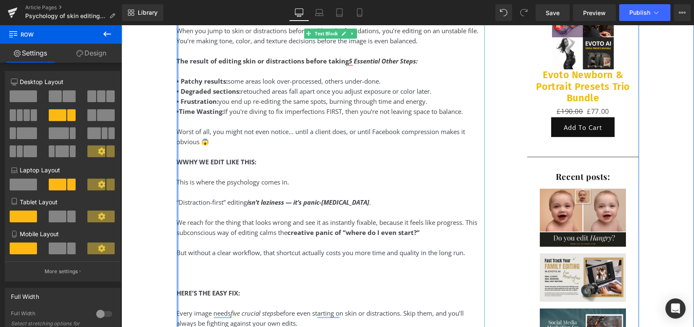
click at [179, 162] on strong "WWHY WE EDIT LIKE THIS:" at bounding box center [217, 162] width 80 height 8
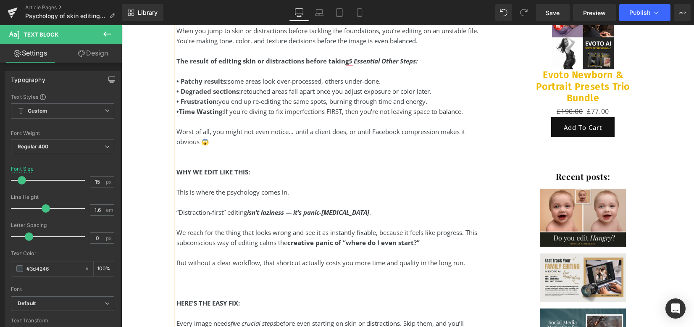
click at [213, 274] on div "To enrich screen reader interactions, please activate Accessibility in Grammarl…" at bounding box center [331, 273] width 308 height 10
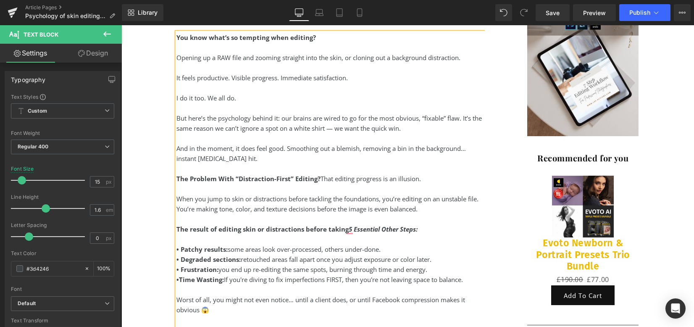
scroll to position [239, 0]
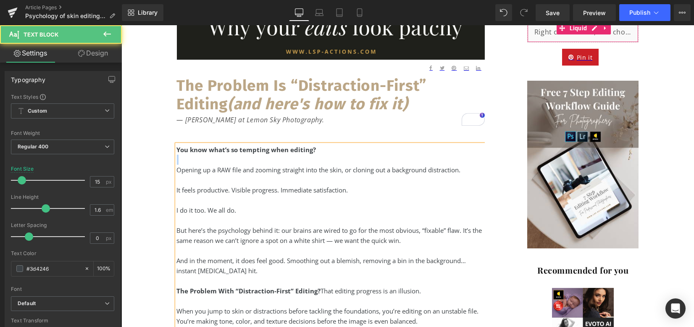
drag, startPoint x: 321, startPoint y: 152, endPoint x: 218, endPoint y: 188, distance: 109.2
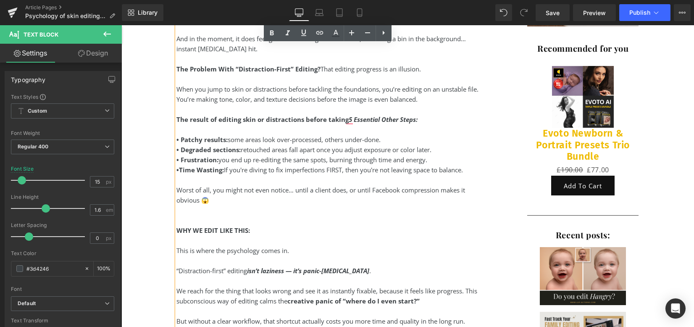
scroll to position [463, 0]
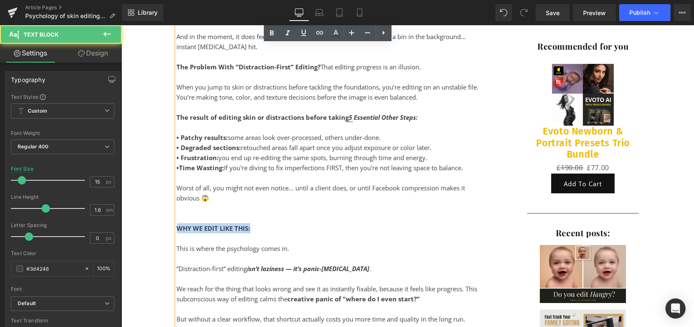
drag, startPoint x: 249, startPoint y: 227, endPoint x: 173, endPoint y: 223, distance: 76.1
click at [177, 223] on div "WHY WE EDIT LIKE THIS:" at bounding box center [331, 228] width 308 height 10
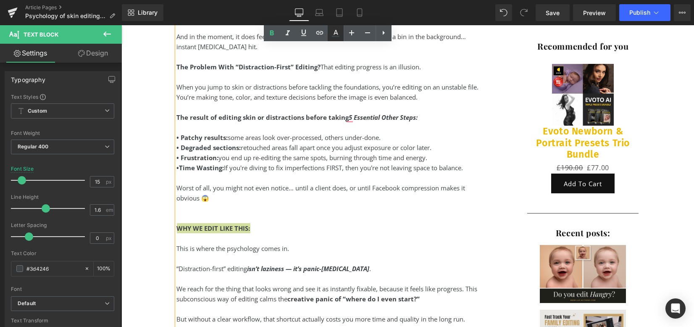
drag, startPoint x: 335, startPoint y: 34, endPoint x: 334, endPoint y: 41, distance: 6.4
click at [335, 34] on icon at bounding box center [336, 33] width 10 height 10
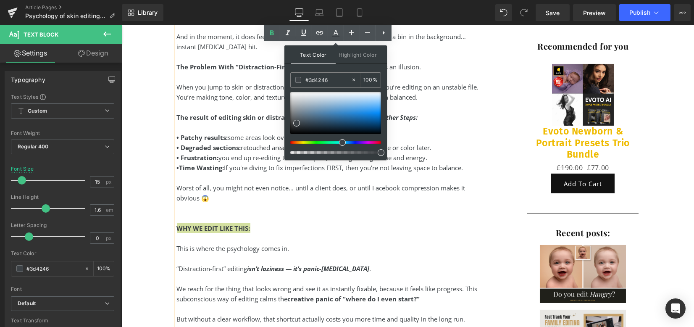
drag, startPoint x: 450, startPoint y: 104, endPoint x: 262, endPoint y: 78, distance: 189.6
type input "#"
type input "0"
type input "#bba"
type input "100"
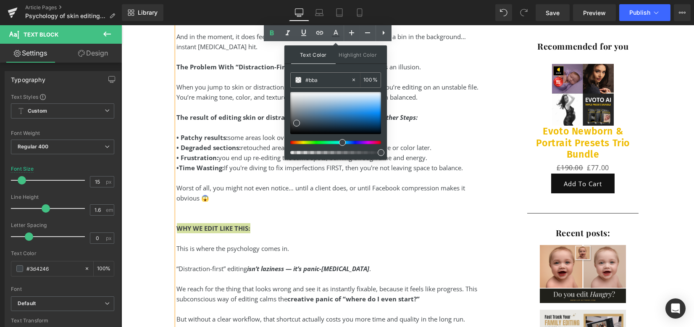
type input "#bba6"
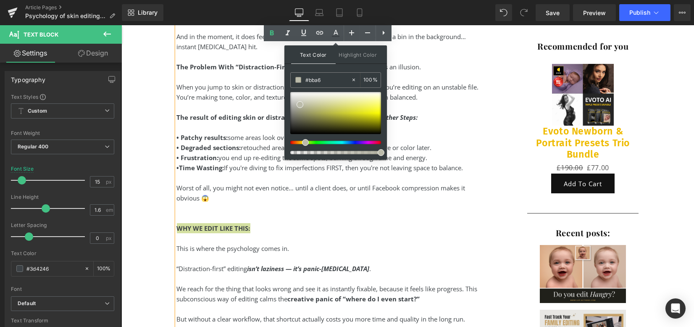
type input "40"
type input "#bba686"
type input "100"
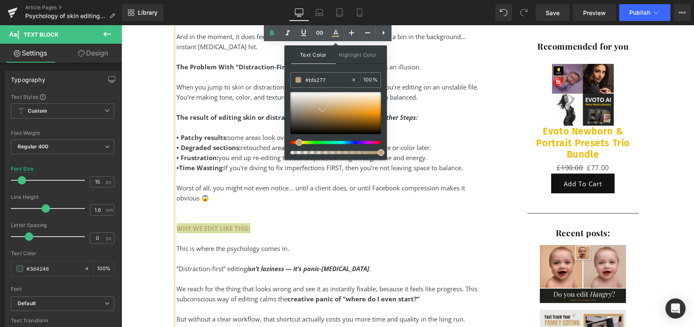
drag, startPoint x: 317, startPoint y: 108, endPoint x: 324, endPoint y: 109, distance: 6.8
click at [324, 109] on span at bounding box center [322, 108] width 7 height 7
click at [419, 219] on div "To enrich screen reader interactions, please activate Accessibility in Grammarl…" at bounding box center [331, 218] width 308 height 10
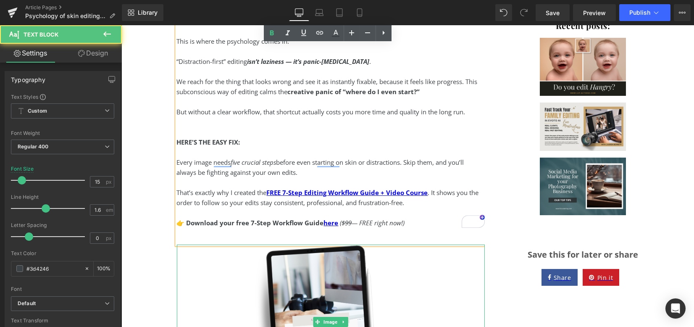
scroll to position [687, 0]
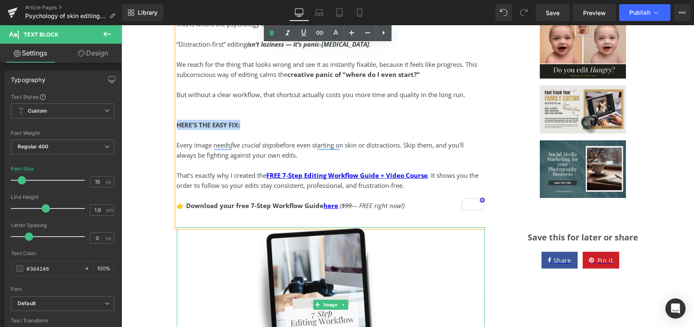
drag, startPoint x: 239, startPoint y: 126, endPoint x: 176, endPoint y: 122, distance: 63.6
click at [177, 122] on div "HERE'S THE EASY FIX:" at bounding box center [331, 125] width 308 height 10
click at [319, 33] on icon at bounding box center [320, 33] width 10 height 10
click at [334, 33] on icon at bounding box center [336, 33] width 10 height 10
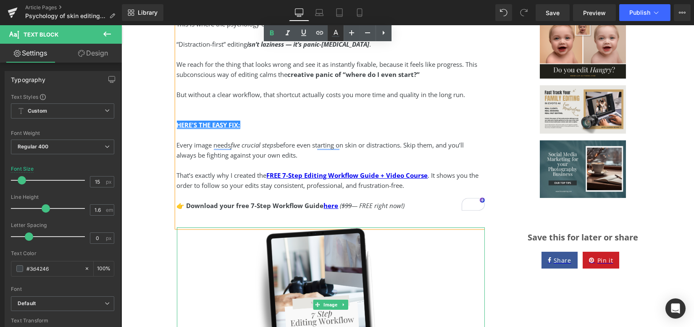
type input "#3d4246"
type input "100"
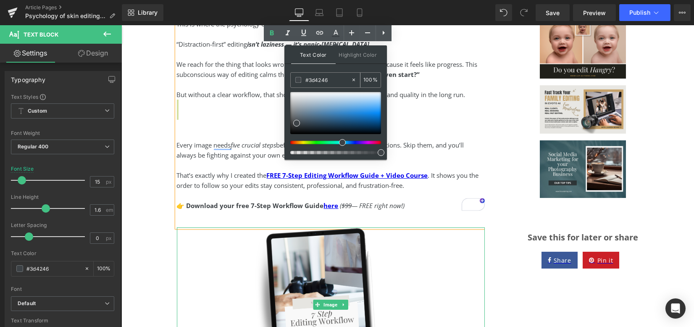
drag, startPoint x: 320, startPoint y: 77, endPoint x: 299, endPoint y: 76, distance: 21.0
click at [299, 76] on div "#3d4246" at bounding box center [321, 80] width 60 height 15
paste input "👇"
type input "👇"
type input "0"
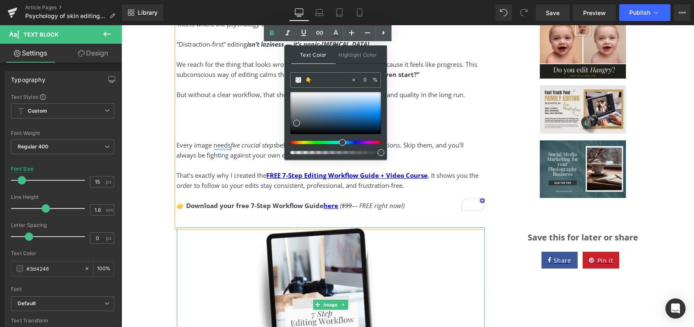
click at [259, 95] on div "But without a clear workflow, that shortcut actually costs you more time and qu…" at bounding box center [331, 94] width 308 height 10
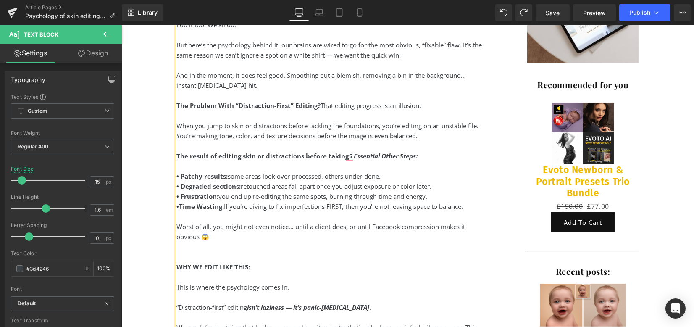
scroll to position [480, 0]
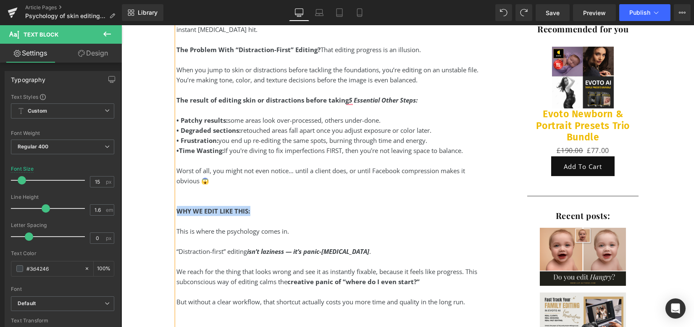
drag, startPoint x: 236, startPoint y: 210, endPoint x: 216, endPoint y: 191, distance: 27.6
click at [177, 209] on div "WHY WE EDIT LIKE THIS:" at bounding box center [331, 211] width 308 height 10
click at [250, 208] on div "WHY WE EDIT LIKE THIS:" at bounding box center [331, 211] width 308 height 10
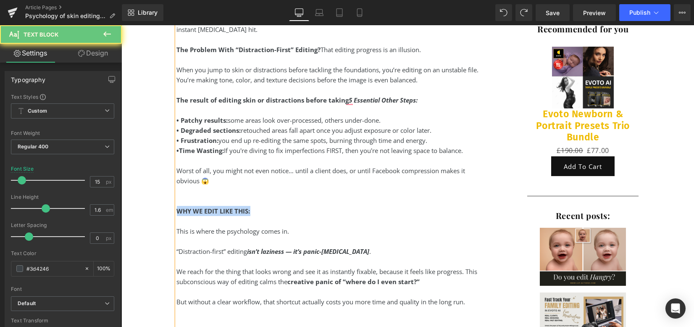
drag, startPoint x: 250, startPoint y: 211, endPoint x: 176, endPoint y: 208, distance: 74.4
click at [177, 208] on div "WHY WE EDIT LIKE THIS:" at bounding box center [331, 211] width 308 height 10
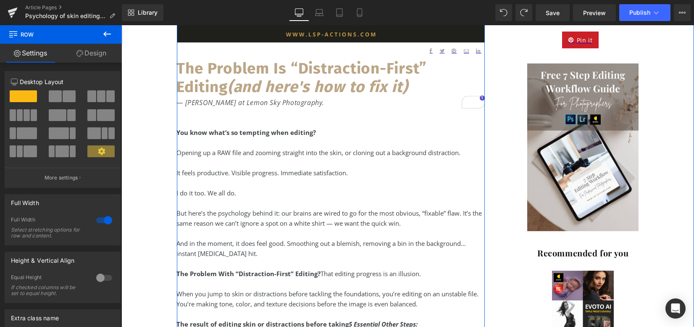
scroll to position [312, 0]
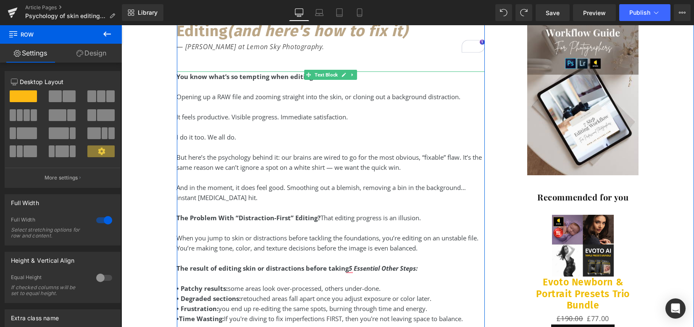
click at [321, 221] on span "That editing progress is an illusion." at bounding box center [371, 217] width 100 height 8
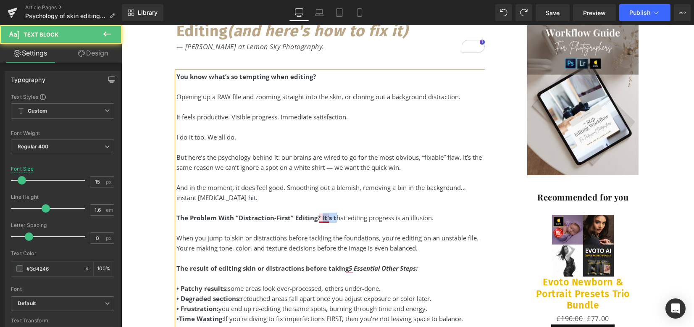
drag, startPoint x: 331, startPoint y: 218, endPoint x: 317, endPoint y: 217, distance: 13.5
click at [316, 216] on div "The Problem With “Distraction-First” Editing? It's t hat editing progress is an…" at bounding box center [331, 218] width 308 height 10
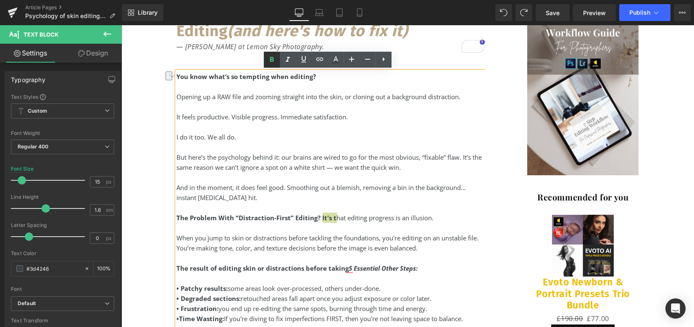
click at [272, 57] on icon at bounding box center [272, 59] width 4 height 5
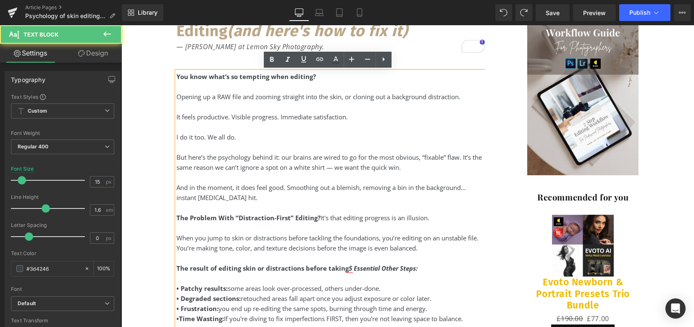
click at [359, 211] on div "To enrich screen reader interactions, please activate Accessibility in Grammarl…" at bounding box center [331, 208] width 308 height 10
click at [365, 233] on div "When you jump to skin or distractions before tackling the foundations, you’re e…" at bounding box center [331, 243] width 308 height 20
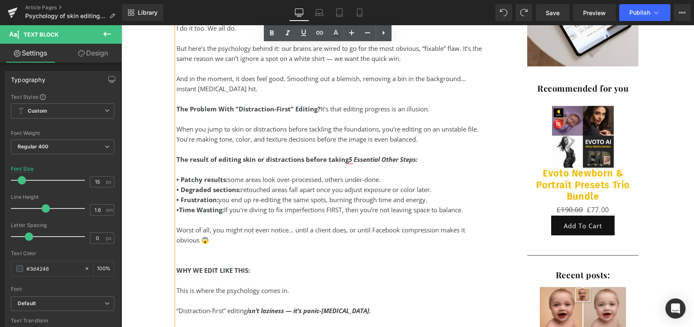
scroll to position [424, 0]
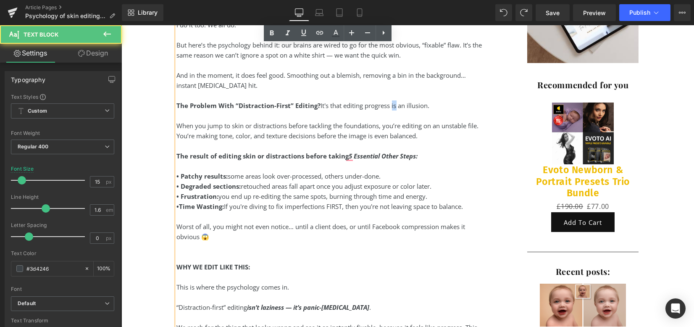
drag, startPoint x: 393, startPoint y: 105, endPoint x: 388, endPoint y: 104, distance: 5.2
click at [388, 104] on span "hat editing progress is an illusion." at bounding box center [381, 105] width 97 height 8
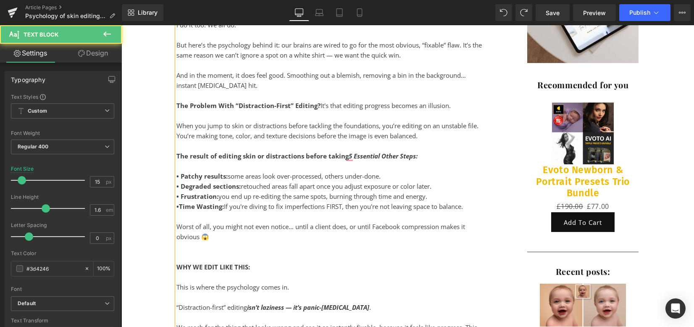
click at [397, 147] on div "To enrich screen reader interactions, please activate Accessibility in Grammarl…" at bounding box center [331, 146] width 308 height 10
click at [221, 124] on div "When you jump to skin or distractions before tackling the foundations, you’re e…" at bounding box center [331, 131] width 308 height 20
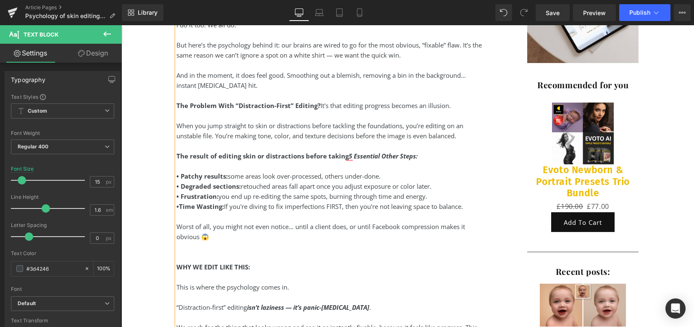
click at [468, 147] on div "To enrich screen reader interactions, please activate Accessibility in Grammarl…" at bounding box center [331, 146] width 308 height 10
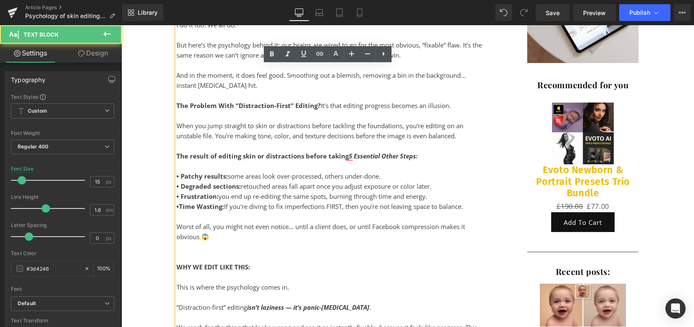
drag, startPoint x: 310, startPoint y: 124, endPoint x: 319, endPoint y: 129, distance: 10.0
click at [311, 125] on div "When you jump straight to skin or distractions before tackling the foundations,…" at bounding box center [331, 131] width 308 height 20
click at [405, 126] on div "When you jump straight to skin or distractions (before tackling the foundations…" at bounding box center [331, 131] width 308 height 20
click at [473, 170] on div "To enrich screen reader interactions, please activate Accessibility in Grammarl…" at bounding box center [331, 166] width 308 height 10
drag, startPoint x: 375, startPoint y: 137, endPoint x: 338, endPoint y: 113, distance: 43.5
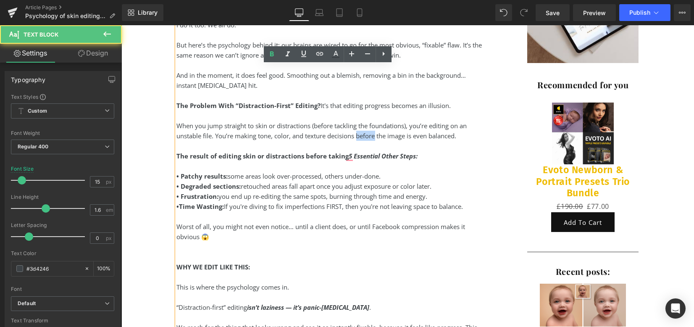
click at [355, 136] on div "When you jump straight to skin or distractions (before tackling the foundations…" at bounding box center [331, 131] width 308 height 20
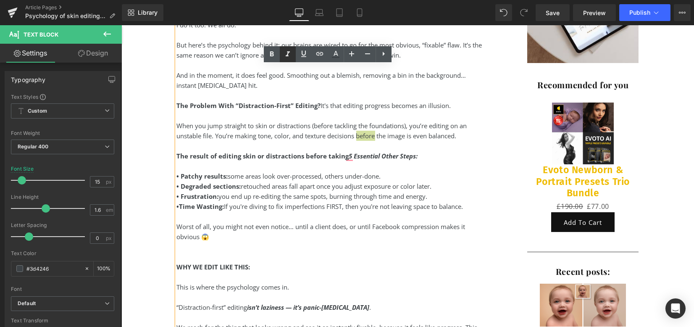
click at [289, 50] on icon at bounding box center [288, 54] width 10 height 10
click at [276, 55] on icon at bounding box center [272, 54] width 10 height 10
click at [468, 183] on div "• Degraded sections: retouched areas fall apart once you adjust exposure or col…" at bounding box center [331, 186] width 308 height 10
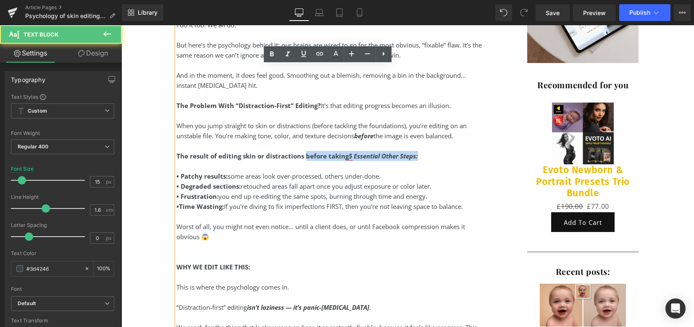
drag, startPoint x: 417, startPoint y: 155, endPoint x: 299, endPoint y: 158, distance: 118.5
click at [303, 159] on div "The result of editing skin or distractions before taking 5 Essential Other Step…" at bounding box center [331, 156] width 308 height 10
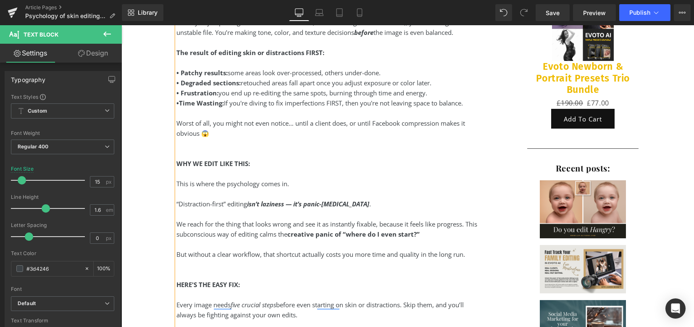
scroll to position [536, 0]
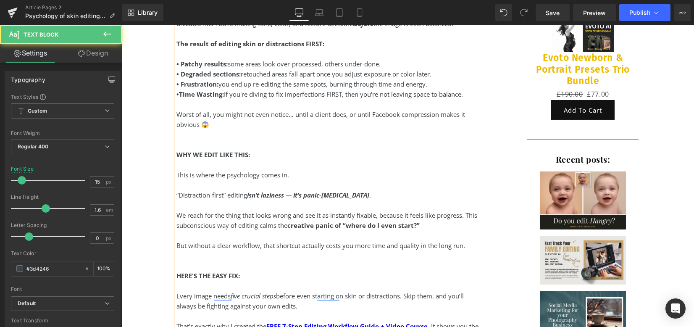
drag, startPoint x: 199, startPoint y: 185, endPoint x: 237, endPoint y: 187, distance: 38.7
click at [199, 185] on div "To enrich screen reader interactions, please activate Accessibility in Grammarl…" at bounding box center [331, 185] width 308 height 10
click at [227, 155] on strong "WHY WE EDIT LIKE THIS:" at bounding box center [214, 154] width 74 height 8
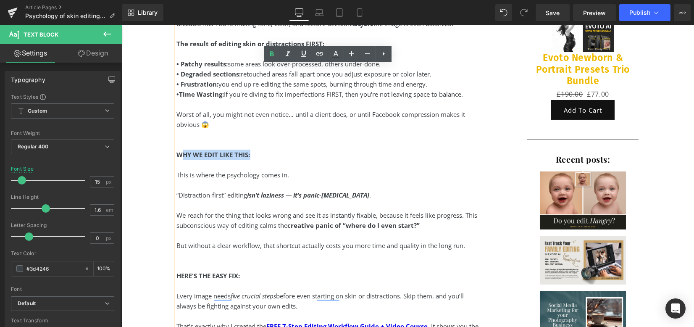
drag, startPoint x: 249, startPoint y: 157, endPoint x: 178, endPoint y: 154, distance: 70.7
click at [178, 154] on div "WHY WE EDIT LIKE THIS:" at bounding box center [331, 155] width 308 height 10
click at [178, 154] on strong "WHY WE EDIT LIKE THIS:" at bounding box center [214, 154] width 74 height 8
drag, startPoint x: 175, startPoint y: 155, endPoint x: 253, endPoint y: 156, distance: 77.3
click at [252, 157] on div "WHY WE EDIT LIKE THIS:" at bounding box center [331, 155] width 308 height 10
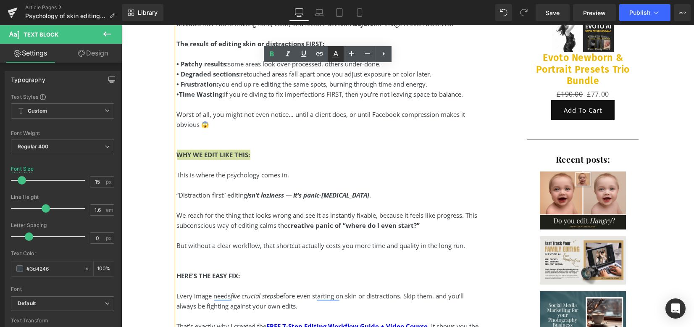
click at [337, 48] on link at bounding box center [336, 54] width 16 height 16
type input "#3d4246"
type input "100"
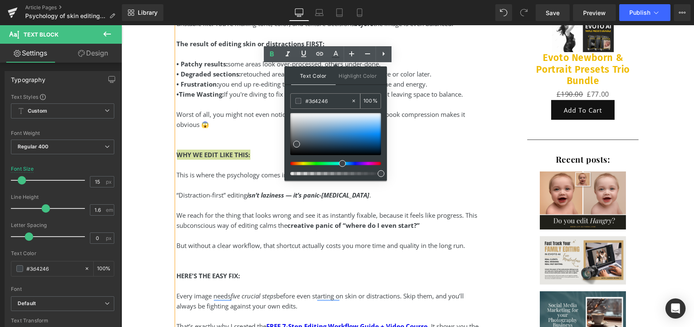
drag, startPoint x: 308, startPoint y: 102, endPoint x: 367, endPoint y: 99, distance: 59.3
click at [367, 99] on div "#3d4246 100 %" at bounding box center [335, 101] width 91 height 16
type input "#b"
type input "0"
type input "#bba"
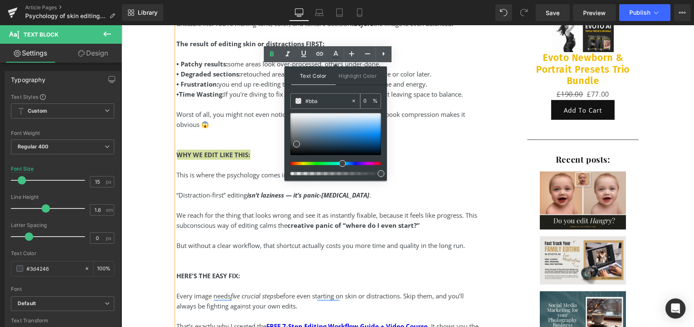
type input "100"
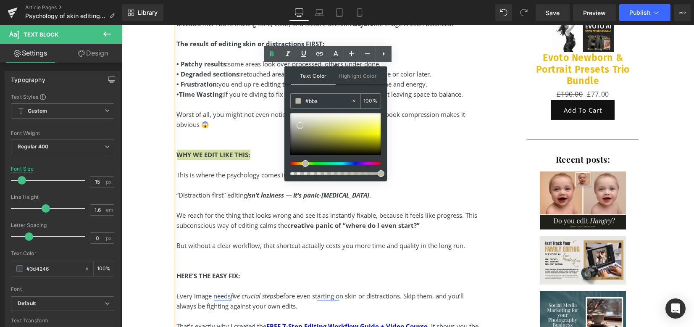
type input "#bba6"
type input "40"
type input "#bba68"
type input "0"
type input "#bba686"
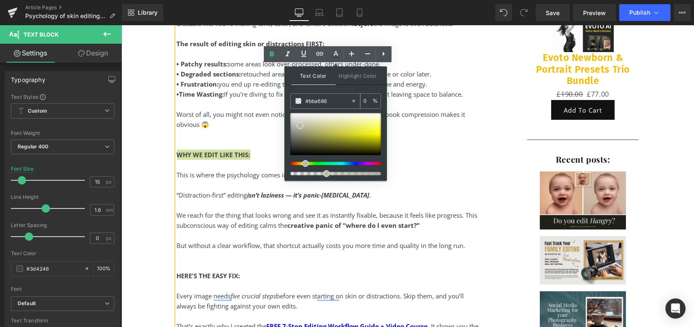
type input "100"
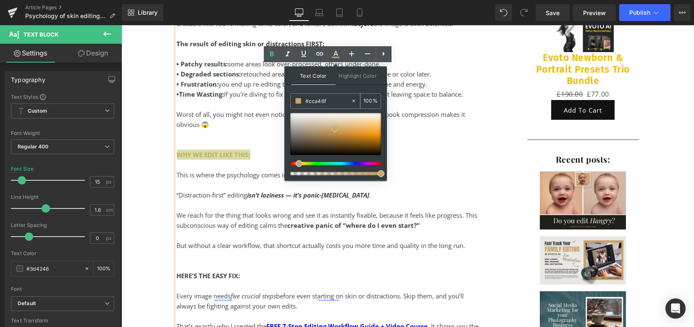
drag, startPoint x: 316, startPoint y: 127, endPoint x: 334, endPoint y: 106, distance: 27.4
click at [334, 127] on span at bounding box center [335, 129] width 7 height 7
drag, startPoint x: 334, startPoint y: 99, endPoint x: 307, endPoint y: 102, distance: 27.8
click at [305, 102] on input "#cda46e" at bounding box center [327, 100] width 45 height 9
click at [334, 129] on span at bounding box center [334, 129] width 7 height 7
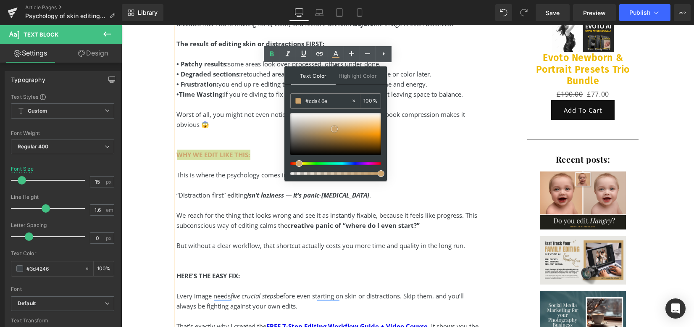
type input "#cca46f"
click at [237, 279] on div "HERE'S THE EASY FIX:" at bounding box center [331, 276] width 308 height 10
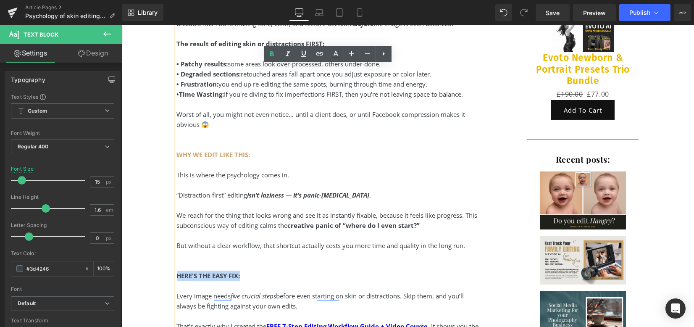
drag, startPoint x: 226, startPoint y: 274, endPoint x: 175, endPoint y: 272, distance: 51.3
click at [177, 272] on div "HERE'S THE EASY FIX:" at bounding box center [331, 276] width 308 height 10
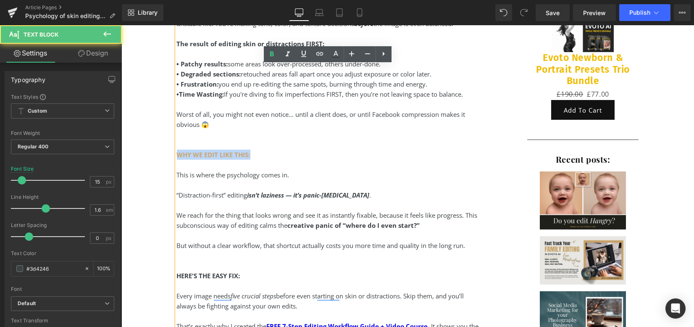
drag, startPoint x: 253, startPoint y: 155, endPoint x: 176, endPoint y: 150, distance: 77.9
click at [177, 150] on div "WHY WE EDIT LIKE THIS:" at bounding box center [331, 155] width 308 height 10
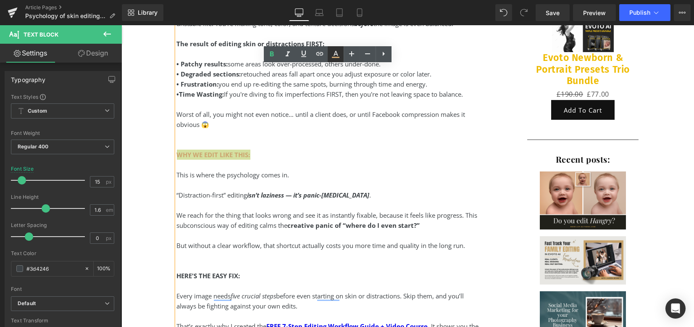
click at [332, 56] on icon at bounding box center [336, 54] width 10 height 10
type input "100"
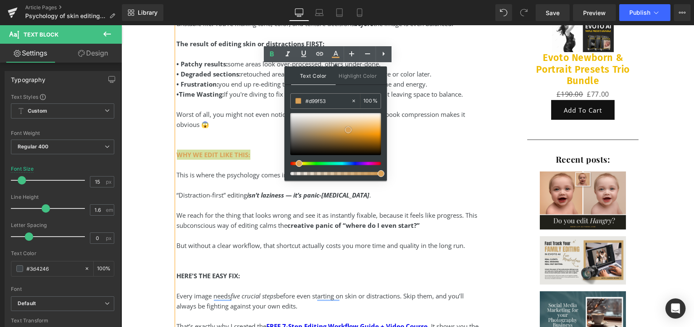
drag, startPoint x: 335, startPoint y: 129, endPoint x: 346, endPoint y: 132, distance: 11.3
click at [350, 130] on span at bounding box center [348, 129] width 7 height 7
type input "#d9aa53"
click at [295, 163] on div at bounding box center [332, 163] width 91 height 3
drag, startPoint x: 326, startPoint y: 100, endPoint x: 287, endPoint y: 98, distance: 38.3
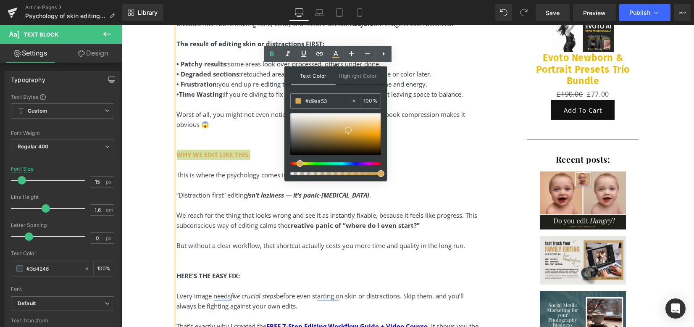
click at [287, 98] on div "Text Color Highlight Color rgba(217, 170, 83, 1) #d9aa53 100 % transparent tran…" at bounding box center [335, 123] width 103 height 114
click at [263, 157] on div "WHY WE EDIT LIKE THIS:" at bounding box center [331, 155] width 308 height 10
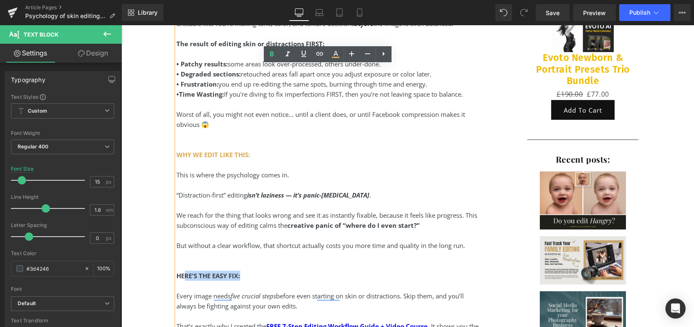
drag, startPoint x: 217, startPoint y: 275, endPoint x: 186, endPoint y: 267, distance: 32.5
click at [181, 277] on div "HERE'S THE EASY FIX:" at bounding box center [331, 276] width 308 height 10
drag, startPoint x: 252, startPoint y: 155, endPoint x: 175, endPoint y: 157, distance: 77.3
click at [177, 157] on div "WHY WE EDIT LIKE THIS:" at bounding box center [331, 155] width 308 height 10
click at [341, 51] on link at bounding box center [336, 54] width 16 height 16
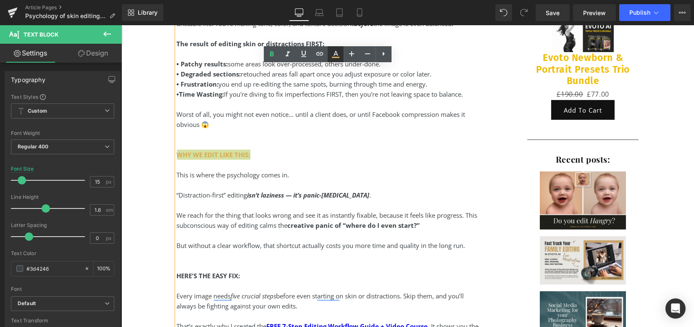
type input "100"
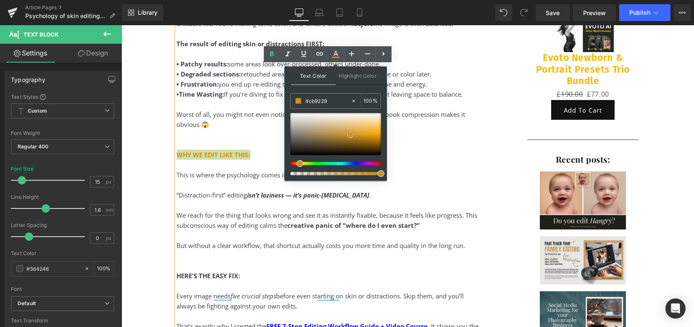
drag, startPoint x: 350, startPoint y: 130, endPoint x: 343, endPoint y: 121, distance: 11.6
click at [352, 134] on span at bounding box center [350, 135] width 7 height 7
drag, startPoint x: 332, startPoint y: 102, endPoint x: 303, endPoint y: 98, distance: 29.2
click at [303, 98] on div "#cb9229" at bounding box center [321, 101] width 60 height 15
click at [233, 227] on div "We reach for the thing that looks wrong and see it as instantly fixable, becaus…" at bounding box center [331, 220] width 308 height 20
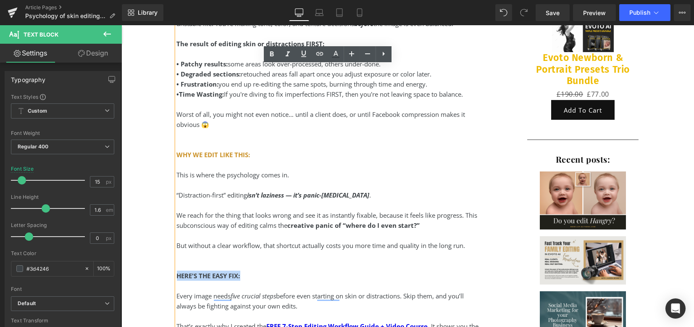
drag, startPoint x: 252, startPoint y: 272, endPoint x: 176, endPoint y: 277, distance: 76.2
click at [177, 277] on div "HERE'S THE EASY FIX:" at bounding box center [331, 276] width 308 height 10
drag, startPoint x: 334, startPoint y: 58, endPoint x: 212, endPoint y: 44, distance: 122.2
click at [334, 58] on icon at bounding box center [336, 54] width 10 height 10
type input "#3d4246"
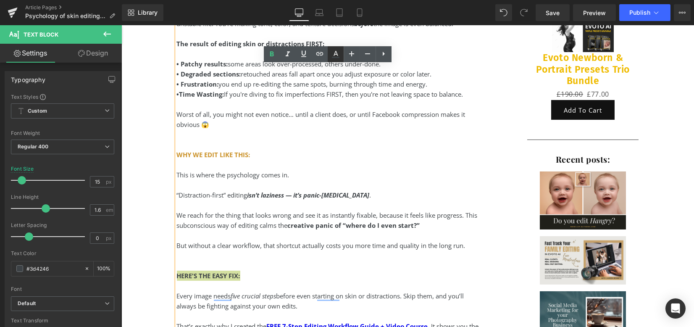
type input "100"
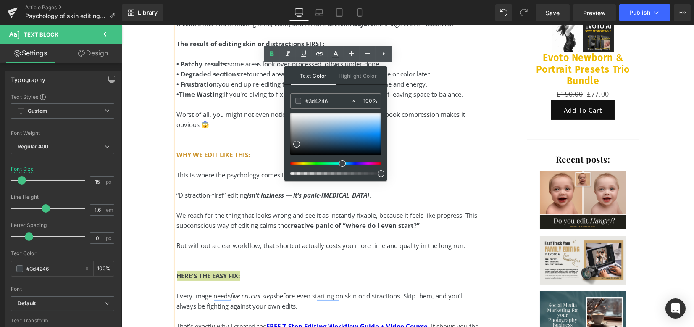
drag, startPoint x: 456, startPoint y: 125, endPoint x: 271, endPoint y: 100, distance: 187.4
paste input "cb9229"
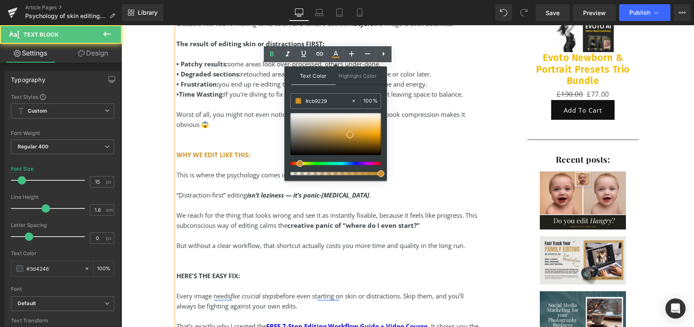
click at [253, 145] on div "To enrich screen reader interactions, please activate Accessibility in Grammarl…" at bounding box center [331, 144] width 308 height 10
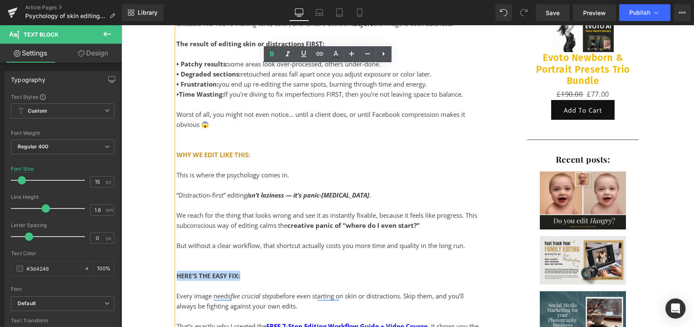
drag, startPoint x: 204, startPoint y: 274, endPoint x: 175, endPoint y: 274, distance: 29.0
click at [177, 274] on div "HERE'S THE EASY FIX:" at bounding box center [331, 276] width 308 height 10
drag, startPoint x: 334, startPoint y: 55, endPoint x: 213, endPoint y: 37, distance: 122.8
click at [334, 55] on icon at bounding box center [336, 54] width 10 height 10
type input "#3d4246"
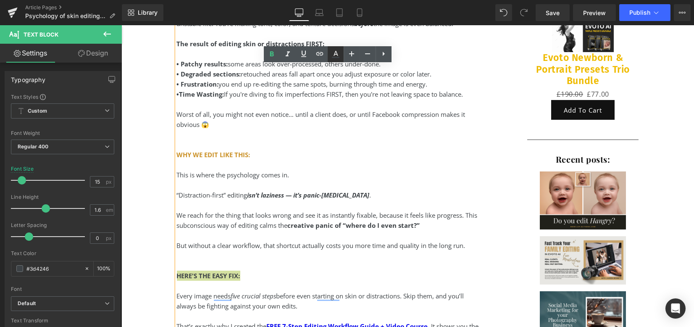
type input "100"
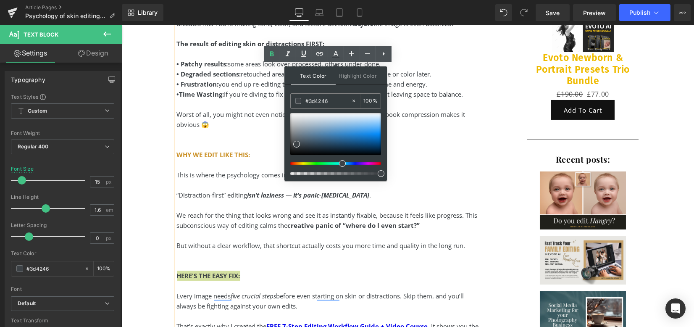
drag, startPoint x: 327, startPoint y: 104, endPoint x: 319, endPoint y: 114, distance: 12.3
click at [293, 105] on div "#3d4246" at bounding box center [321, 101] width 60 height 15
paste input "cb9229"
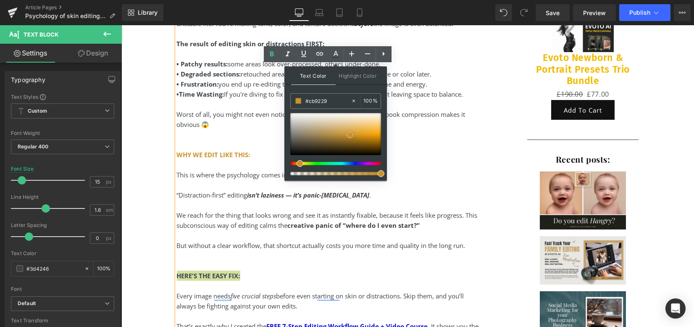
click at [349, 134] on span at bounding box center [350, 135] width 7 height 7
click at [241, 205] on div "To enrich screen reader interactions, please activate Accessibility in Grammarl…" at bounding box center [331, 205] width 308 height 10
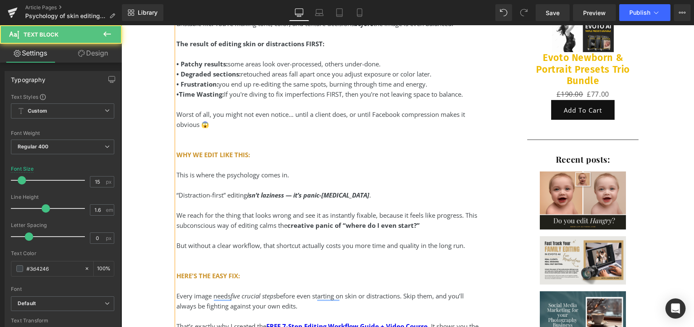
scroll to position [424, 0]
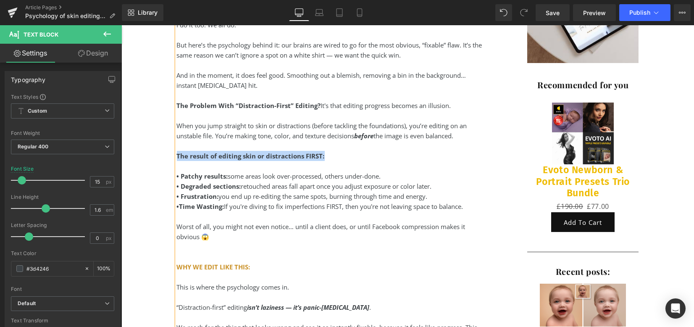
drag, startPoint x: 326, startPoint y: 156, endPoint x: 174, endPoint y: 153, distance: 151.7
click at [177, 153] on div "The result of editing skin or distractions FIRST:" at bounding box center [331, 156] width 308 height 10
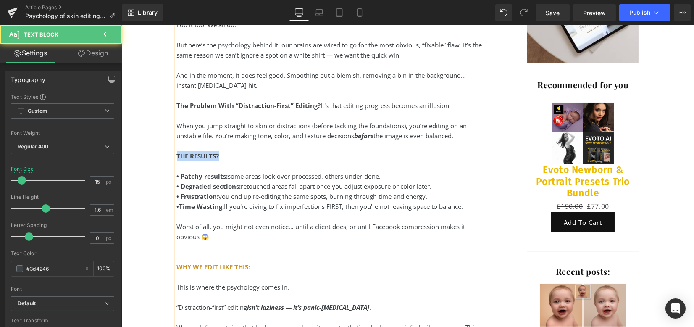
drag, startPoint x: 209, startPoint y: 154, endPoint x: 175, endPoint y: 153, distance: 34.5
click at [177, 153] on div "THE RESULTS?" at bounding box center [331, 156] width 308 height 10
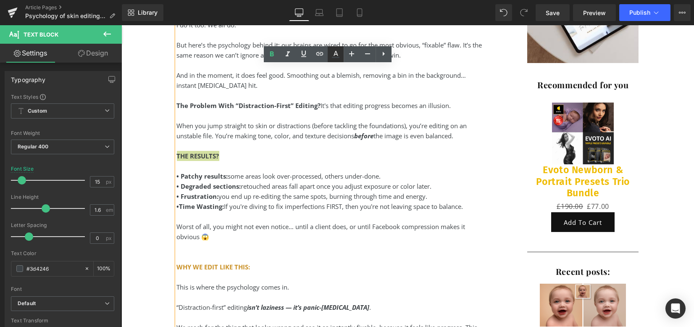
click at [335, 55] on icon at bounding box center [336, 54] width 10 height 10
type input "#3d4246"
type input "100"
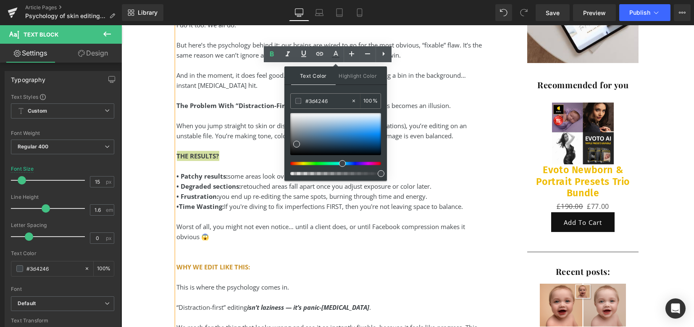
drag, startPoint x: 454, startPoint y: 125, endPoint x: 272, endPoint y: 100, distance: 183.7
paste input "cb9229"
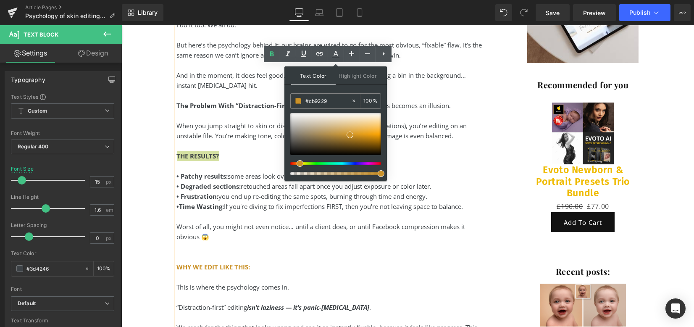
type input "#cb9229"
click at [351, 135] on span at bounding box center [350, 135] width 7 height 7
click at [247, 231] on div "Worst of all, you might not even notice… until a client does, or until Facebook…" at bounding box center [331, 231] width 308 height 20
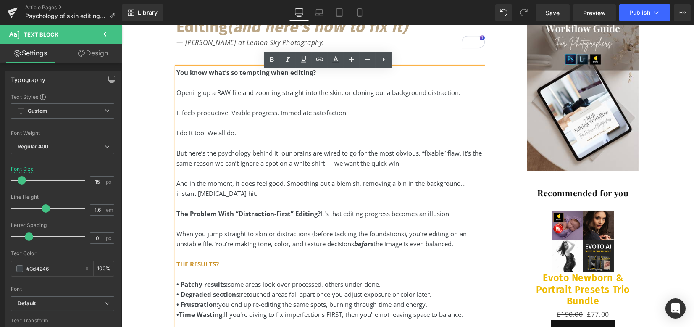
scroll to position [312, 0]
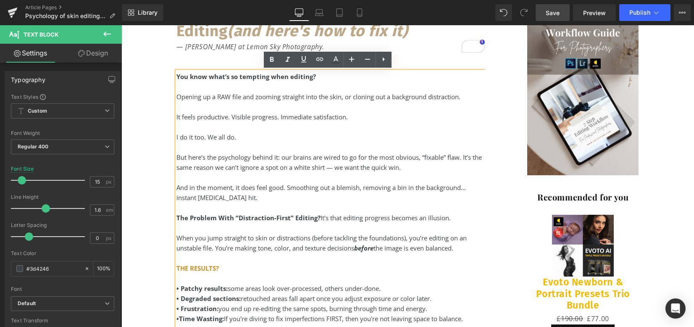
click at [558, 13] on span "Save" at bounding box center [553, 12] width 14 height 9
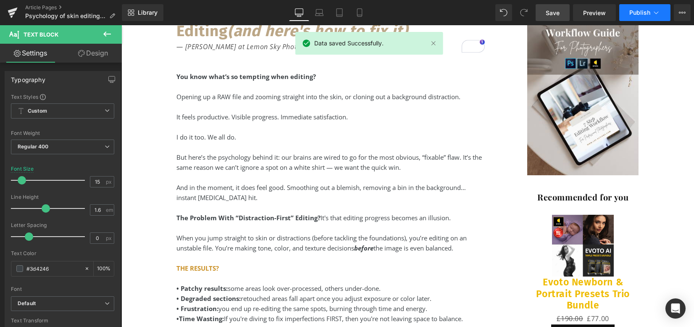
click at [647, 16] on button "Publish" at bounding box center [644, 12] width 51 height 17
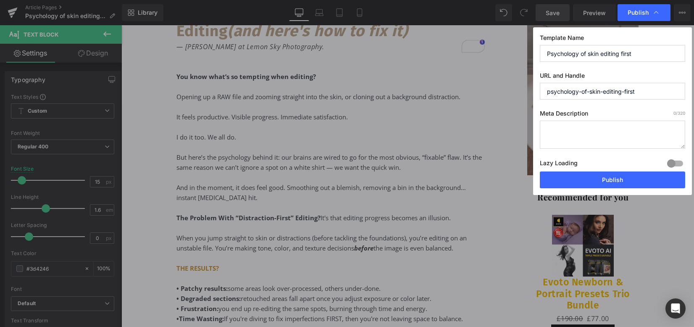
drag, startPoint x: 643, startPoint y: 90, endPoint x: 542, endPoint y: 89, distance: 101.3
click at [542, 89] on input "psychology-of-skin-editing-first" at bounding box center [612, 91] width 145 height 17
type input "patchy-results-photoshop"
click at [595, 129] on textarea "To enrich screen reader interactions, please activate Accessibility in Grammarl…" at bounding box center [612, 135] width 145 height 28
click at [597, 129] on textarea "To enrich screen reader interactions, please activate Accessibility in Grammarl…" at bounding box center [612, 135] width 145 height 28
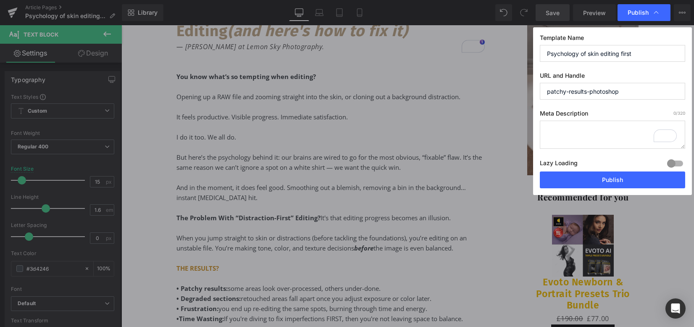
paste textarea "Struggling with consistent edits? Learn the right photo editing workflow and wh…"
click at [580, 147] on textarea "Struggling with consistent edits? Learn the right photo editing workflow and wh…" at bounding box center [612, 135] width 145 height 28
paste textarea "Ever wonder why your edits look inconsistent? The secret is the order you edit …"
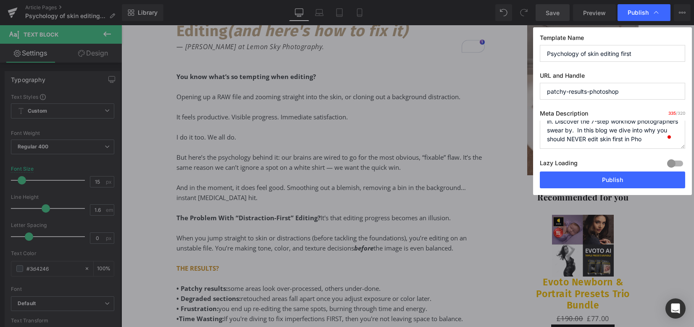
scroll to position [56, 0]
type textarea "Struggling with consistent edits? Learn the right photo editing workflow and wh…"
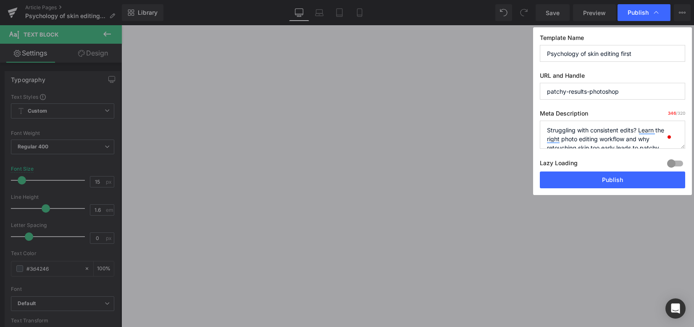
type textarea "Struggling with consistent edits? Learn the right photo editing workflow and wh…"
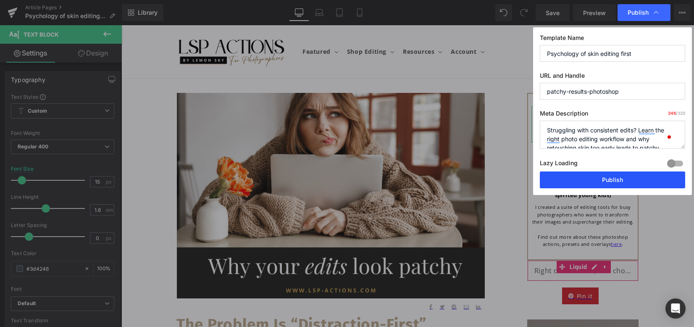
drag, startPoint x: 0, startPoint y: 0, endPoint x: 645, endPoint y: 179, distance: 669.3
click at [645, 179] on button "Publish" at bounding box center [612, 179] width 145 height 17
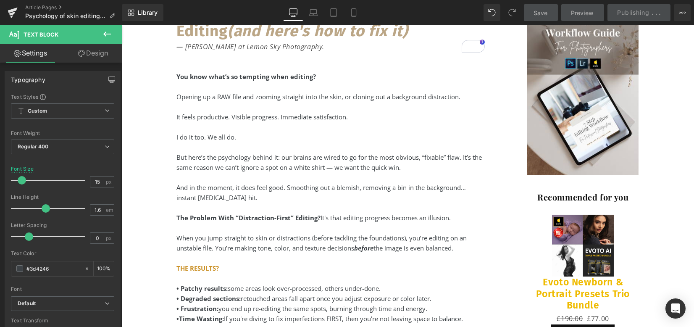
scroll to position [312, 0]
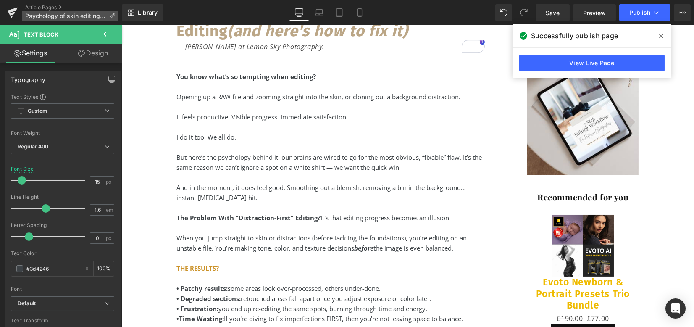
drag, startPoint x: 11, startPoint y: 14, endPoint x: 36, endPoint y: 14, distance: 25.2
click at [11, 14] on icon at bounding box center [12, 14] width 6 height 4
